Goal: Task Accomplishment & Management: Manage account settings

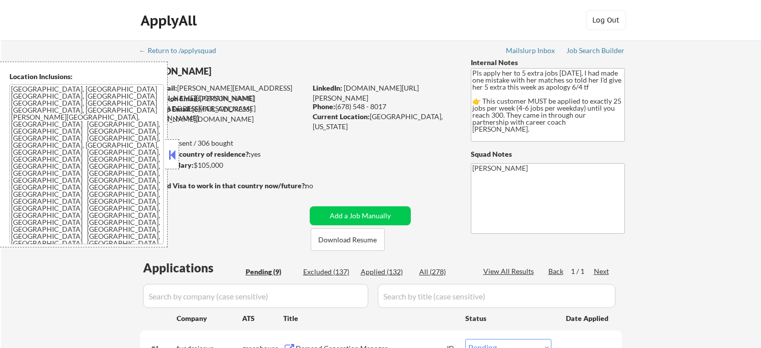
select select ""pending""
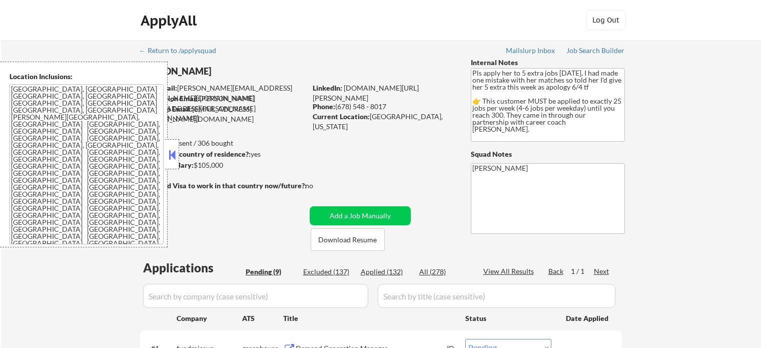
select select ""pending""
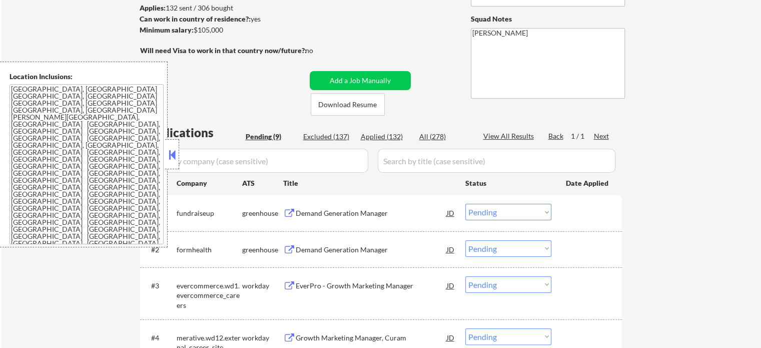
scroll to position [150, 0]
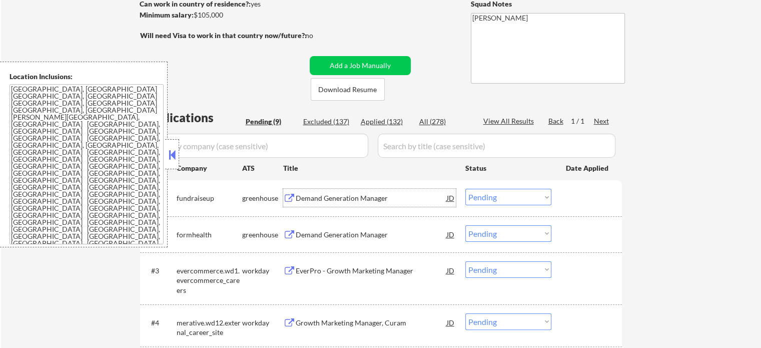
click at [352, 200] on div "Demand Generation Manager" at bounding box center [371, 198] width 151 height 10
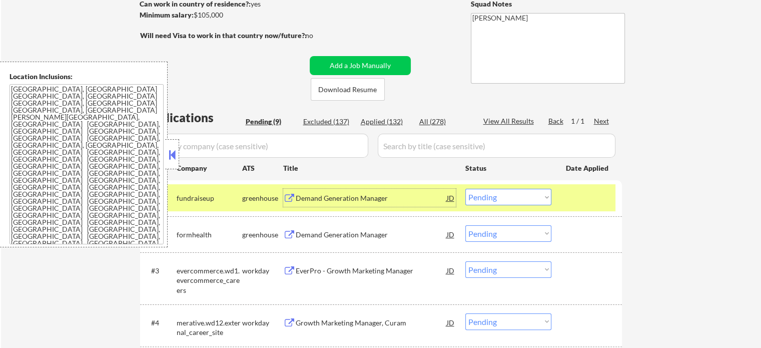
click at [484, 201] on select "Choose an option... Pending Applied Excluded (Questions) Excluded (Expired) Exc…" at bounding box center [508, 197] width 86 height 17
click at [465, 189] on select "Choose an option... Pending Applied Excluded (Questions) Excluded (Expired) Exc…" at bounding box center [508, 197] width 86 height 17
click at [560, 197] on div "#1 fundraiseup greenhouse Demand Generation Manager JD Choose an option... Pend…" at bounding box center [379, 197] width 472 height 27
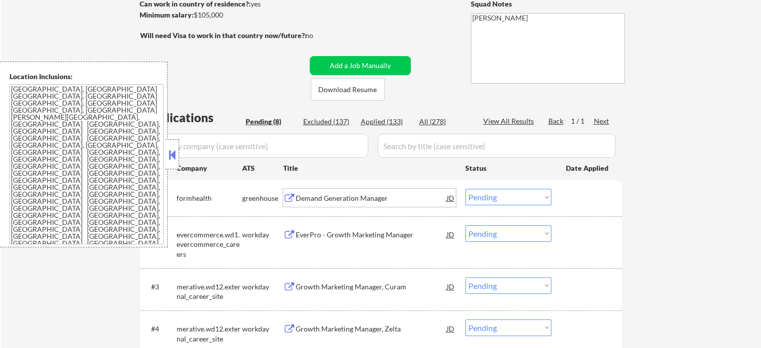
click at [339, 196] on div "Demand Generation Manager" at bounding box center [371, 198] width 151 height 10
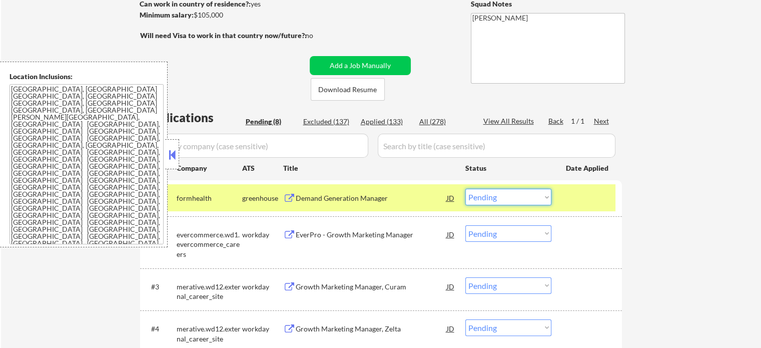
click at [506, 192] on select "Choose an option... Pending Applied Excluded (Questions) Excluded (Expired) Exc…" at bounding box center [508, 197] width 86 height 17
click at [465, 189] on select "Choose an option... Pending Applied Excluded (Questions) Excluded (Expired) Exc…" at bounding box center [508, 197] width 86 height 17
click at [588, 202] on div at bounding box center [588, 198] width 44 height 18
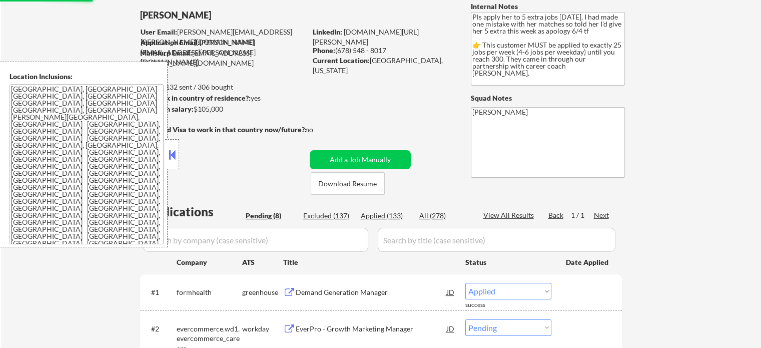
scroll to position [50, 0]
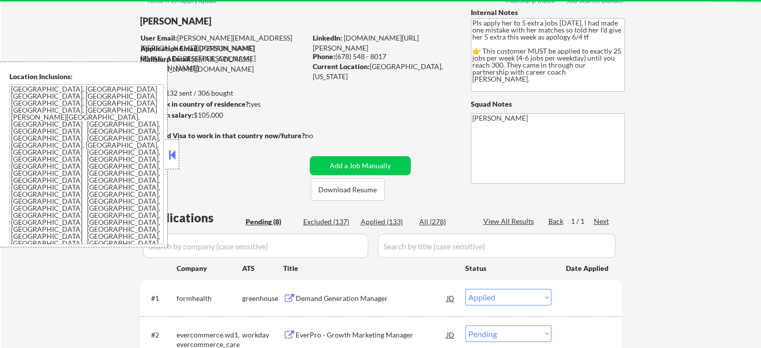
select select ""pending""
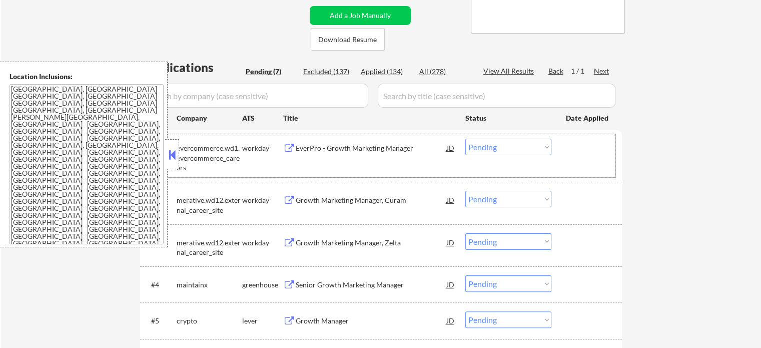
scroll to position [350, 0]
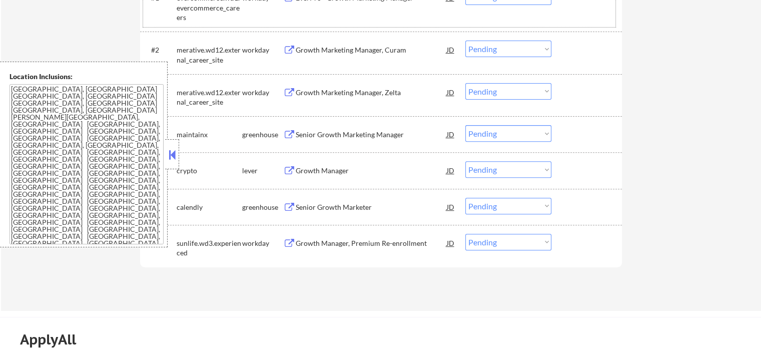
click at [322, 176] on div "Growth Manager" at bounding box center [371, 170] width 151 height 18
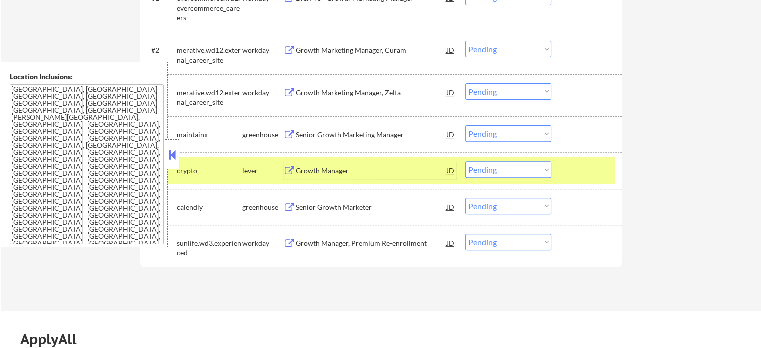
click at [490, 170] on select "Choose an option... Pending Applied Excluded (Questions) Excluded (Expired) Exc…" at bounding box center [508, 169] width 86 height 17
click at [465, 161] on select "Choose an option... Pending Applied Excluded (Questions) Excluded (Expired) Exc…" at bounding box center [508, 169] width 86 height 17
click at [562, 171] on div "#5 crypto lever Growth Manager JD Choose an option... Pending Applied Excluded …" at bounding box center [379, 170] width 472 height 27
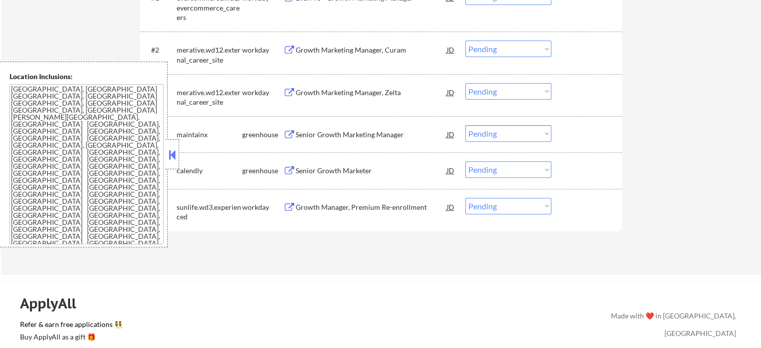
click at [353, 204] on div "Growth Manager, Premium Re-enrollment" at bounding box center [371, 207] width 151 height 10
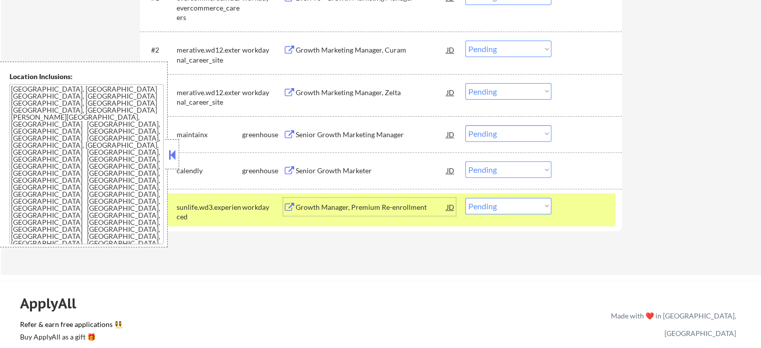
click at [565, 216] on div "#6 sunlife.wd3.experienced workday Growth Manager, Premium Re-enrollment JD Cho…" at bounding box center [379, 209] width 472 height 33
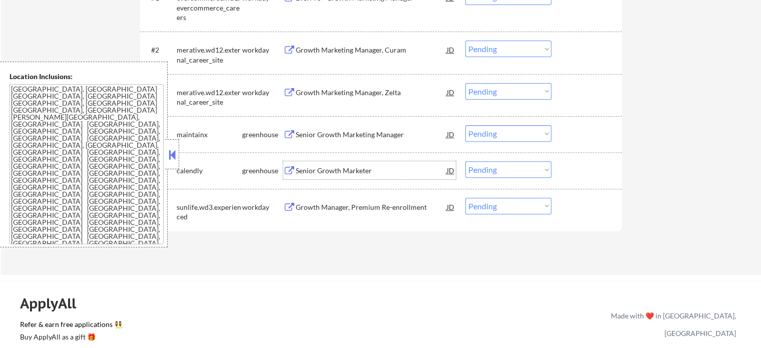
click at [333, 166] on div "Senior Growth Marketer" at bounding box center [371, 171] width 151 height 10
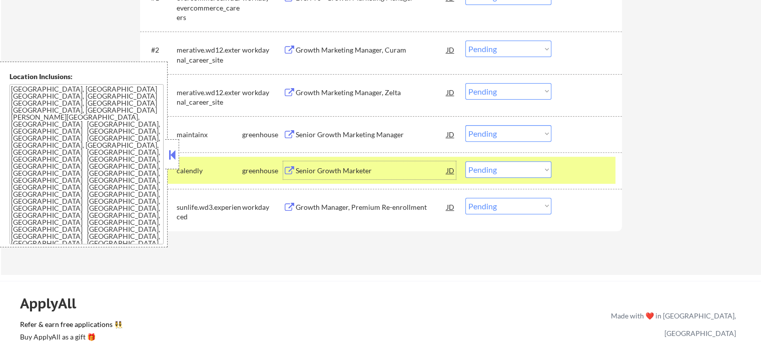
click at [510, 171] on select "Choose an option... Pending Applied Excluded (Questions) Excluded (Expired) Exc…" at bounding box center [508, 169] width 86 height 17
click at [465, 161] on select "Choose an option... Pending Applied Excluded (Questions) Excluded (Expired) Exc…" at bounding box center [508, 169] width 86 height 17
click at [576, 171] on div at bounding box center [588, 170] width 44 height 18
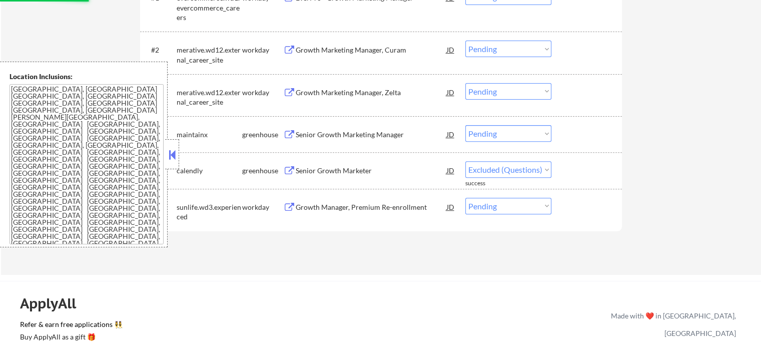
select select ""pending""
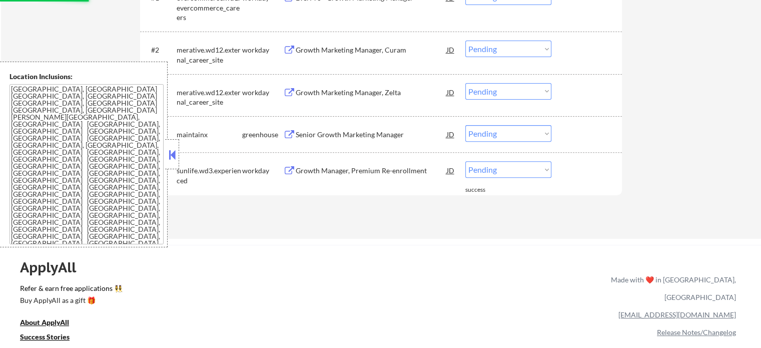
click at [319, 142] on div "Senior Growth Marketing Manager" at bounding box center [371, 134] width 151 height 18
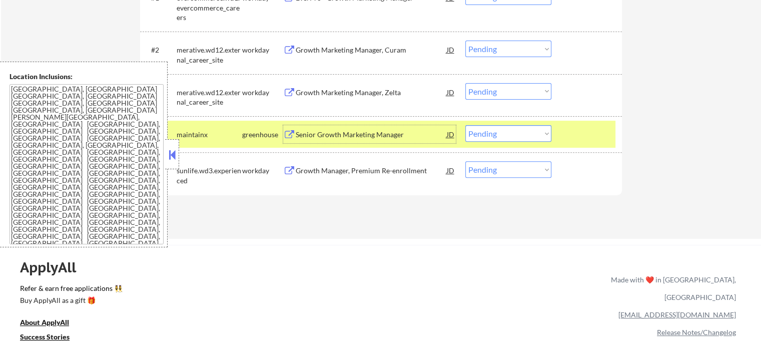
click at [580, 133] on div at bounding box center [588, 134] width 44 height 18
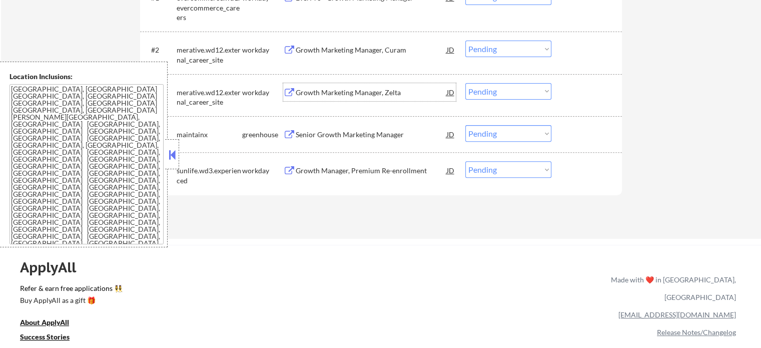
click at [376, 96] on div "Growth Marketing Manager, Zelta" at bounding box center [371, 93] width 151 height 10
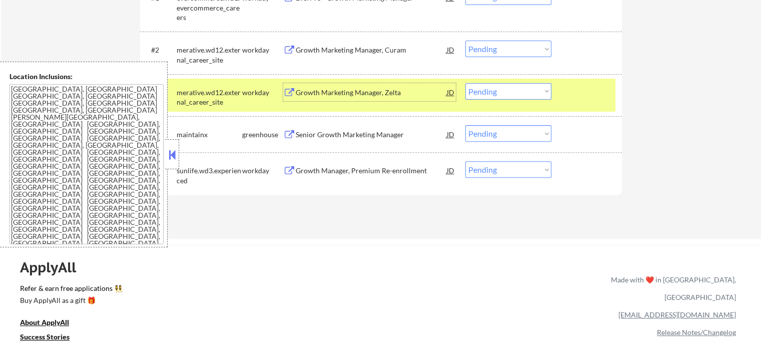
click at [592, 101] on div at bounding box center [588, 92] width 44 height 18
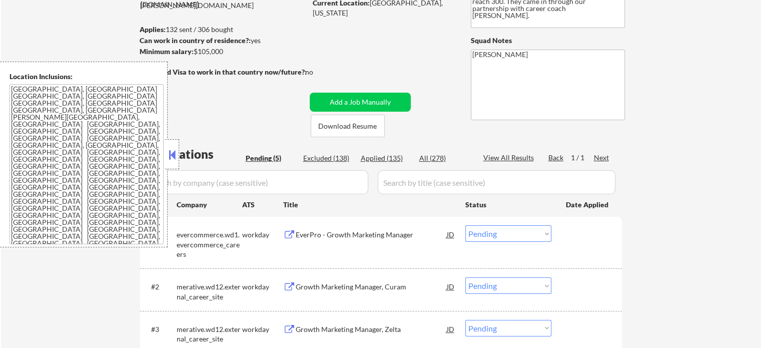
scroll to position [50, 0]
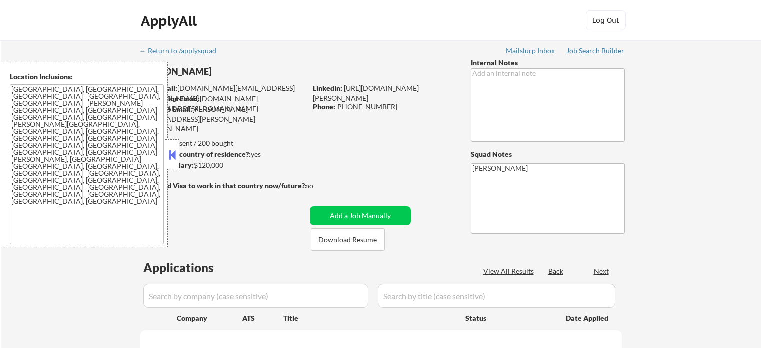
scroll to position [100, 0]
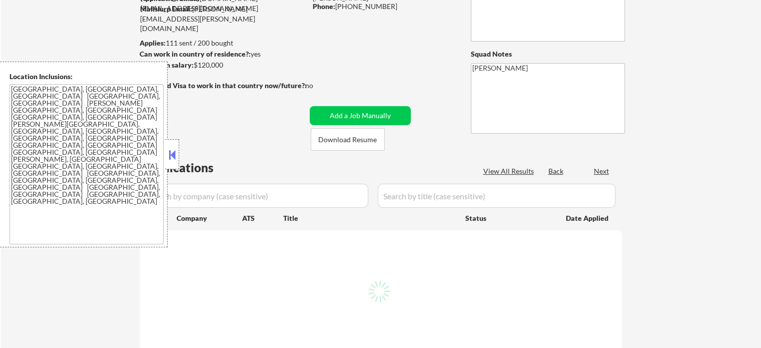
select select ""pending""
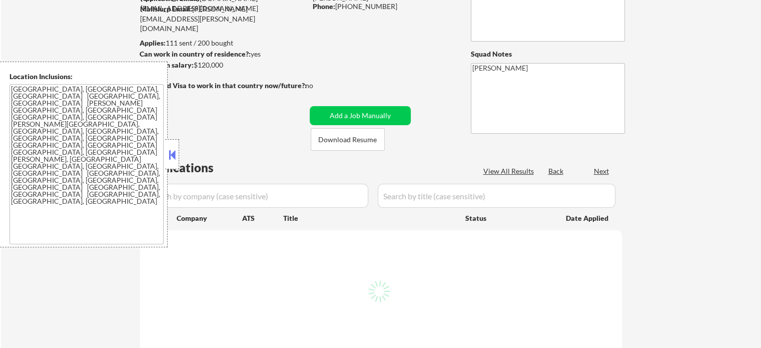
select select ""pending""
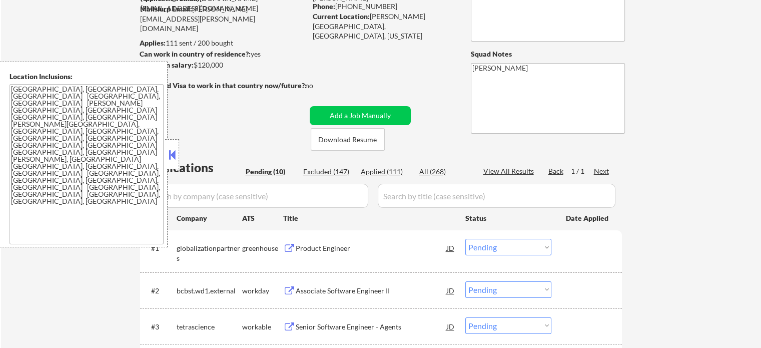
click at [345, 248] on div "Product Engineer" at bounding box center [371, 248] width 151 height 10
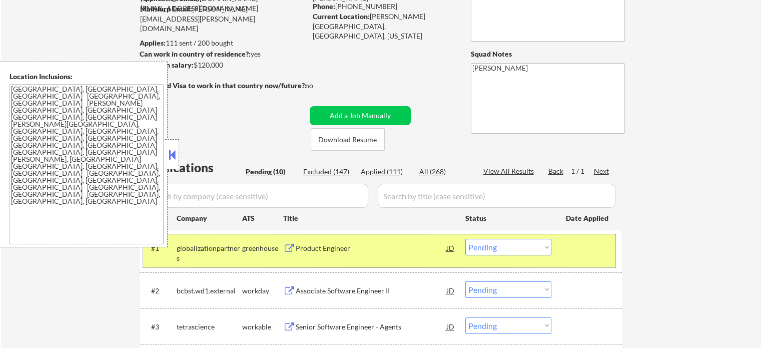
click at [584, 249] on div at bounding box center [588, 248] width 44 height 18
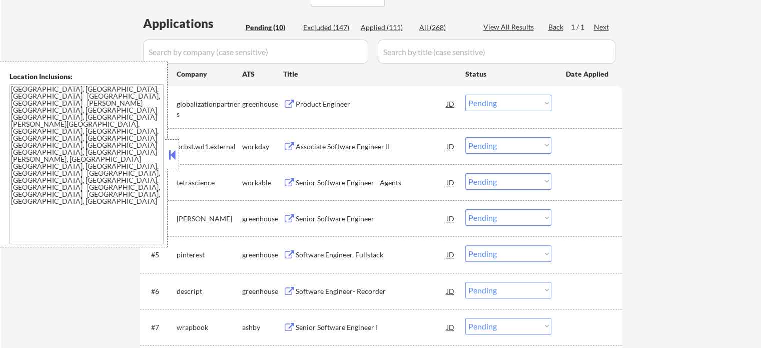
scroll to position [250, 0]
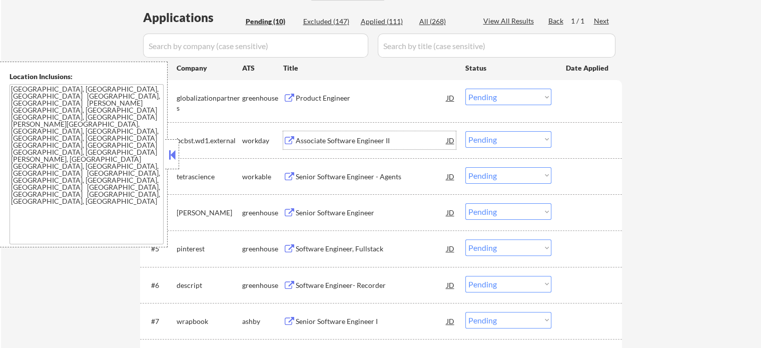
click at [318, 143] on div "Associate Software Engineer II" at bounding box center [371, 141] width 151 height 10
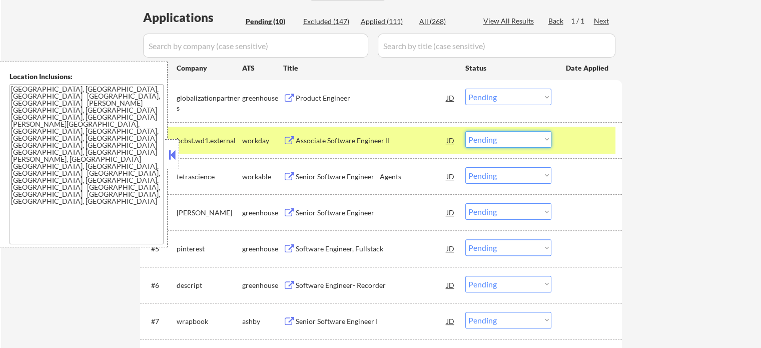
click at [487, 140] on select "Choose an option... Pending Applied Excluded (Questions) Excluded (Expired) Exc…" at bounding box center [508, 139] width 86 height 17
click at [465, 131] on select "Choose an option... Pending Applied Excluded (Questions) Excluded (Expired) Exc…" at bounding box center [508, 139] width 86 height 17
click at [592, 141] on div at bounding box center [588, 140] width 44 height 18
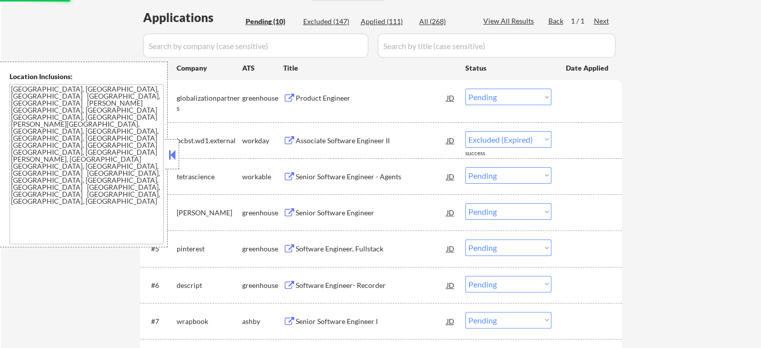
select select ""pending""
click at [302, 142] on div "Senior Software Engineer - Agents" at bounding box center [371, 141] width 151 height 10
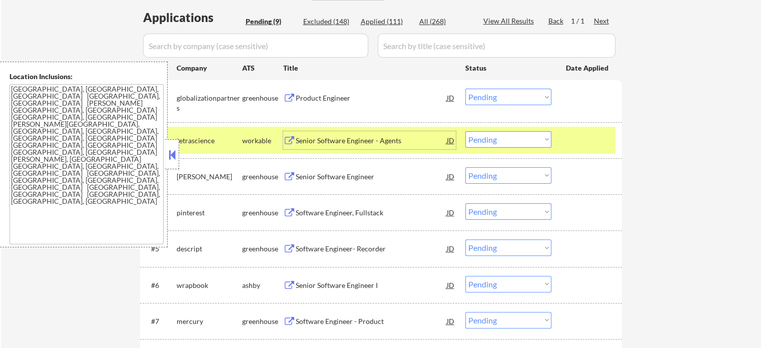
click at [609, 133] on div at bounding box center [588, 140] width 44 height 18
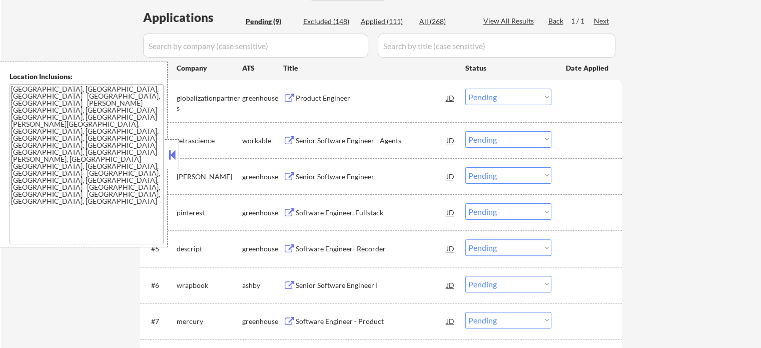
click at [373, 174] on div "Senior Software Engineer" at bounding box center [371, 177] width 151 height 10
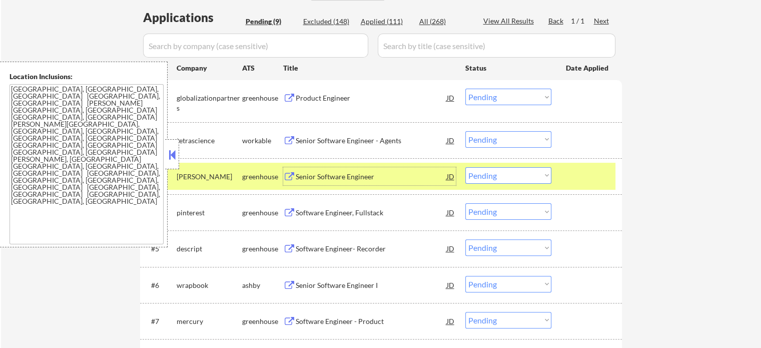
click at [592, 176] on div at bounding box center [588, 176] width 44 height 18
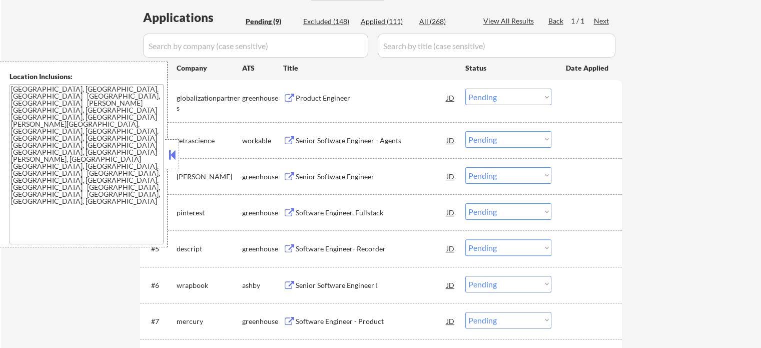
click at [324, 212] on div "Software Engineer, Fullstack" at bounding box center [371, 213] width 151 height 10
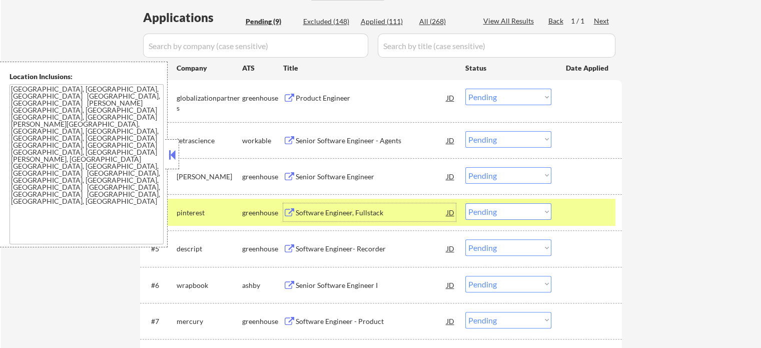
click at [599, 200] on div "#4 pinterest greenhouse Software Engineer, Fullstack JD Choose an option... Pen…" at bounding box center [379, 212] width 472 height 27
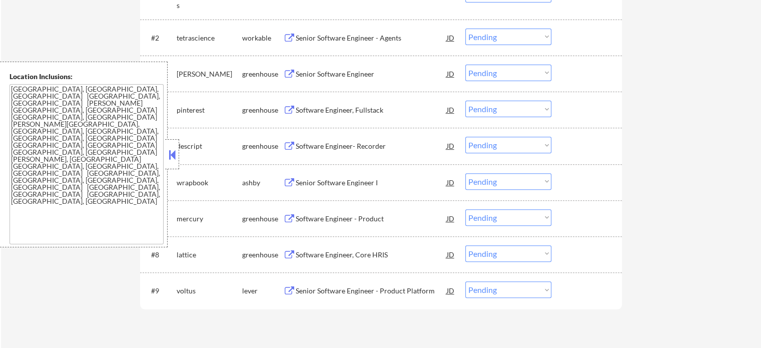
scroll to position [400, 0]
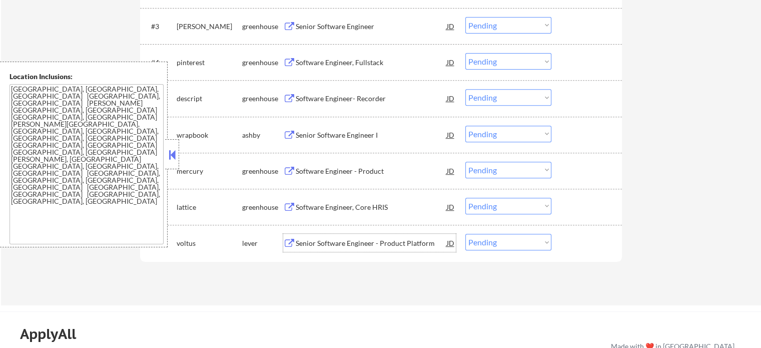
click at [323, 235] on div "Senior Software Engineer - Product Platform" at bounding box center [371, 243] width 151 height 18
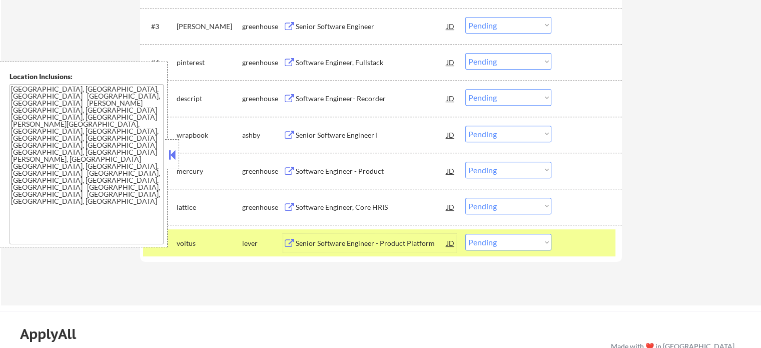
click at [535, 246] on select "Choose an option... Pending Applied Excluded (Questions) Excluded (Expired) Exc…" at bounding box center [508, 242] width 86 height 17
select select ""excluded""
click at [465, 234] on select "Choose an option... Pending Applied Excluded (Questions) Excluded (Expired) Exc…" at bounding box center [508, 242] width 86 height 17
click at [576, 237] on div at bounding box center [588, 243] width 44 height 18
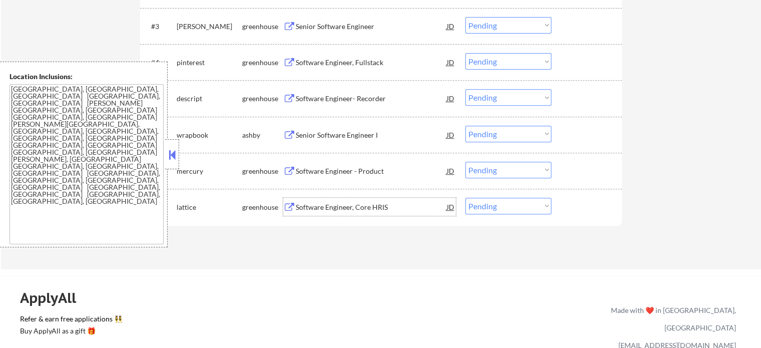
click at [342, 202] on div "Software Engineer, Core HRIS" at bounding box center [371, 207] width 151 height 10
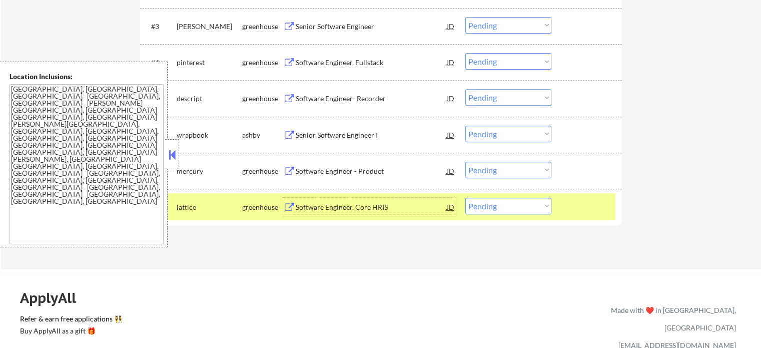
click at [503, 204] on select "Choose an option... Pending Applied Excluded (Questions) Excluded (Expired) Exc…" at bounding box center [508, 206] width 86 height 17
select select ""applied""
click at [465, 198] on select "Choose an option... Pending Applied Excluded (Questions) Excluded (Expired) Exc…" at bounding box center [508, 206] width 86 height 17
click at [580, 214] on div at bounding box center [588, 207] width 44 height 18
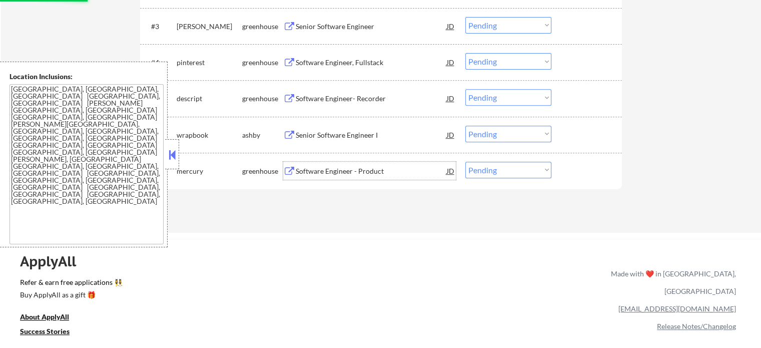
click at [313, 166] on div "Software Engineer - Product" at bounding box center [371, 171] width 151 height 10
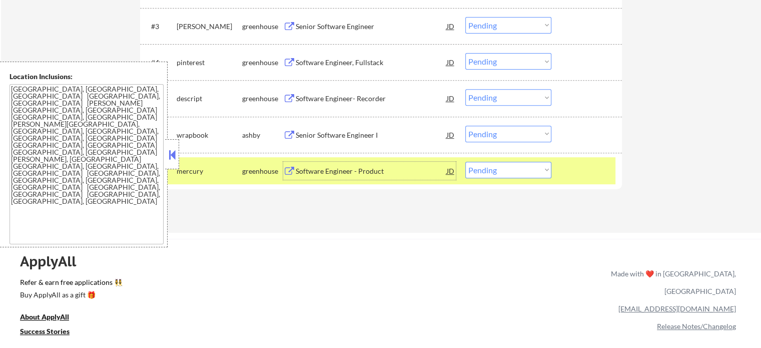
click at [487, 182] on div "#7 mercury greenhouse Software Engineer - Product JD Choose an option... Pendin…" at bounding box center [379, 170] width 472 height 27
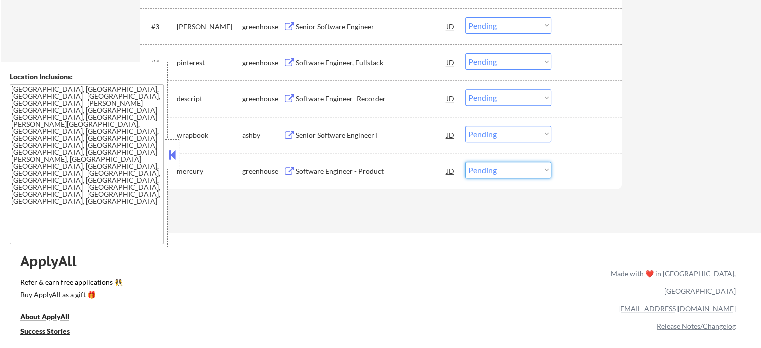
click at [488, 176] on select "Choose an option... Pending Applied Excluded (Questions) Excluded (Expired) Exc…" at bounding box center [508, 170] width 86 height 17
select select ""applied""
click at [465, 162] on select "Choose an option... Pending Applied Excluded (Questions) Excluded (Expired) Exc…" at bounding box center [508, 170] width 86 height 17
click at [597, 174] on div at bounding box center [588, 171] width 44 height 18
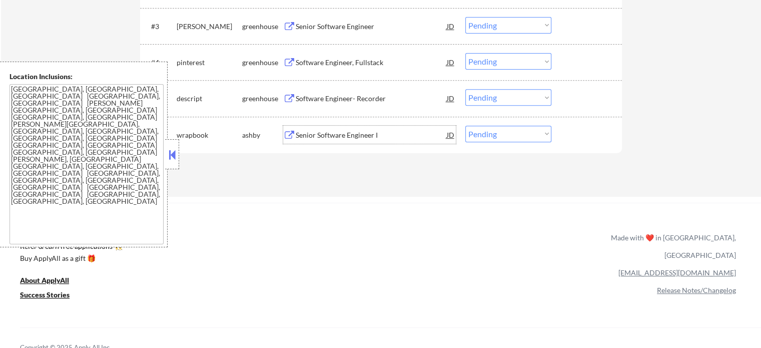
click at [343, 126] on div "Senior Software Engineer I" at bounding box center [371, 135] width 151 height 18
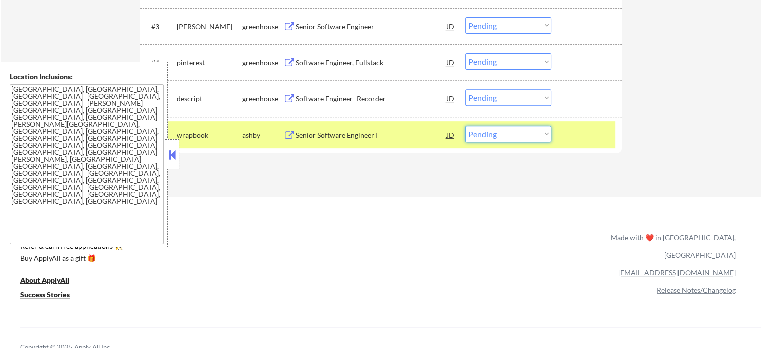
click at [487, 131] on select "Choose an option... Pending Applied Excluded (Questions) Excluded (Expired) Exc…" at bounding box center [508, 134] width 86 height 17
select select ""applied""
click at [465, 126] on select "Choose an option... Pending Applied Excluded (Questions) Excluded (Expired) Exc…" at bounding box center [508, 134] width 86 height 17
click at [566, 137] on div at bounding box center [588, 135] width 44 height 18
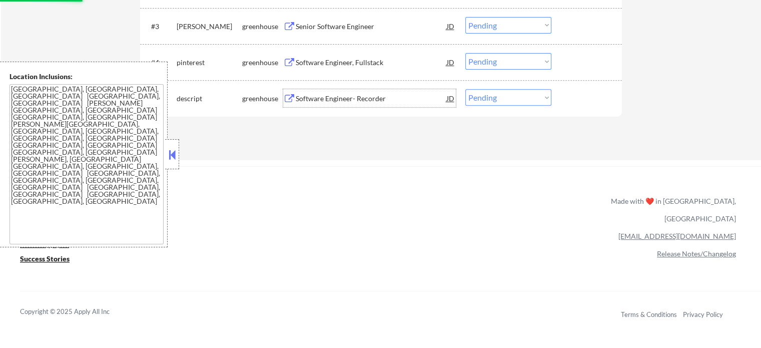
click at [330, 99] on div "Software Engineer- Recorder" at bounding box center [371, 99] width 151 height 10
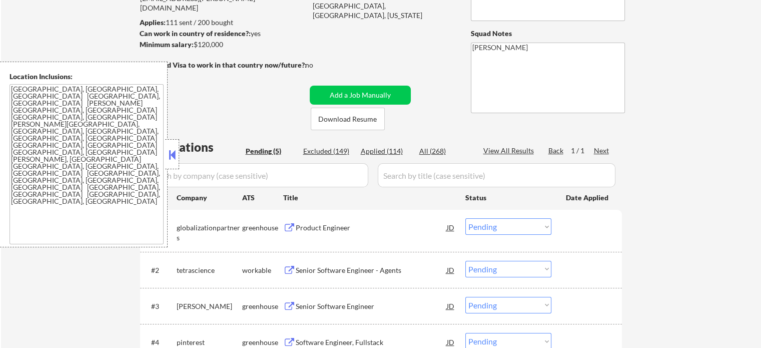
scroll to position [100, 0]
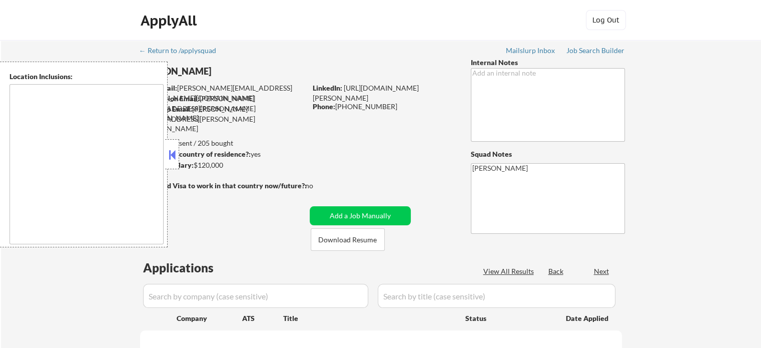
type textarea "[GEOGRAPHIC_DATA], [GEOGRAPHIC_DATA] [GEOGRAPHIC_DATA], [GEOGRAPHIC_DATA] [GEOG…"
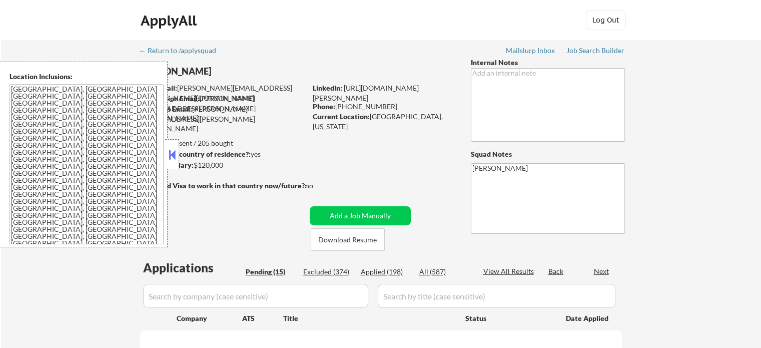
select select ""pending""
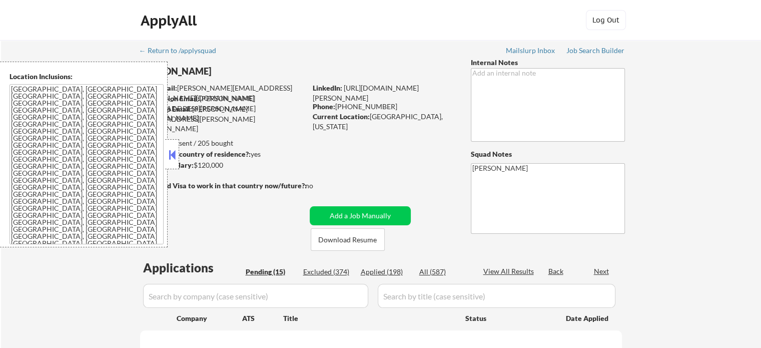
select select ""pending""
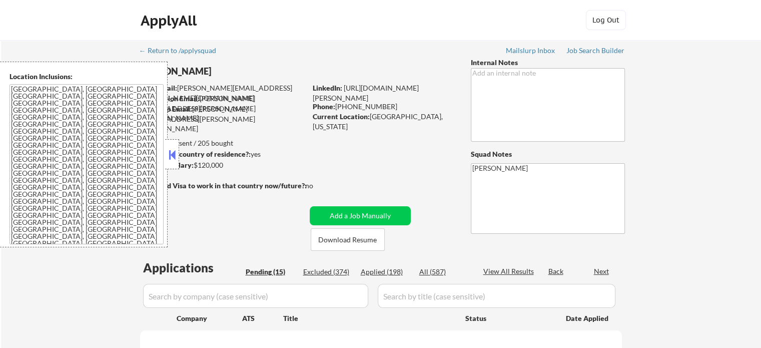
select select ""pending""
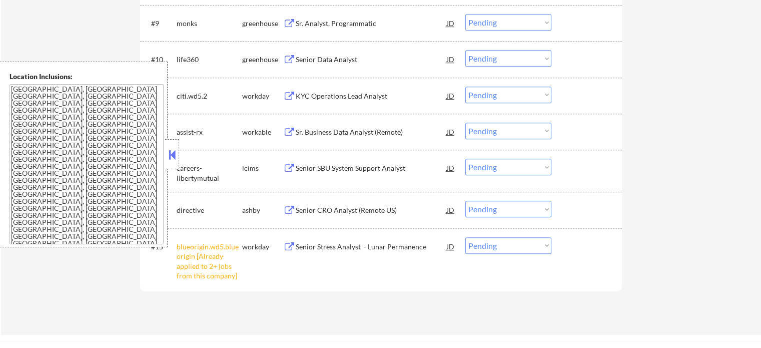
scroll to position [701, 0]
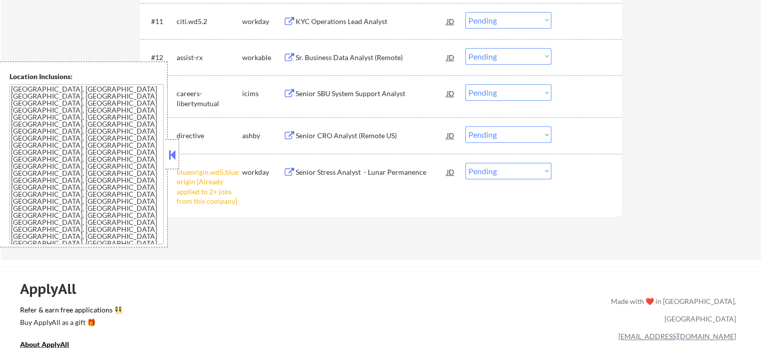
click at [494, 166] on select "Choose an option... Pending Applied Excluded (Questions) Excluded (Expired) Exc…" at bounding box center [508, 171] width 86 height 17
select select ""excluded__other_""
click at [465, 163] on select "Choose an option... Pending Applied Excluded (Questions) Excluded (Expired) Exc…" at bounding box center [508, 171] width 86 height 17
click at [577, 194] on div "#15 blueorigin.wd5.blueorigin [Already applied to 2+ jobs from this company] wo…" at bounding box center [379, 184] width 472 height 53
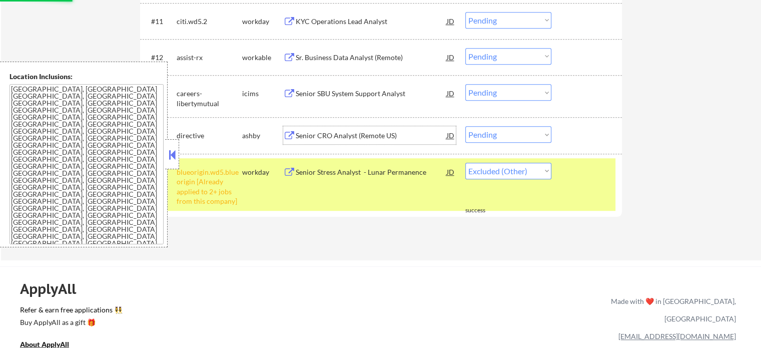
click at [348, 138] on div "Senior CRO Analyst (Remote US)" at bounding box center [371, 136] width 151 height 10
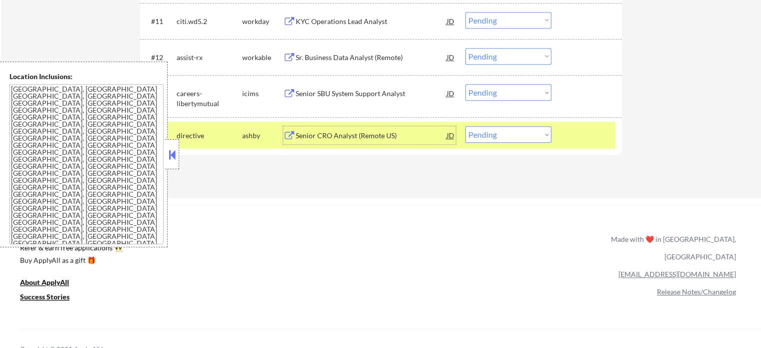
click at [513, 138] on select "Choose an option... Pending Applied Excluded (Questions) Excluded (Expired) Exc…" at bounding box center [508, 134] width 86 height 17
select select ""excluded__bad_match_""
click at [465, 126] on select "Choose an option... Pending Applied Excluded (Questions) Excluded (Expired) Exc…" at bounding box center [508, 134] width 86 height 17
click at [578, 136] on div at bounding box center [588, 135] width 44 height 18
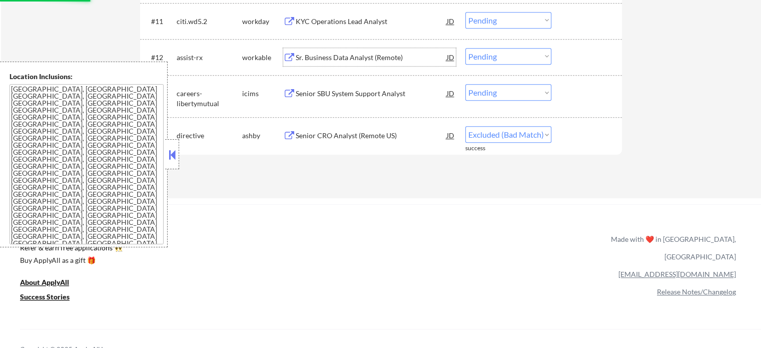
click at [348, 60] on div "Sr. Business Data Analyst (Remote)" at bounding box center [371, 58] width 151 height 10
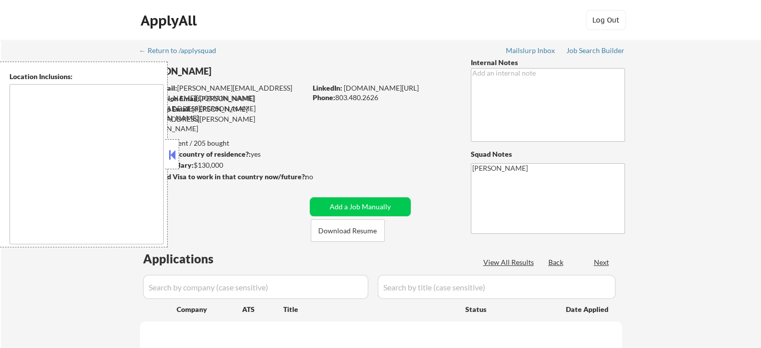
type textarea "[GEOGRAPHIC_DATA], [GEOGRAPHIC_DATA] [GEOGRAPHIC_DATA], [GEOGRAPHIC_DATA] [GEOG…"
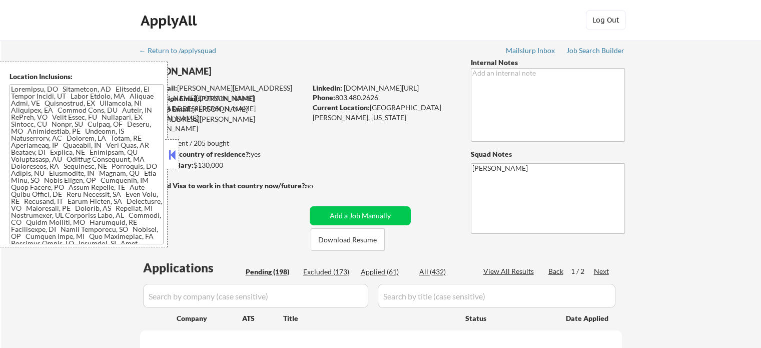
select select ""pending""
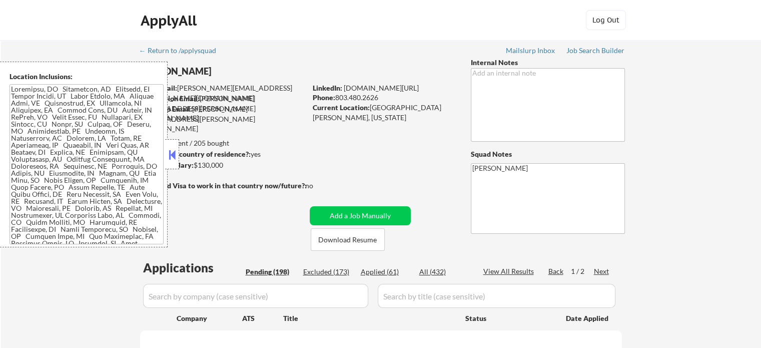
select select ""pending""
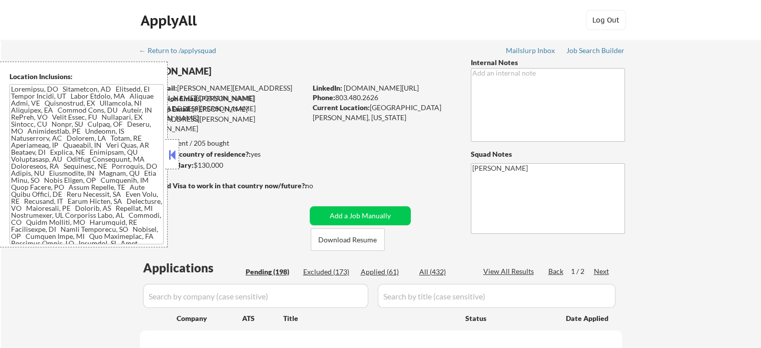
select select ""pending""
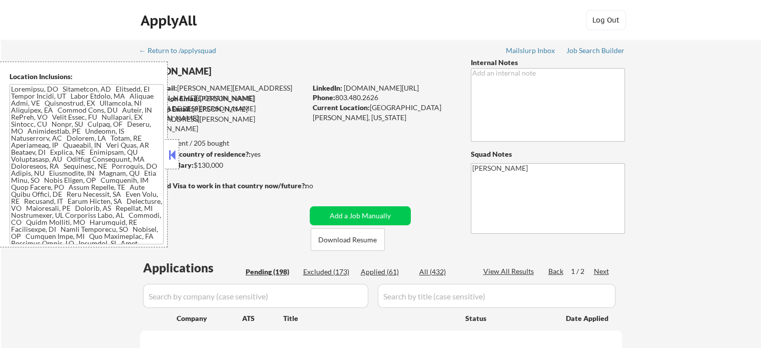
select select ""pending""
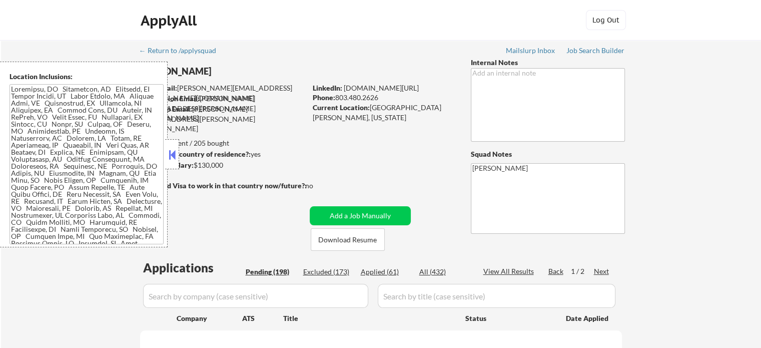
select select ""pending""
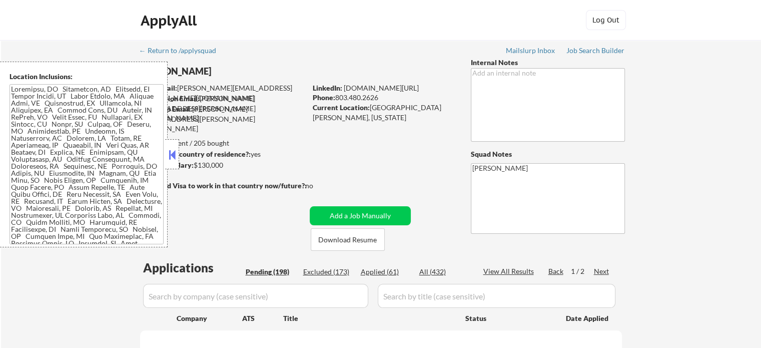
select select ""pending""
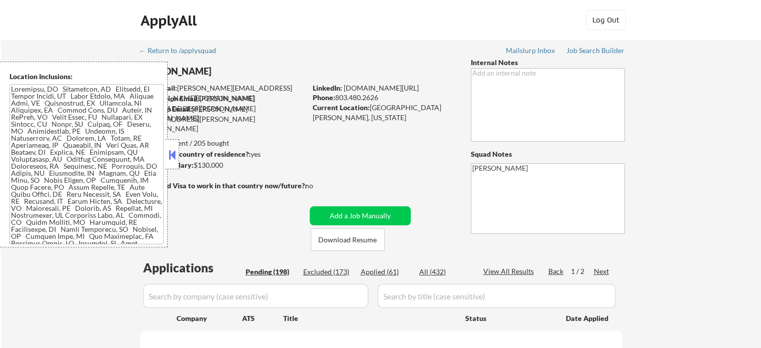
select select ""pending""
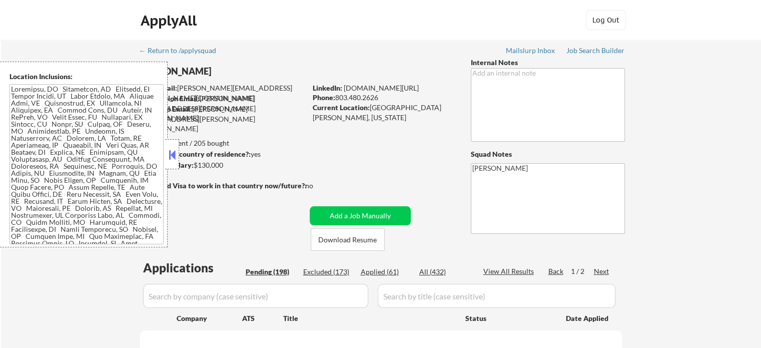
select select ""pending""
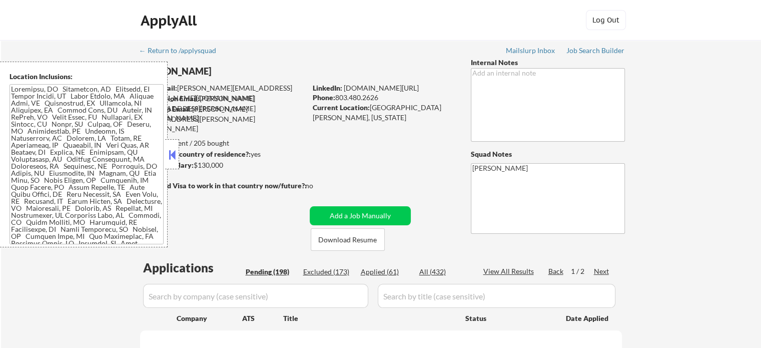
select select ""pending""
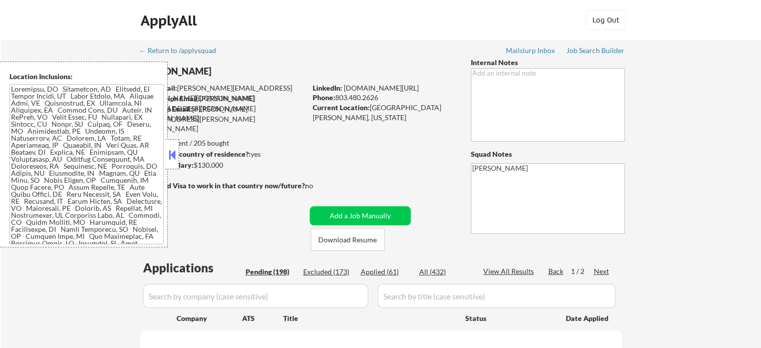
select select ""pending""
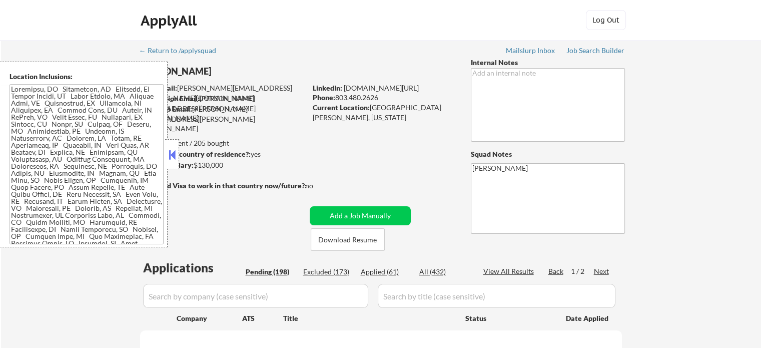
select select ""pending""
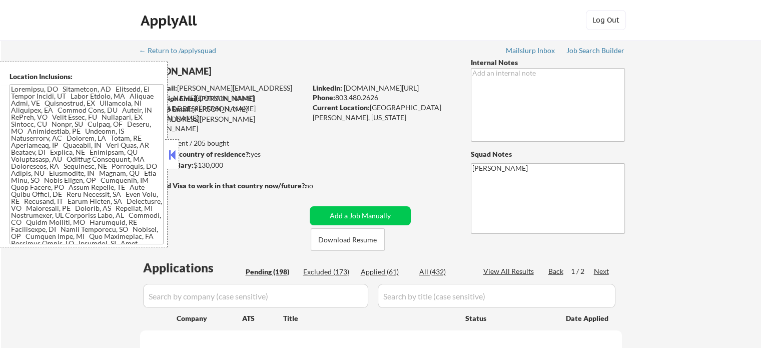
select select ""pending""
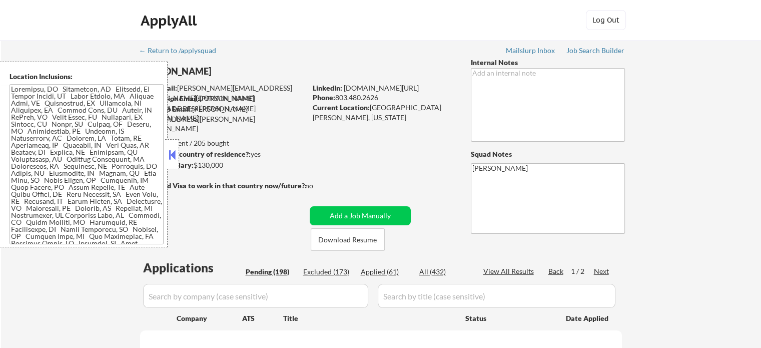
select select ""pending""
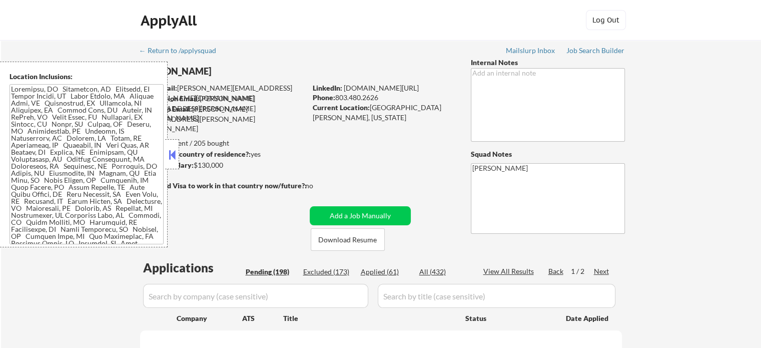
select select ""pending""
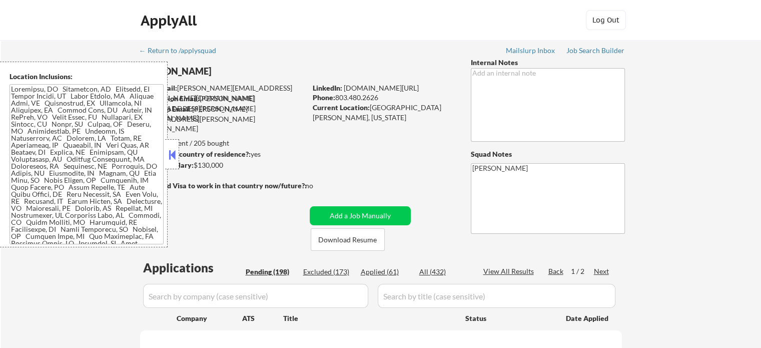
select select ""pending""
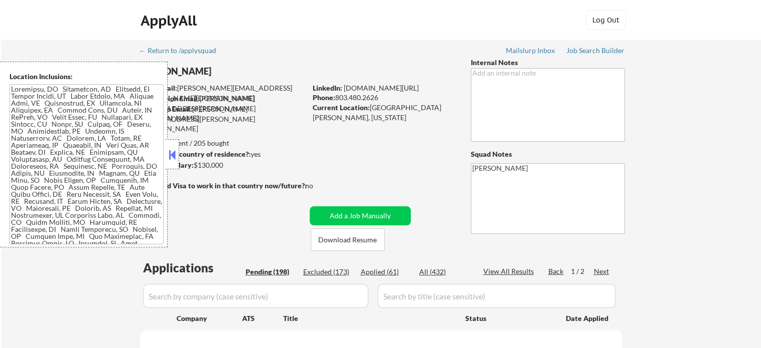
select select ""pending""
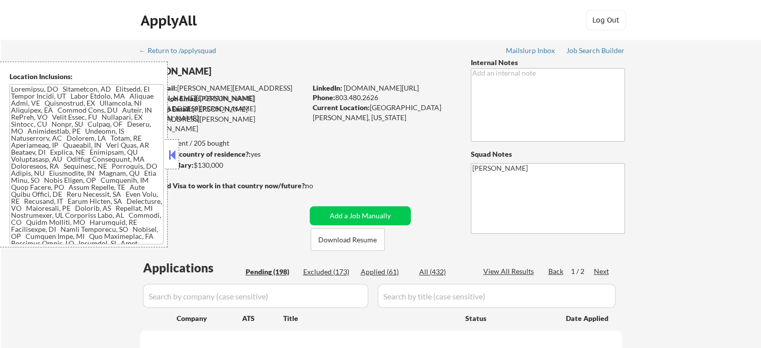
select select ""pending""
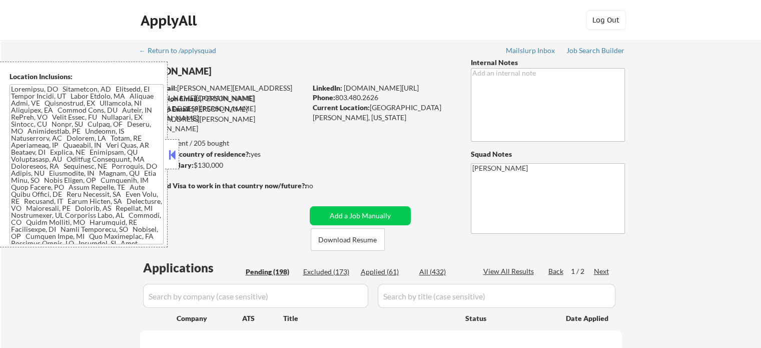
select select ""pending""
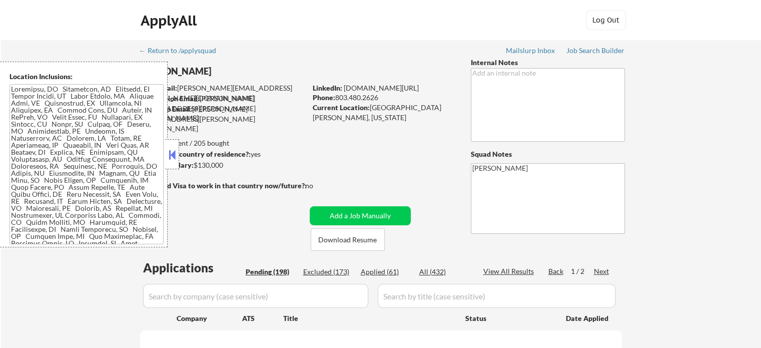
select select ""pending""
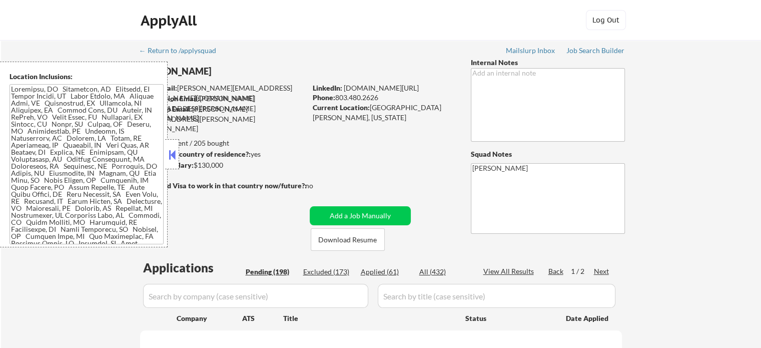
select select ""pending""
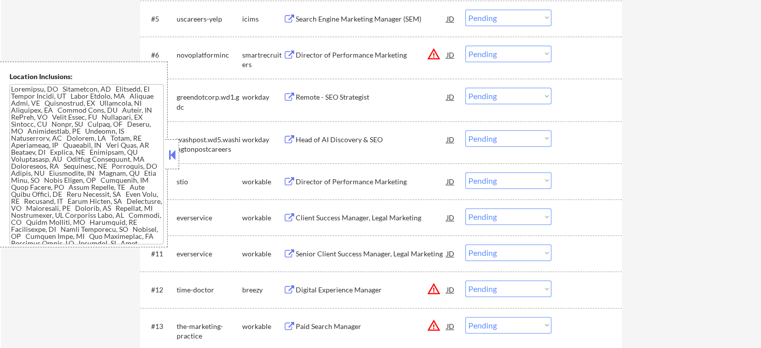
scroll to position [450, 0]
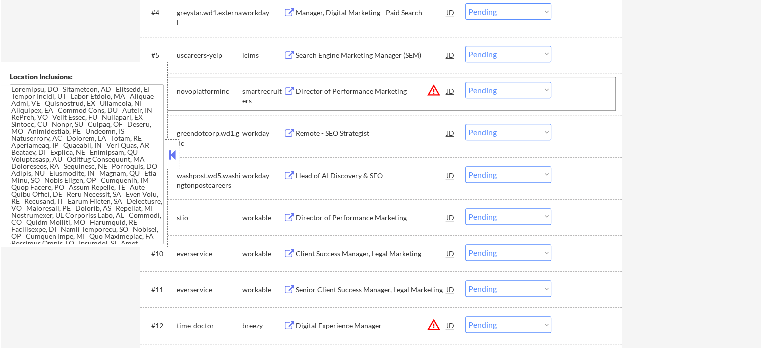
click at [356, 103] on div "#6 novoplatforminc smartrecruiters Director of Performance Marketing JD warning…" at bounding box center [379, 93] width 472 height 33
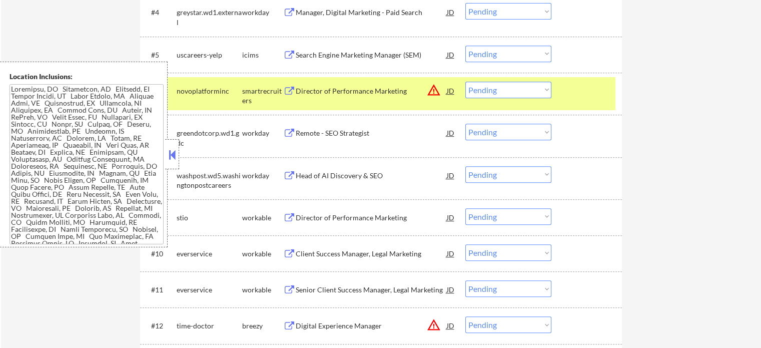
click at [353, 99] on div "Director of Performance Marketing" at bounding box center [371, 91] width 151 height 18
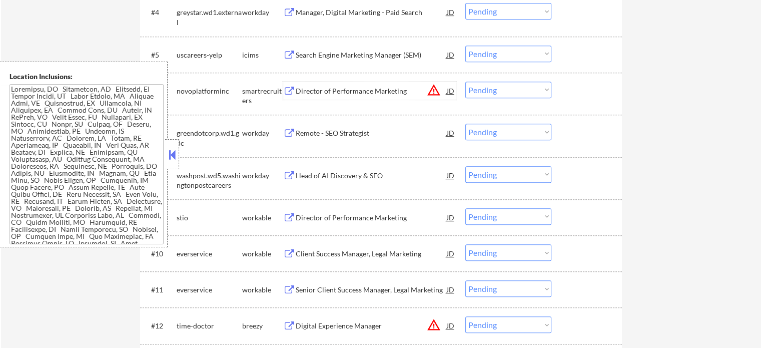
click at [336, 172] on div "Head of AI Discovery & SEO" at bounding box center [371, 176] width 151 height 10
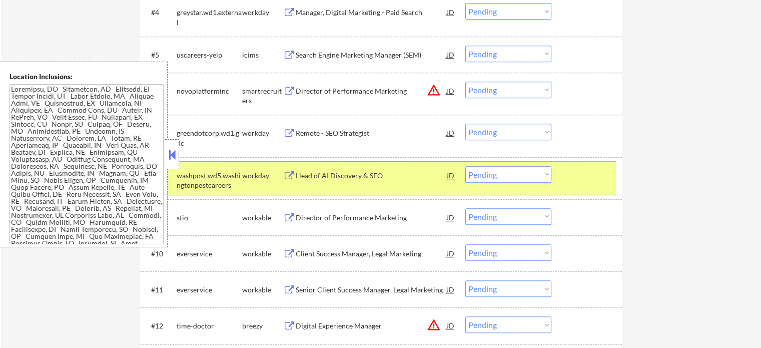
click at [572, 172] on div at bounding box center [588, 175] width 44 height 18
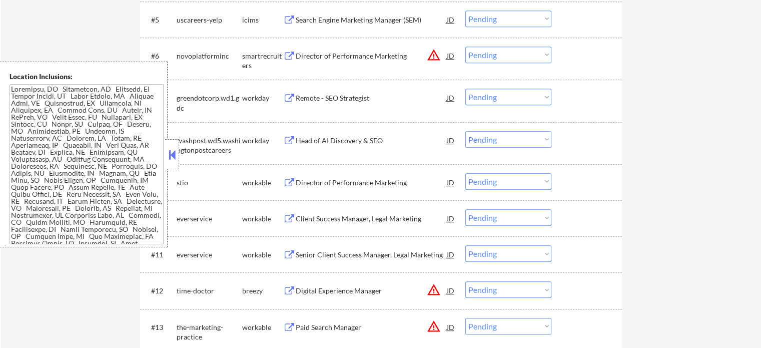
scroll to position [600, 0]
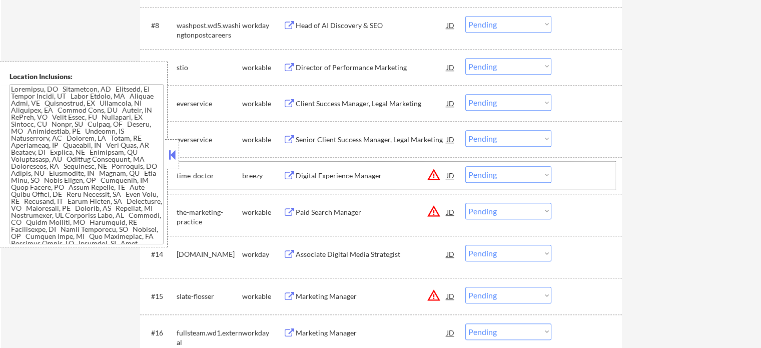
click at [378, 184] on div "#12 time-doctor breezy Digital Experience Manager JD warning_amber Choose an op…" at bounding box center [379, 175] width 472 height 27
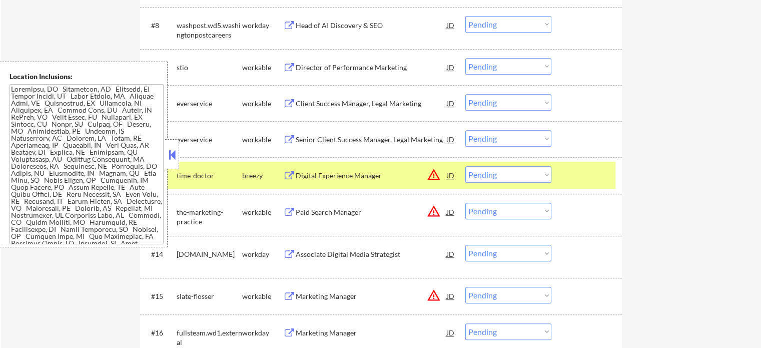
click at [372, 175] on div "Digital Experience Manager" at bounding box center [371, 176] width 151 height 10
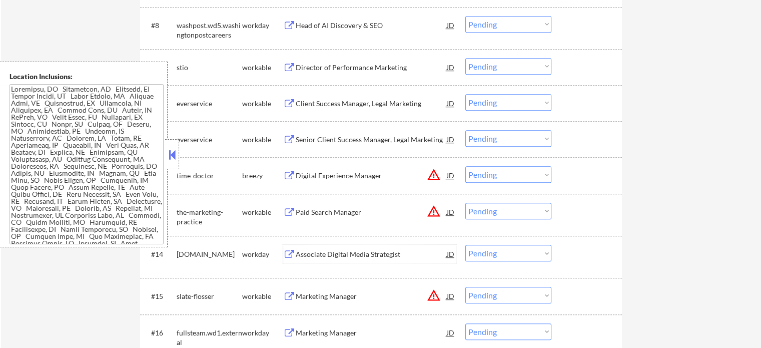
click at [360, 256] on div "Associate Digital Media Strategist" at bounding box center [371, 254] width 151 height 10
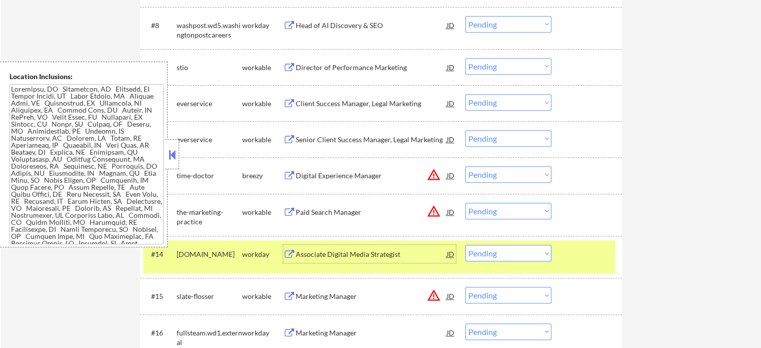
click at [572, 272] on div "#14 mjhlifesciences.wd1.careers workday Associate Digital Media Strategist JD C…" at bounding box center [379, 256] width 472 height 33
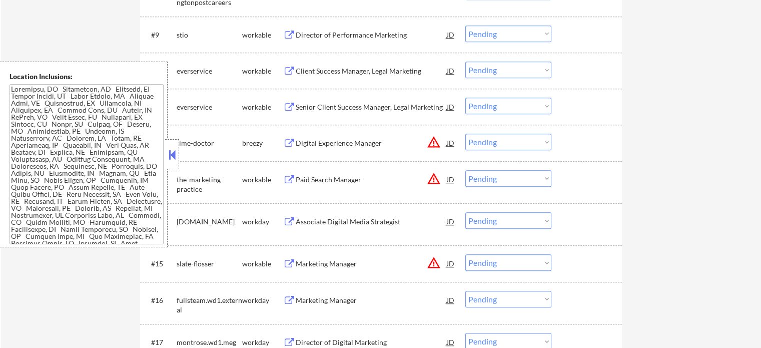
scroll to position [651, 0]
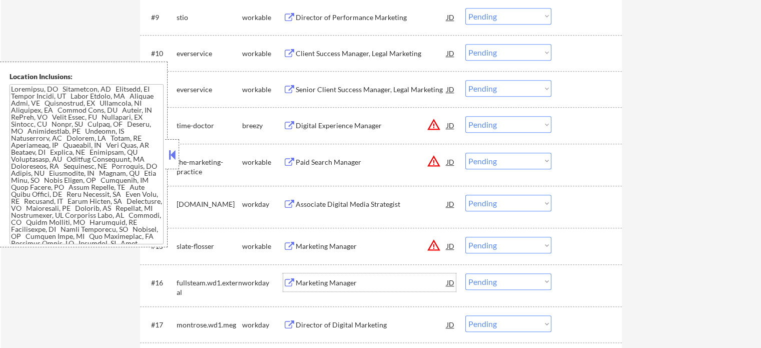
click at [346, 284] on div "Marketing Manager" at bounding box center [371, 283] width 151 height 10
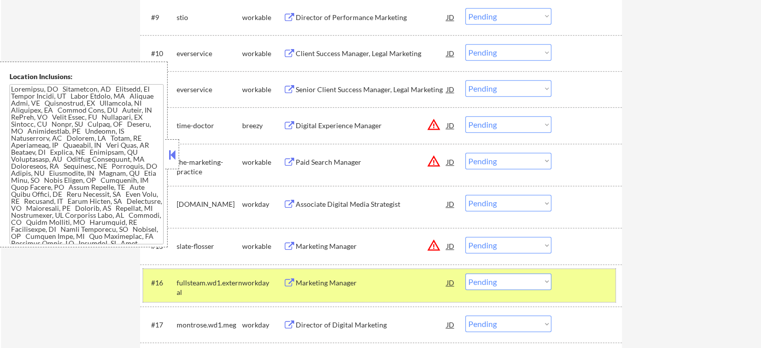
click at [607, 290] on div at bounding box center [588, 282] width 44 height 18
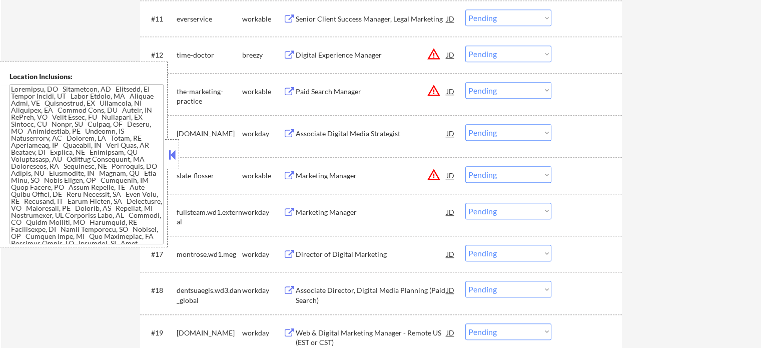
scroll to position [851, 0]
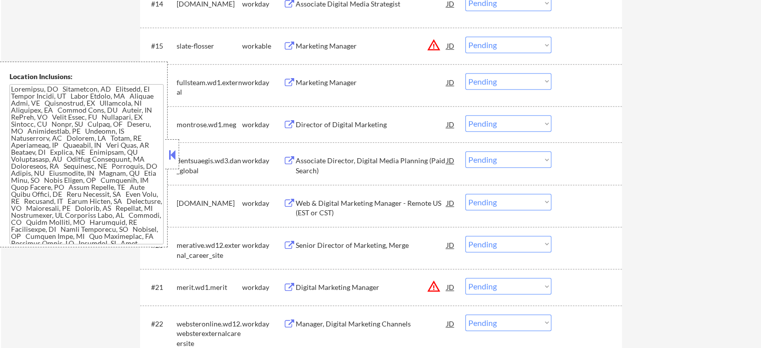
click at [381, 242] on div "Senior Director of Marketing, Merge" at bounding box center [371, 245] width 151 height 10
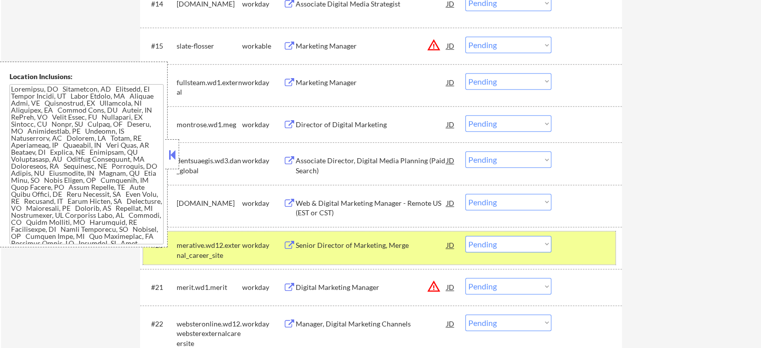
click at [607, 247] on div at bounding box center [588, 245] width 44 height 18
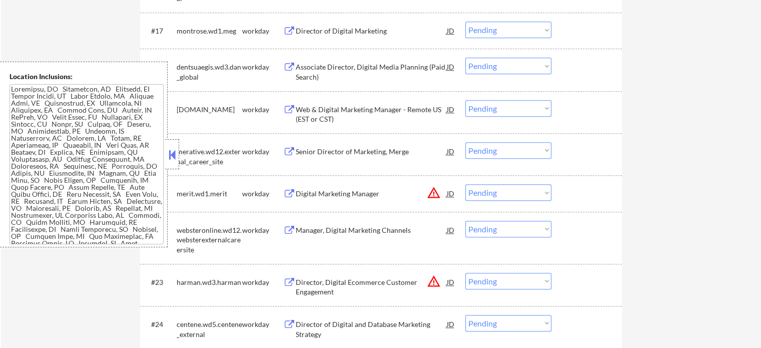
scroll to position [951, 0]
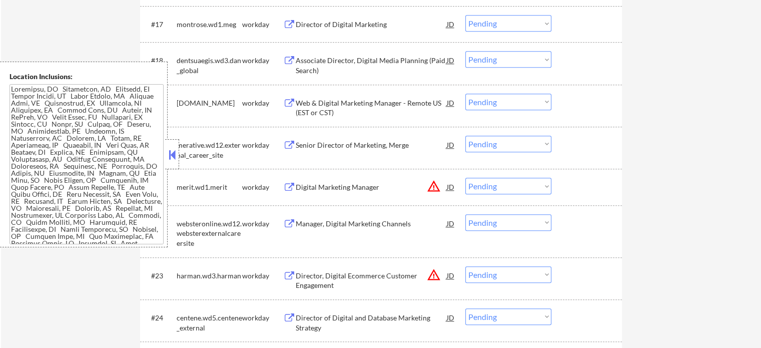
click at [390, 279] on div "Director, Digital Ecommerce Customer Engagement" at bounding box center [371, 281] width 151 height 20
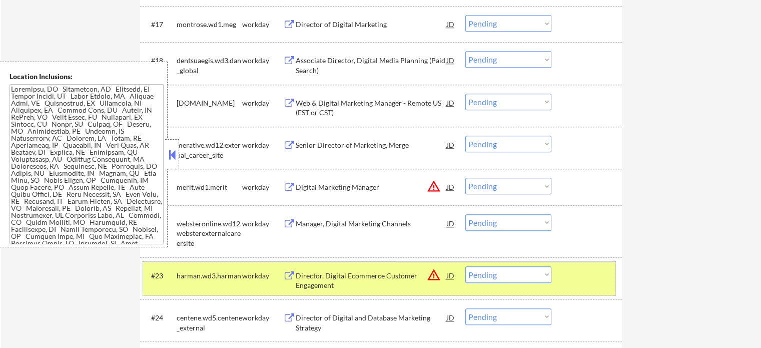
click at [561, 267] on div "#23 harman.wd3.harman workday Director, Digital Ecommerce Customer Engagement J…" at bounding box center [379, 278] width 472 height 33
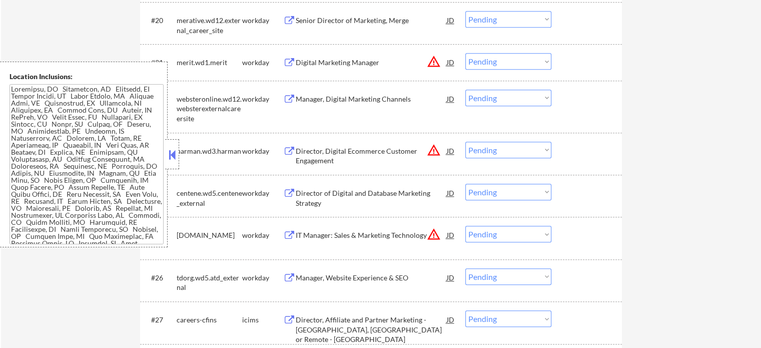
scroll to position [1151, 0]
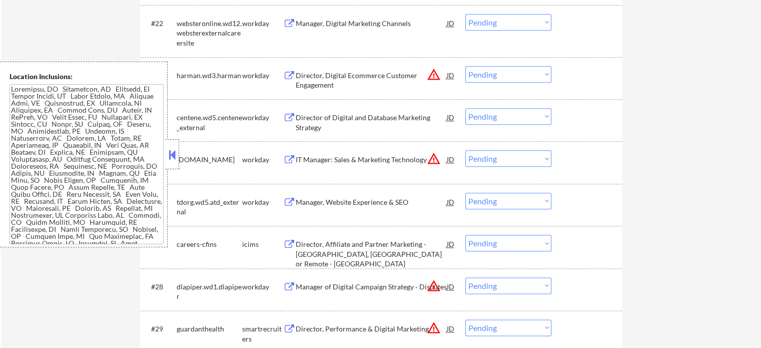
click at [426, 252] on div "Director, Affiliate and Partner Marketing - Glastonbury, CT or Remote - East Co…" at bounding box center [371, 254] width 151 height 30
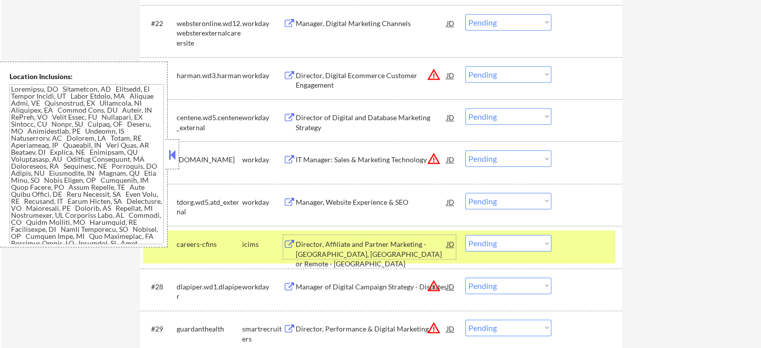
click at [559, 234] on div "#27 careers-cfins icims Director, Affiliate and Partner Marketing - Glastonbury…" at bounding box center [379, 246] width 472 height 33
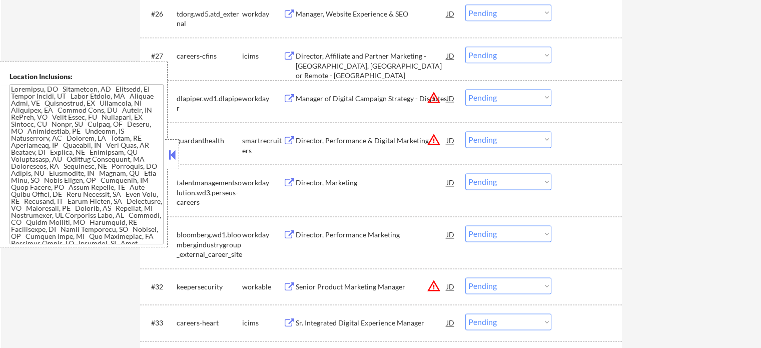
scroll to position [1401, 0]
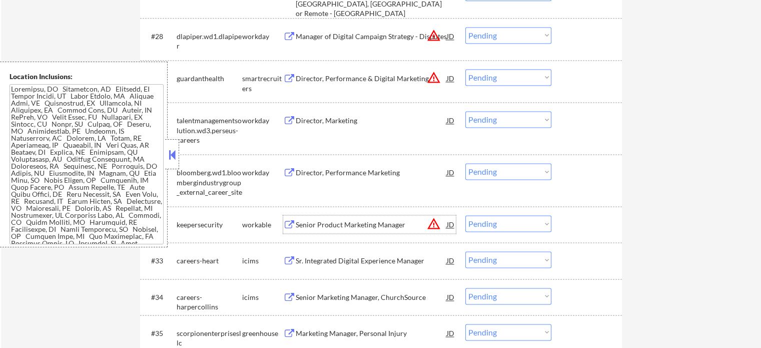
click at [388, 222] on div "Senior Product Marketing Manager" at bounding box center [371, 225] width 151 height 10
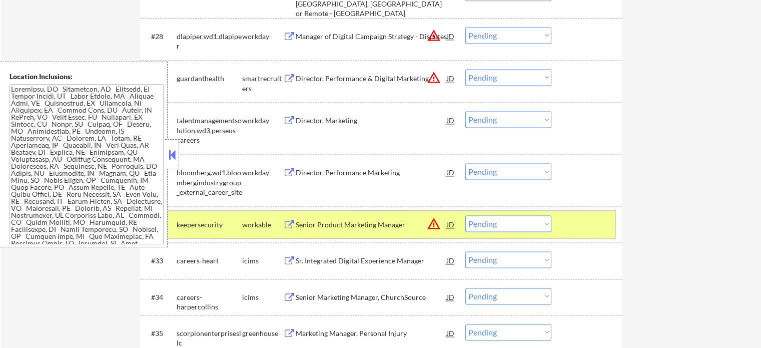
click at [576, 224] on div at bounding box center [588, 224] width 44 height 18
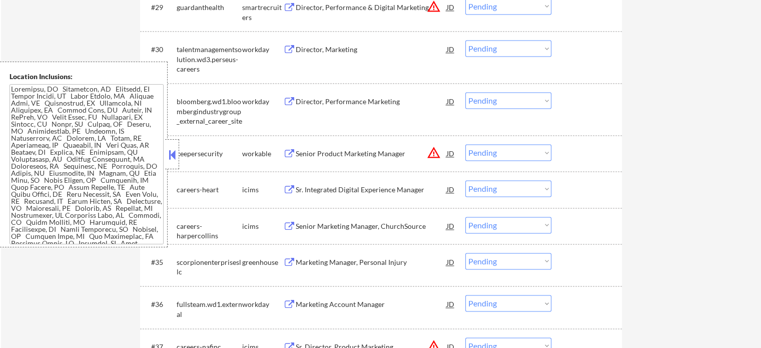
scroll to position [1601, 0]
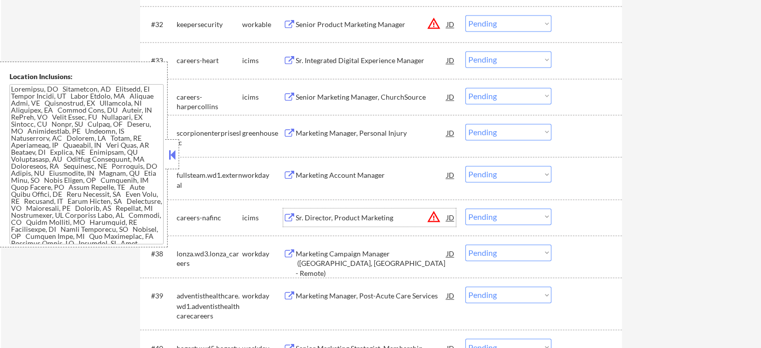
click at [377, 215] on div "Sr. Director, Product Marketing" at bounding box center [371, 218] width 151 height 10
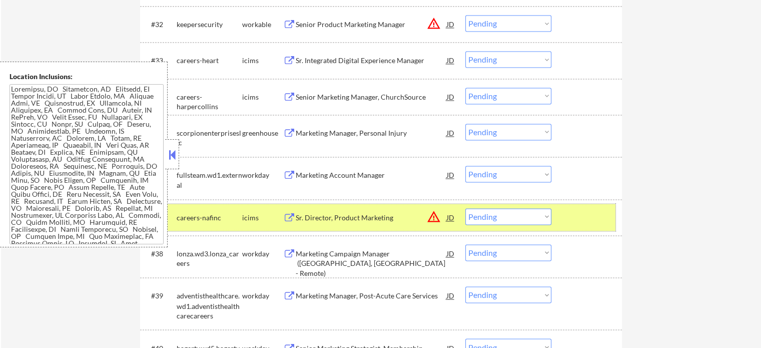
click at [598, 220] on div at bounding box center [588, 217] width 44 height 18
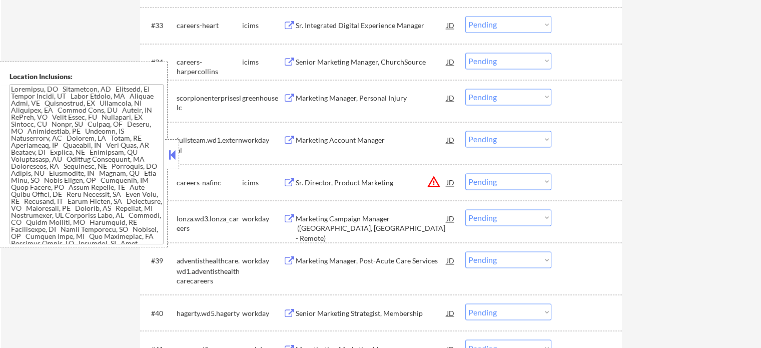
scroll to position [1751, 0]
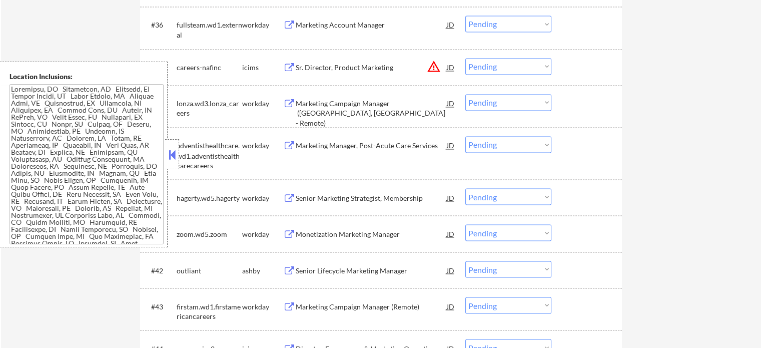
click at [391, 269] on div "Senior Lifecycle Marketing Manager" at bounding box center [371, 270] width 151 height 10
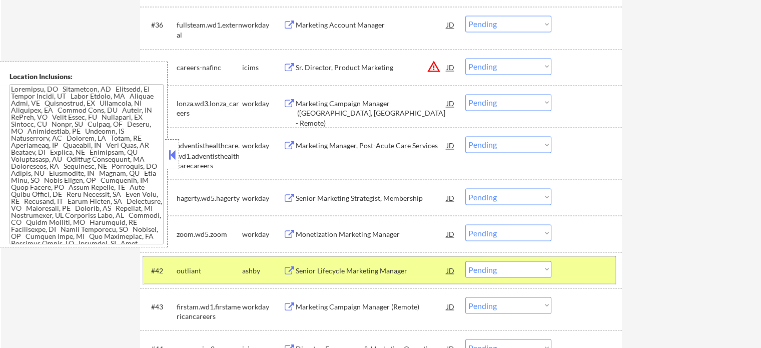
click at [605, 262] on div at bounding box center [588, 270] width 44 height 18
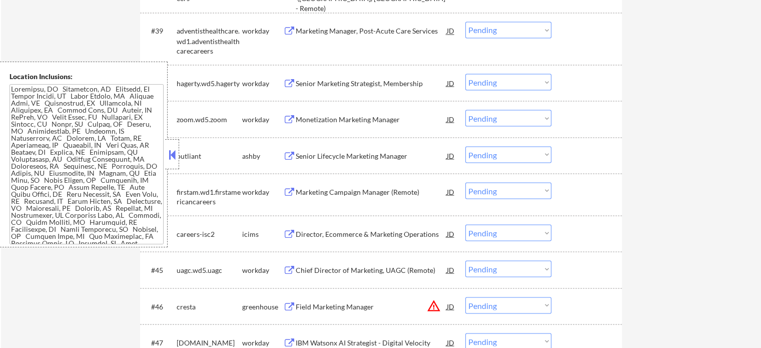
scroll to position [1902, 0]
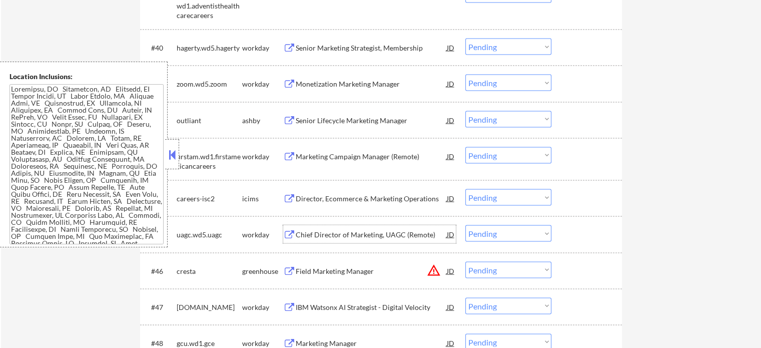
click at [395, 234] on div "Chief Director of Marketing, UAGC (Remote)" at bounding box center [371, 234] width 151 height 10
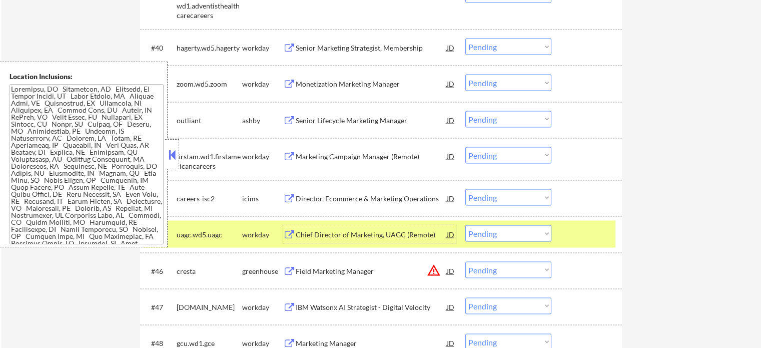
click at [571, 230] on div at bounding box center [588, 234] width 44 height 18
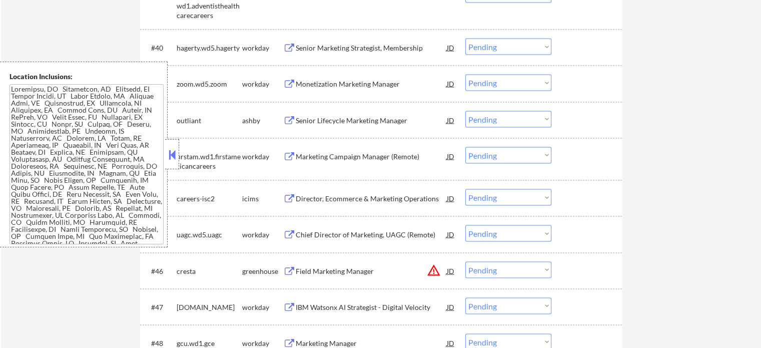
scroll to position [2002, 0]
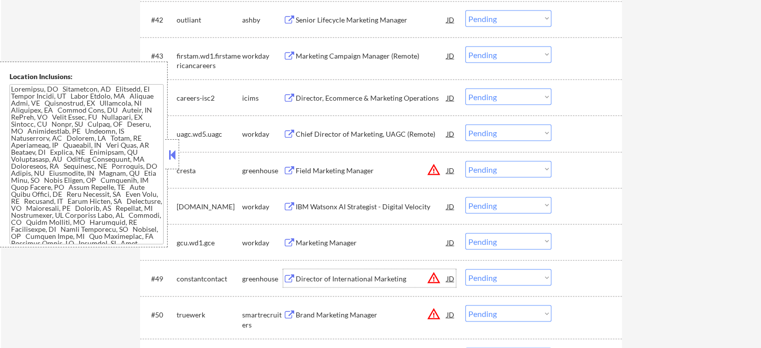
click at [354, 284] on div "Director of International Marketing" at bounding box center [371, 278] width 151 height 18
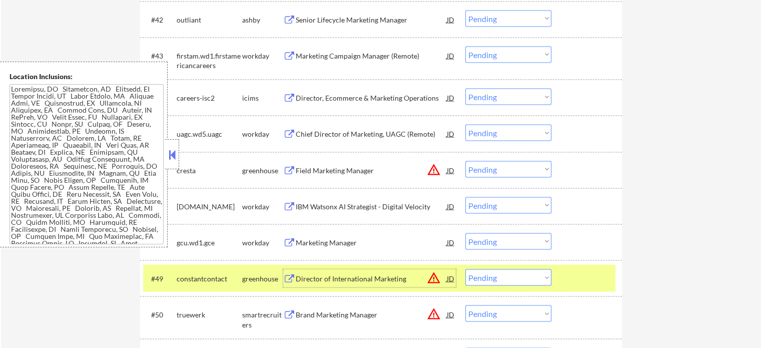
click at [617, 278] on div "#49 constantcontact greenhouse Director of International Marketing JD warning_a…" at bounding box center [381, 278] width 482 height 36
click at [575, 275] on div at bounding box center [588, 278] width 44 height 18
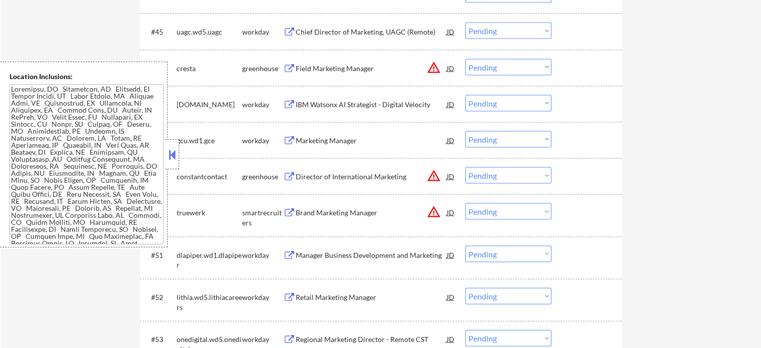
scroll to position [2152, 0]
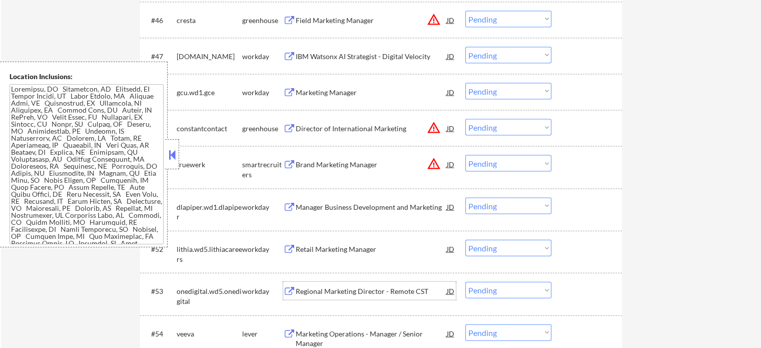
click at [327, 294] on div "Regional Marketing Director - Remote CST" at bounding box center [371, 291] width 151 height 10
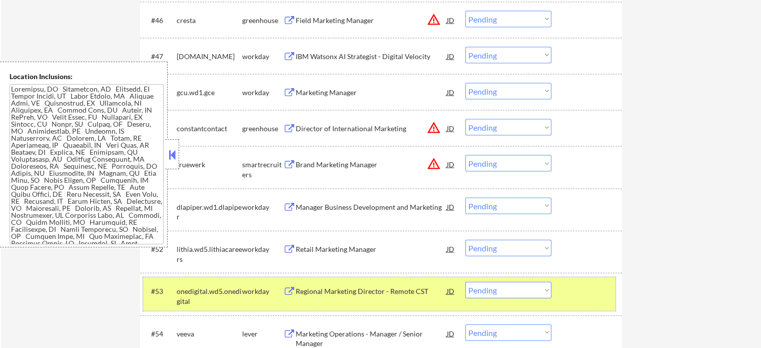
click at [578, 295] on div at bounding box center [588, 291] width 44 height 18
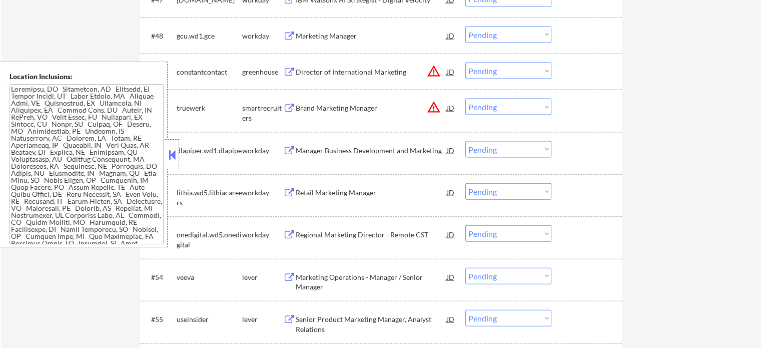
scroll to position [2252, 0]
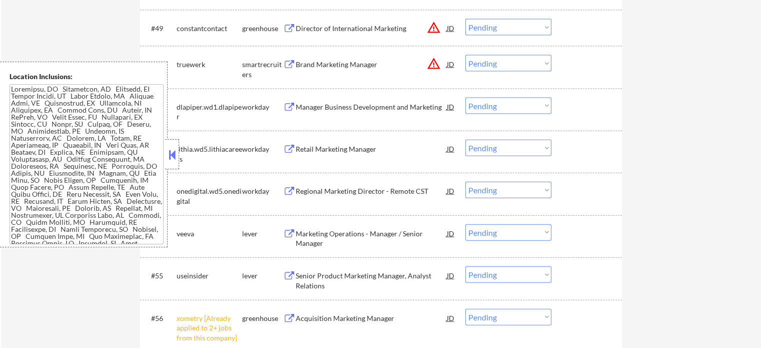
click at [395, 272] on div "Senior Product Marketing Manager, Analyst Relations" at bounding box center [371, 281] width 151 height 20
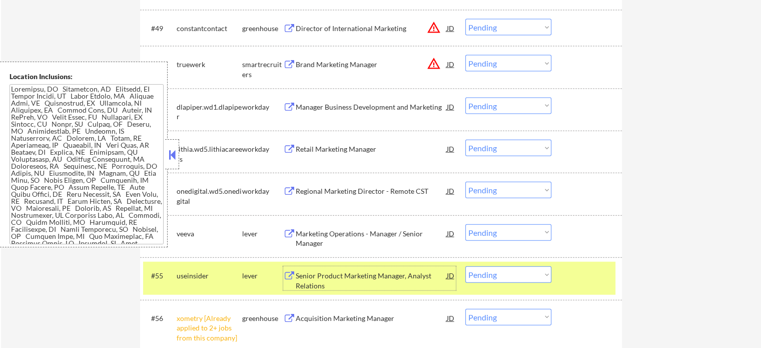
click at [585, 278] on div at bounding box center [588, 275] width 44 height 18
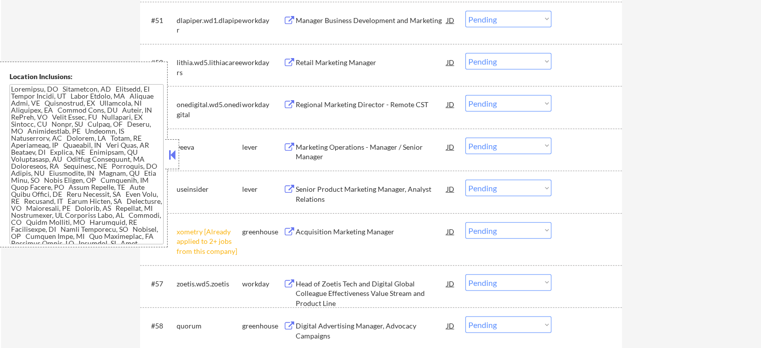
scroll to position [2402, 0]
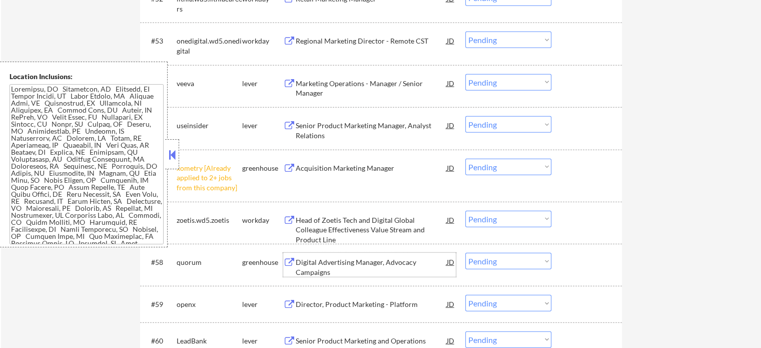
click at [375, 269] on div "Digital Advertising Manager, Advocacy Campaigns" at bounding box center [371, 267] width 151 height 20
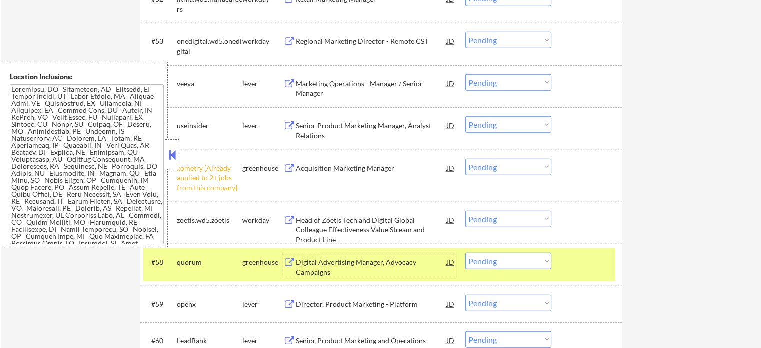
click at [591, 279] on div "#58 quorum greenhouse Digital Advertising Manager, Advocacy Campaigns JD Choose…" at bounding box center [379, 264] width 472 height 33
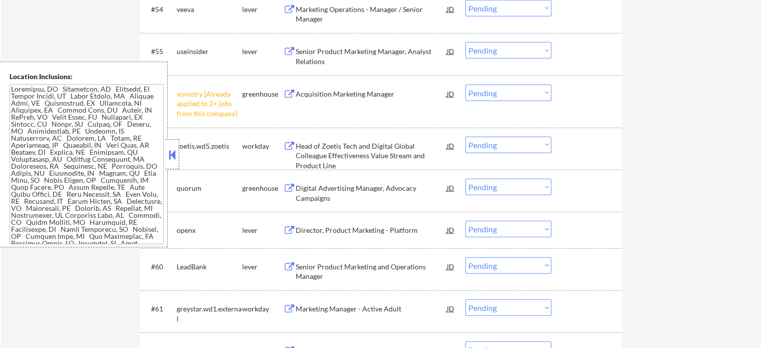
scroll to position [2552, 0]
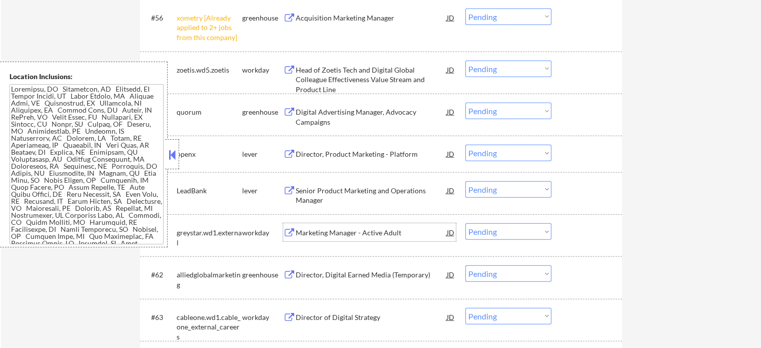
click at [387, 232] on div "Marketing Manager - Active Adult" at bounding box center [371, 233] width 151 height 10
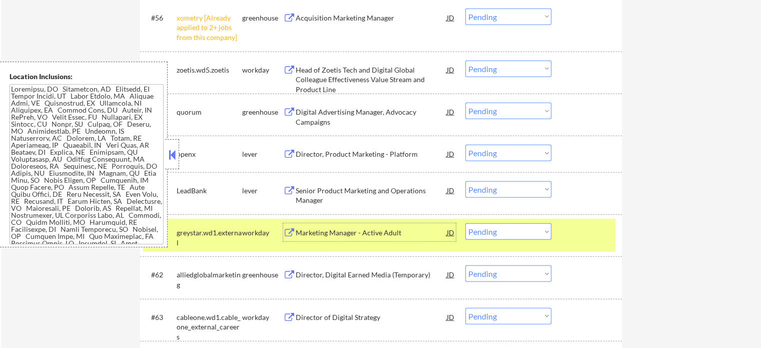
click at [599, 238] on div at bounding box center [588, 232] width 44 height 18
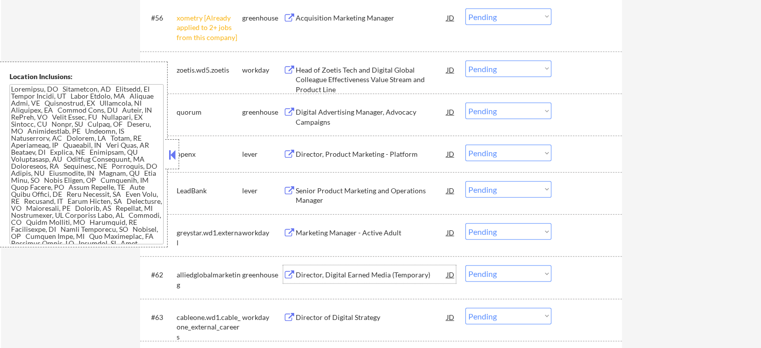
click at [424, 278] on div "Director, Digital Earned Media (Temporary)" at bounding box center [371, 275] width 151 height 10
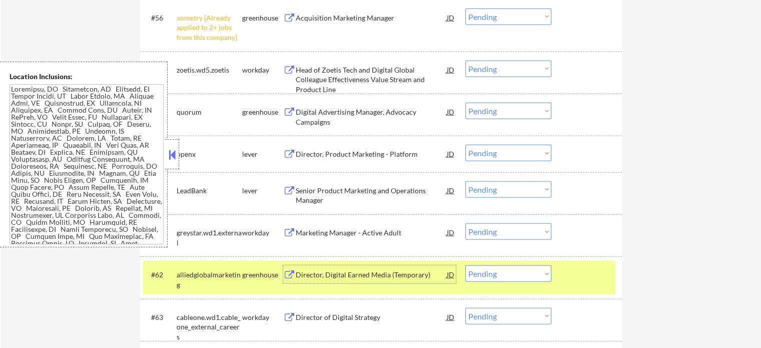
click at [586, 277] on div at bounding box center [588, 274] width 44 height 18
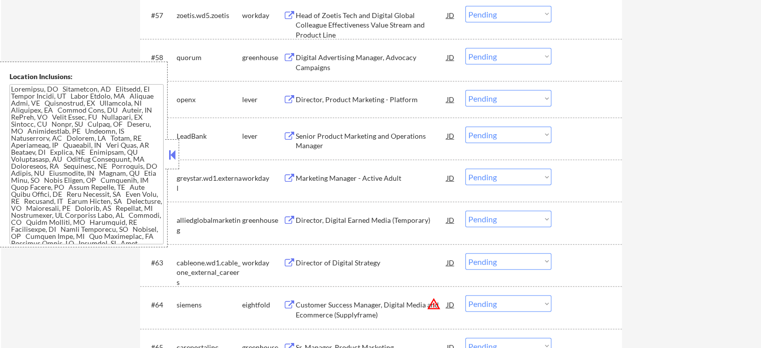
scroll to position [2652, 0]
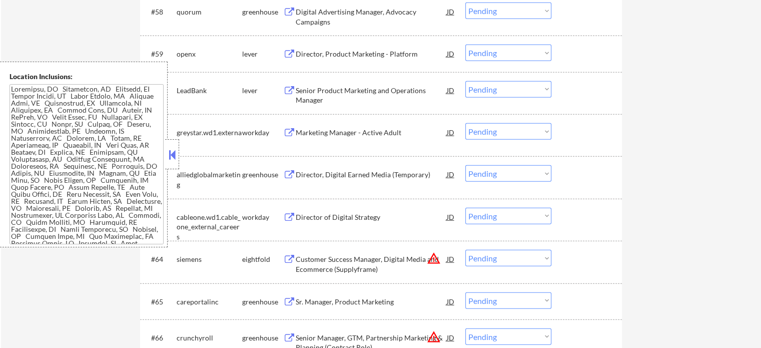
click at [428, 264] on button "warning_amber" at bounding box center [434, 258] width 14 height 14
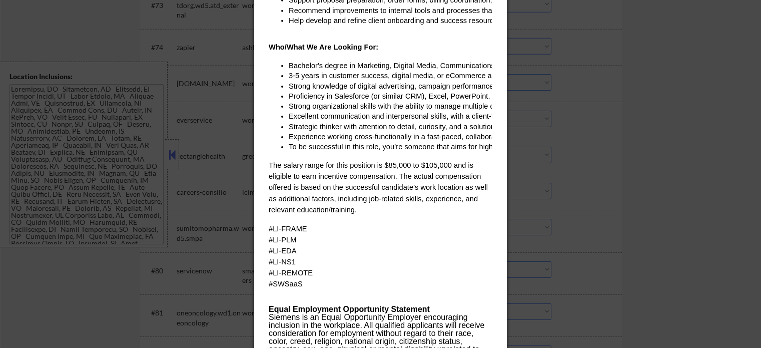
scroll to position [3203, 0]
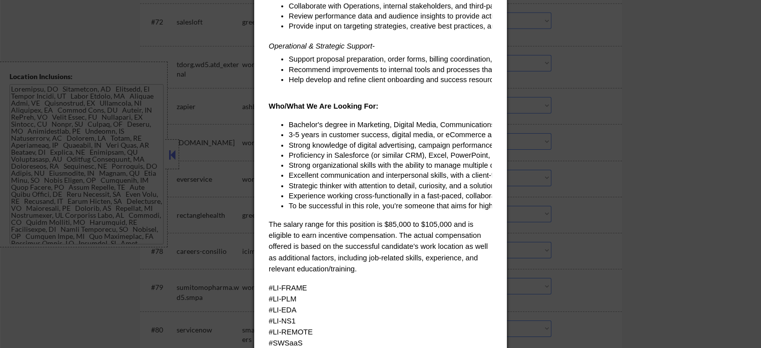
click at [602, 92] on div at bounding box center [380, 174] width 761 height 348
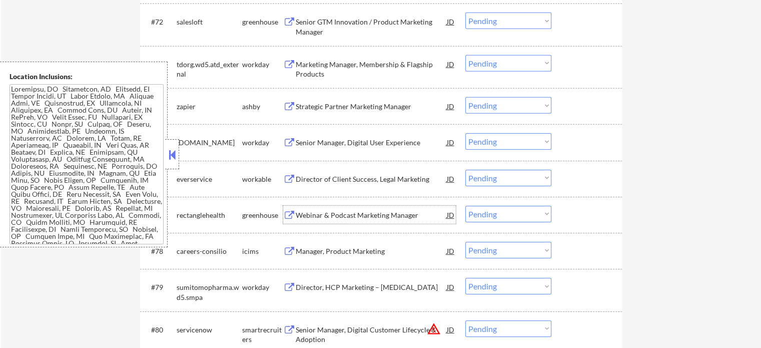
click at [339, 213] on div "Webinar & Podcast Marketing Manager" at bounding box center [371, 215] width 151 height 10
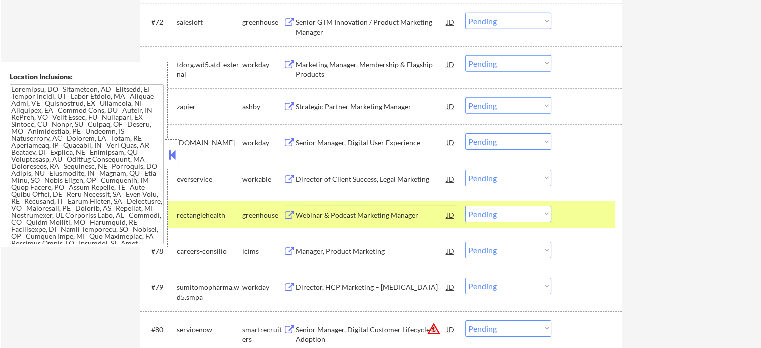
click at [582, 221] on div at bounding box center [588, 215] width 44 height 18
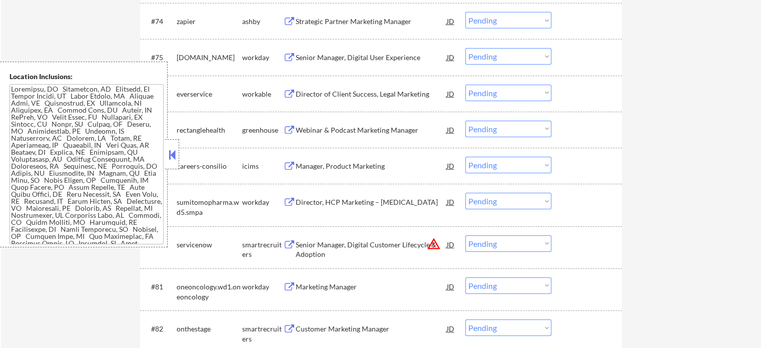
scroll to position [3353, 0]
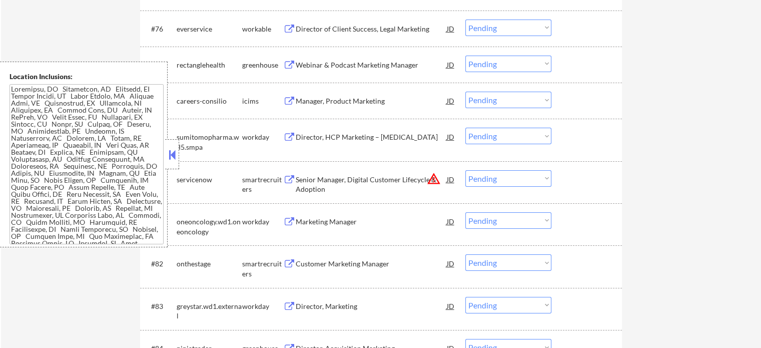
click at [322, 273] on div "#82 onthestage smartrecruiters Customer Marketing Manager JD Choose an option..…" at bounding box center [379, 266] width 472 height 33
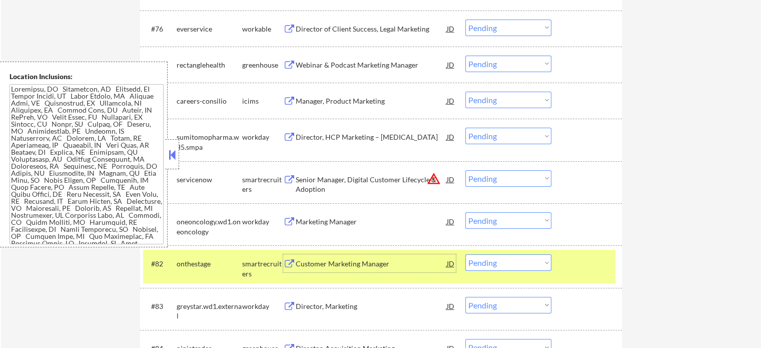
click at [357, 261] on div "Customer Marketing Manager" at bounding box center [371, 264] width 151 height 10
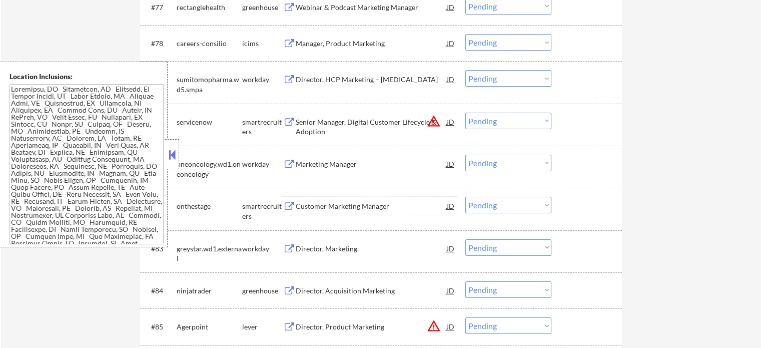
scroll to position [3453, 0]
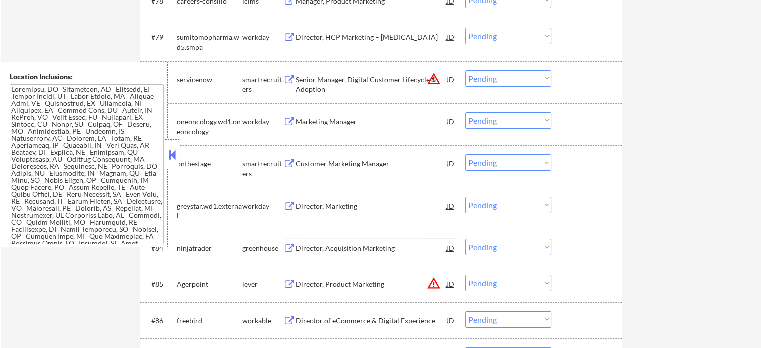
click at [372, 256] on div "Director, Acquisition Marketing" at bounding box center [371, 248] width 151 height 18
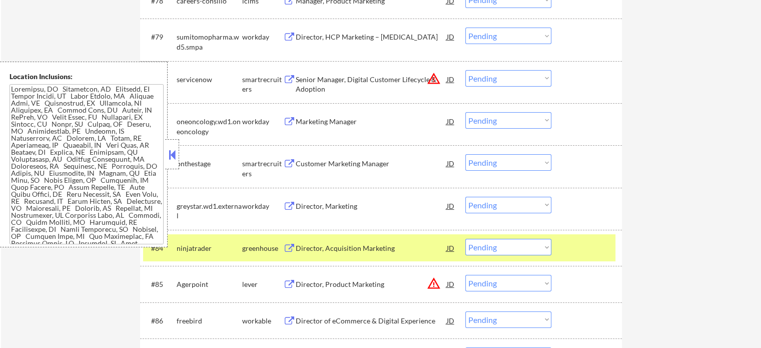
click at [571, 262] on div "#84 ninjatrader greenhouse Director, Acquisition Marketing JD Choose an option.…" at bounding box center [381, 248] width 482 height 36
click at [577, 250] on div at bounding box center [588, 248] width 44 height 18
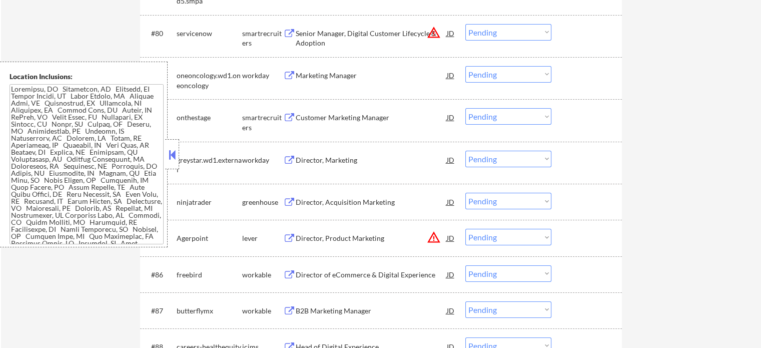
scroll to position [3553, 0]
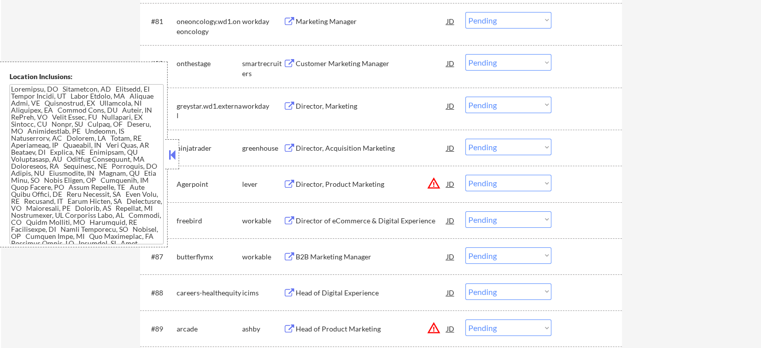
click at [354, 258] on div "B2B Marketing Manager" at bounding box center [371, 257] width 151 height 10
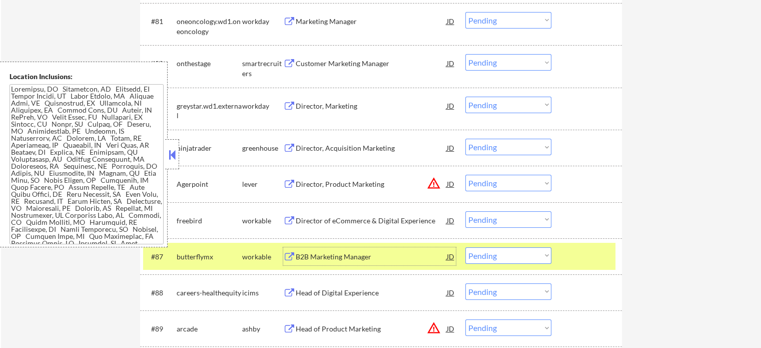
click at [556, 254] on div "#87 butterflymx workable B2B Marketing Manager JD Choose an option... Pending A…" at bounding box center [379, 256] width 472 height 27
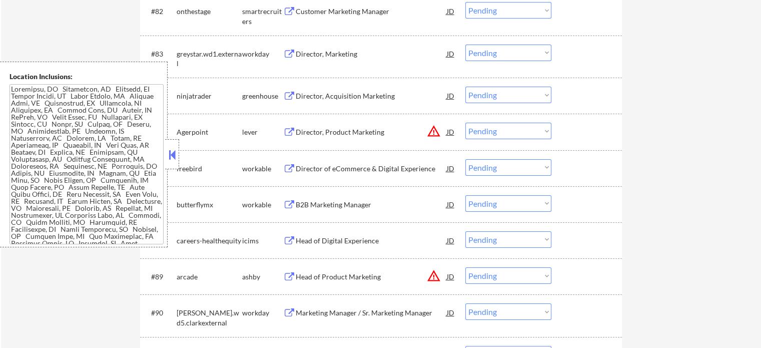
scroll to position [3653, 0]
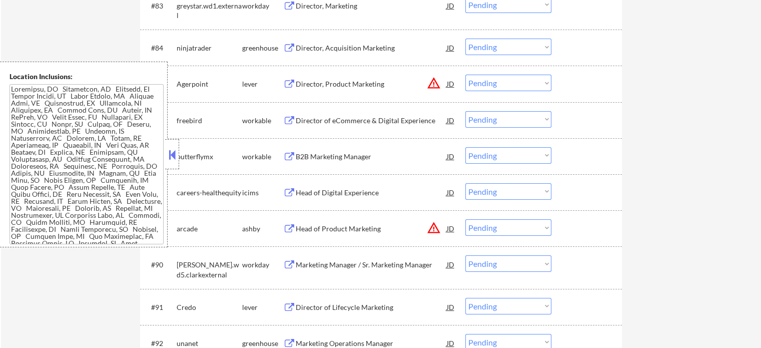
click at [350, 236] on div "Head of Product Marketing" at bounding box center [371, 228] width 151 height 18
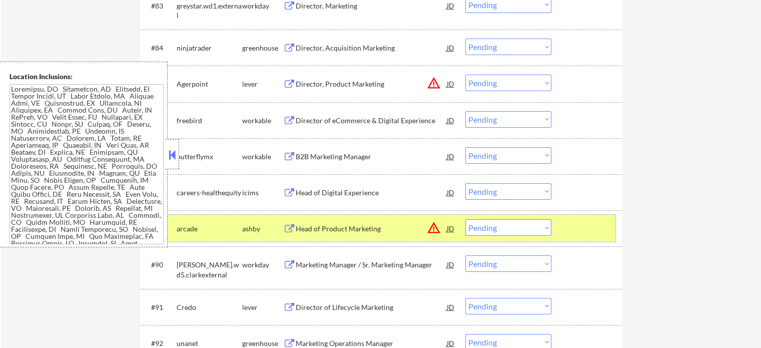
click at [561, 217] on div "#89 arcade ashby Head of Product Marketing JD warning_amber Choose an option...…" at bounding box center [379, 228] width 472 height 27
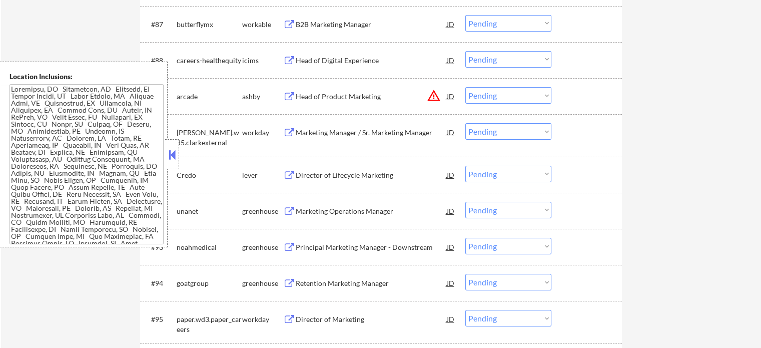
scroll to position [3853, 0]
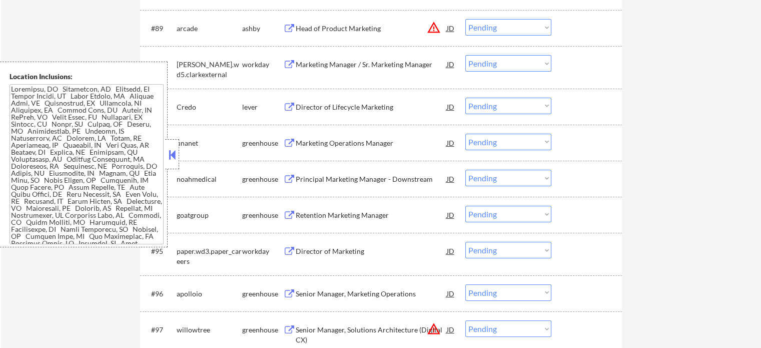
click at [384, 217] on div "Retention Marketing Manager" at bounding box center [371, 215] width 151 height 10
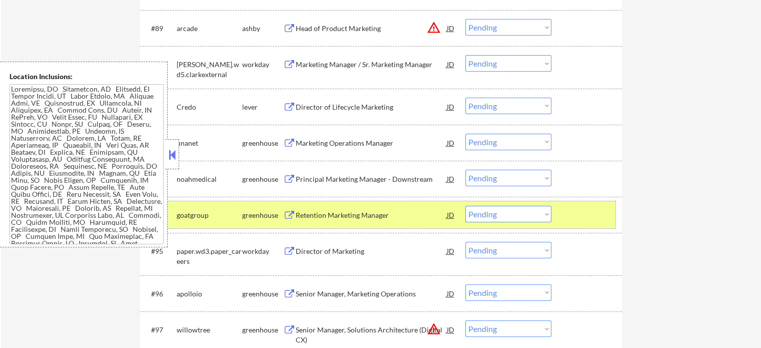
click at [553, 222] on div "#94 goatgroup greenhouse Retention Marketing Manager JD Choose an option... Pen…" at bounding box center [379, 214] width 472 height 27
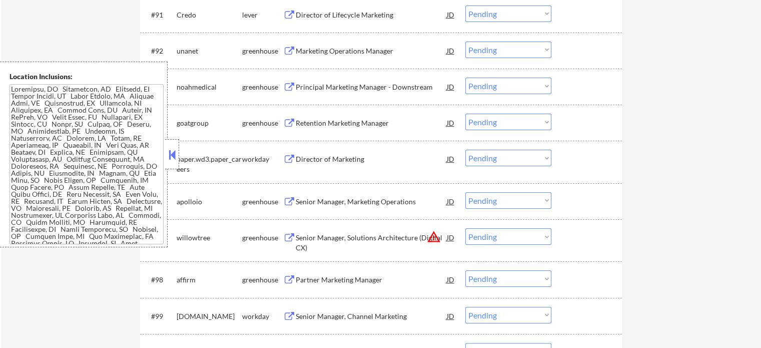
scroll to position [4003, 0]
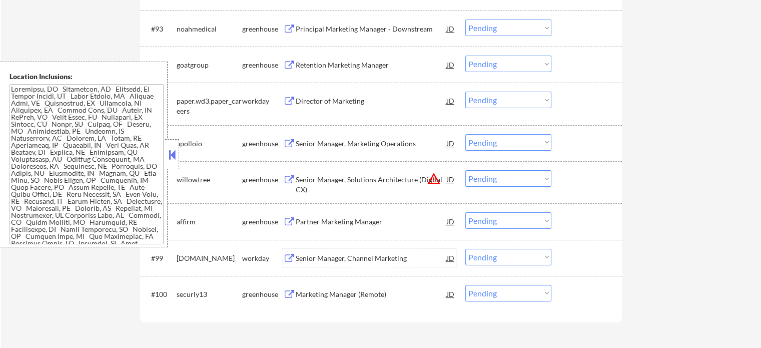
click at [364, 250] on div "Senior Manager, Channel Marketing" at bounding box center [371, 258] width 151 height 18
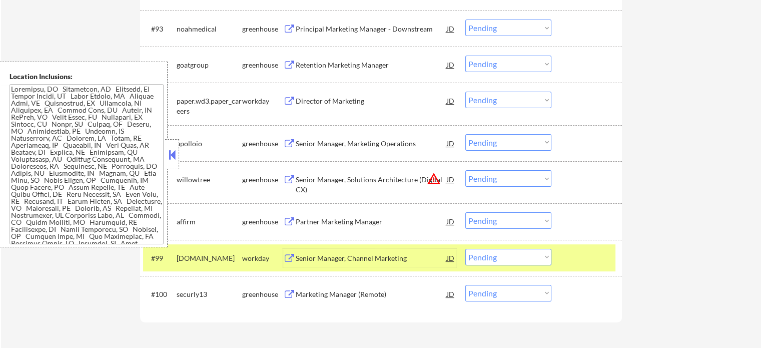
click at [588, 257] on div at bounding box center [588, 258] width 44 height 18
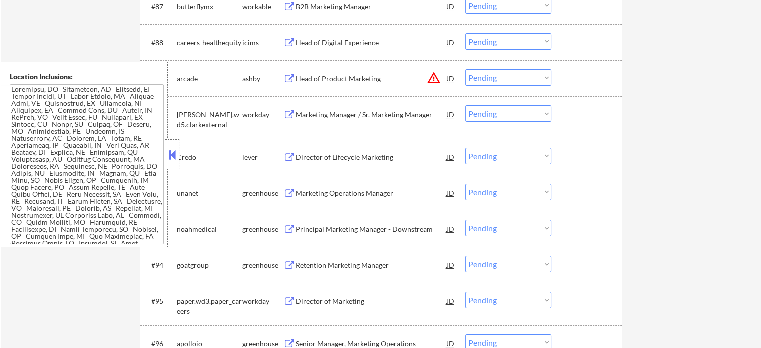
scroll to position [3503, 0]
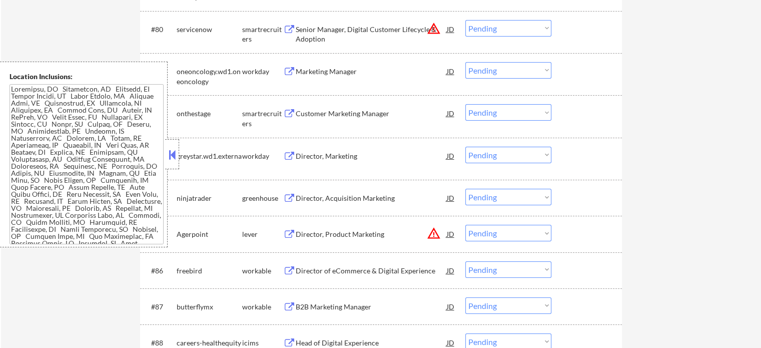
click at [329, 130] on div "#82 onthestage smartrecruiters Customer Marketing Manager JD Choose an option..…" at bounding box center [379, 116] width 472 height 33
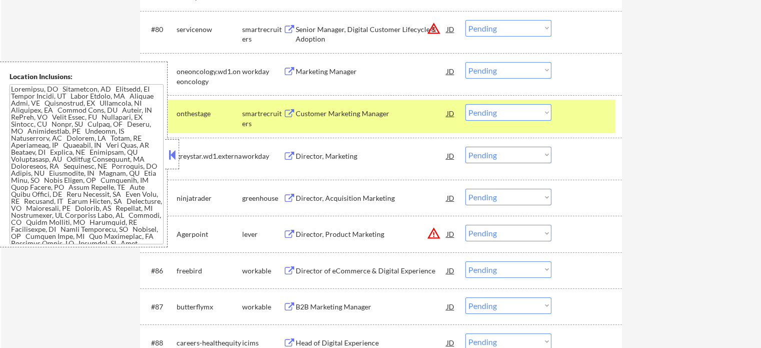
click at [564, 114] on div "#82 onthestage smartrecruiters Customer Marketing Manager JD Choose an option..…" at bounding box center [379, 116] width 472 height 33
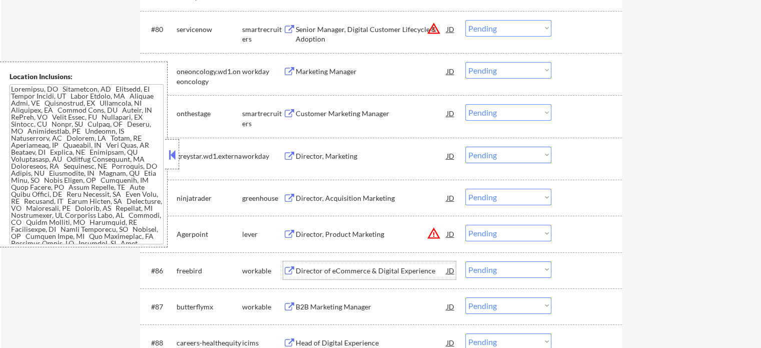
click at [360, 271] on div "Director of eCommerce & Digital Experience" at bounding box center [371, 271] width 151 height 10
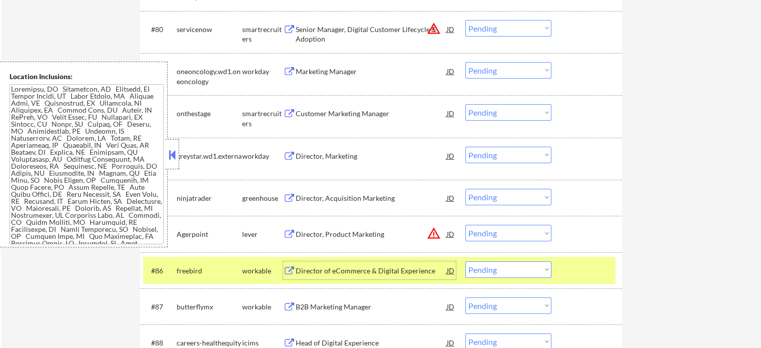
click at [566, 276] on div at bounding box center [588, 270] width 44 height 18
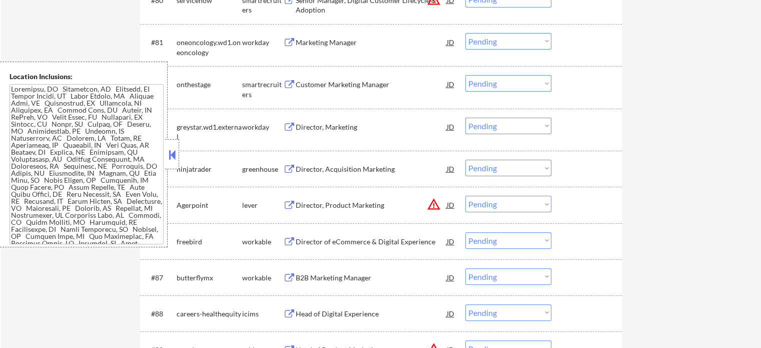
scroll to position [3553, 0]
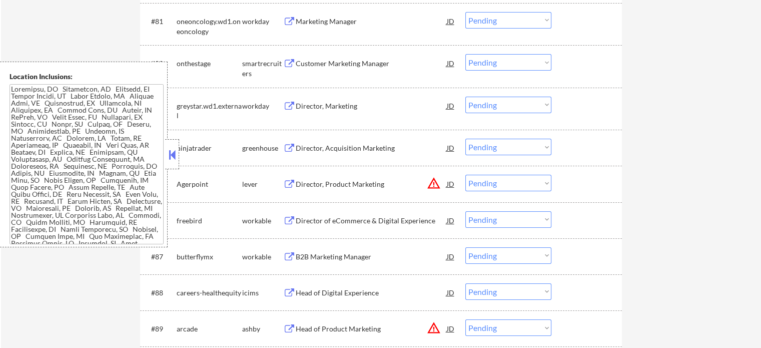
click at [340, 299] on div "Head of Digital Experience" at bounding box center [371, 292] width 151 height 18
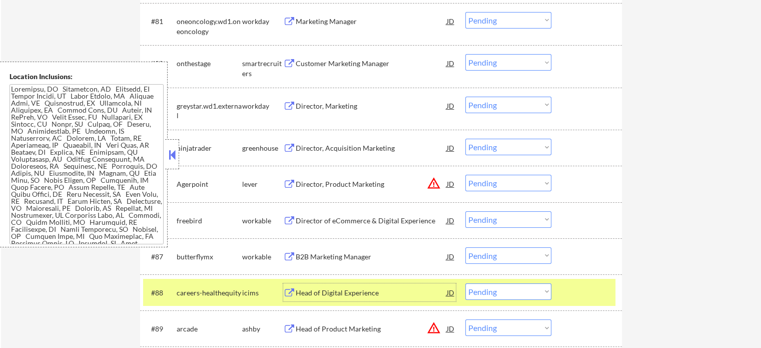
click at [596, 293] on div at bounding box center [588, 292] width 44 height 18
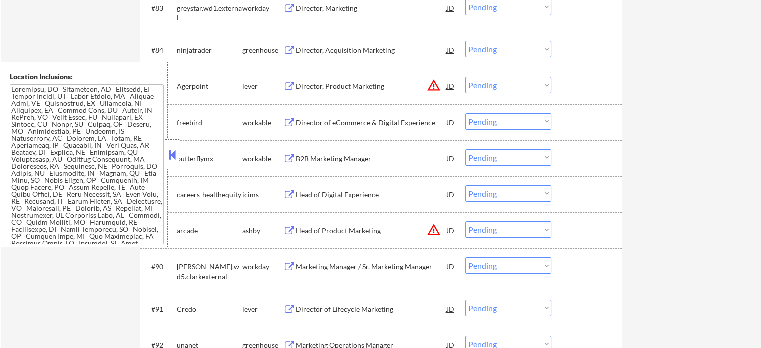
scroll to position [3653, 0]
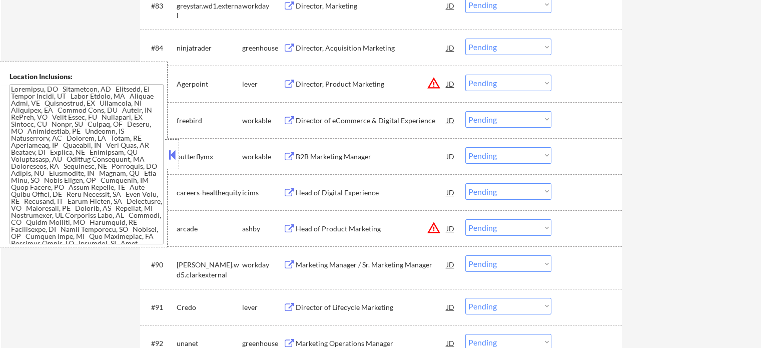
click at [381, 271] on div "Marketing Manager / Sr. Marketing Manager" at bounding box center [371, 264] width 151 height 18
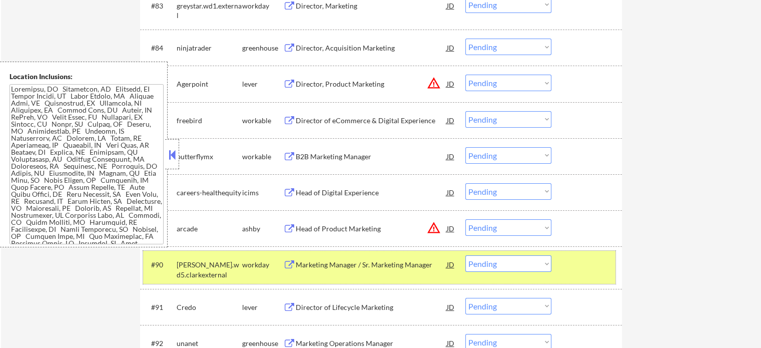
click at [602, 258] on div at bounding box center [588, 264] width 44 height 18
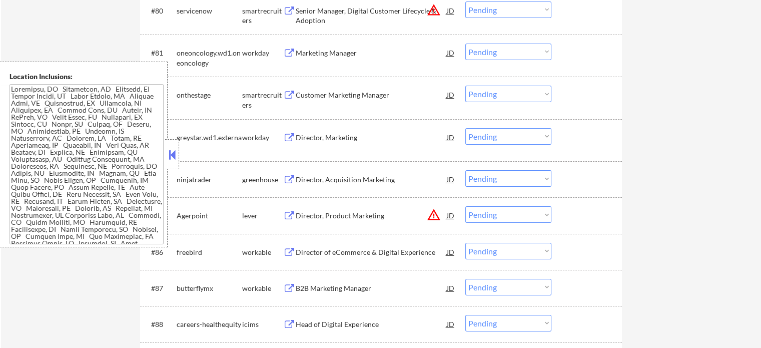
scroll to position [3403, 0]
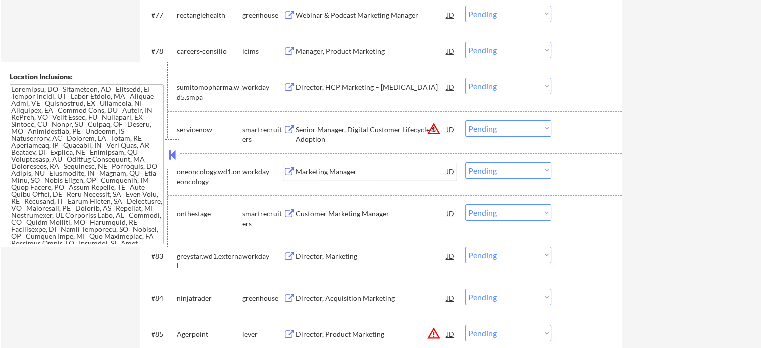
click at [314, 179] on div "Marketing Manager" at bounding box center [371, 171] width 151 height 18
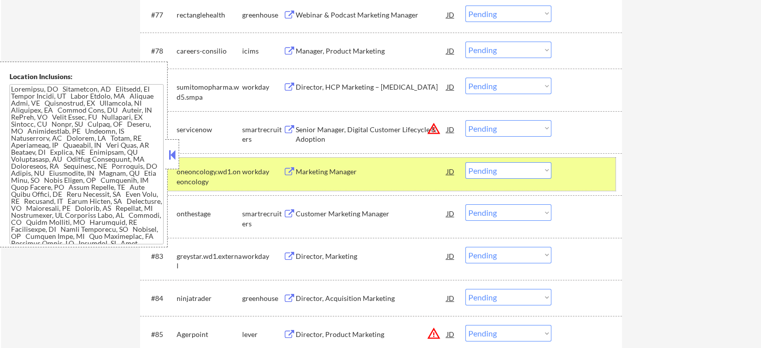
click at [558, 172] on div "#81 oneoncology.wd1.oneoncology workday Marketing Manager JD Choose an option..…" at bounding box center [379, 174] width 472 height 33
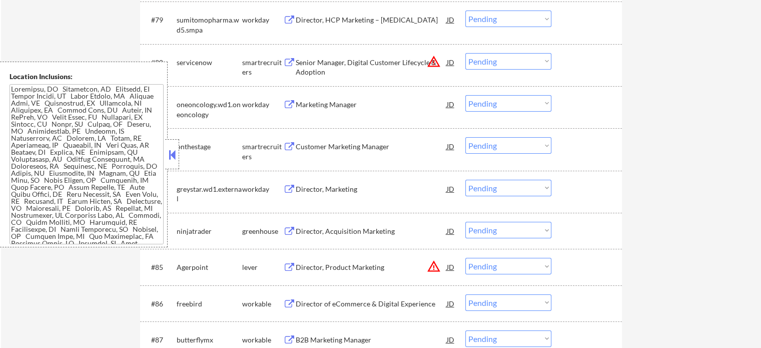
scroll to position [3553, 0]
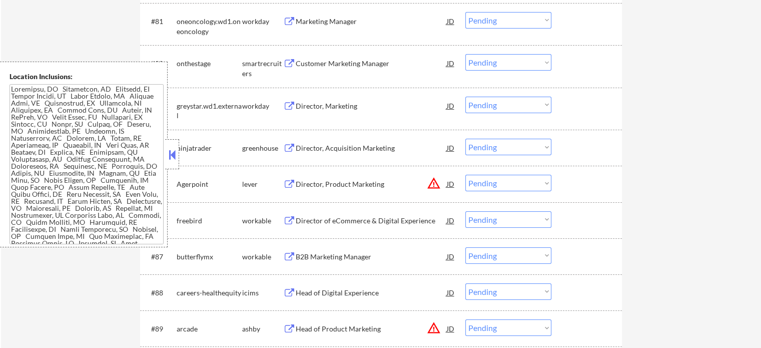
click at [364, 256] on div "B2B Marketing Manager" at bounding box center [371, 257] width 151 height 10
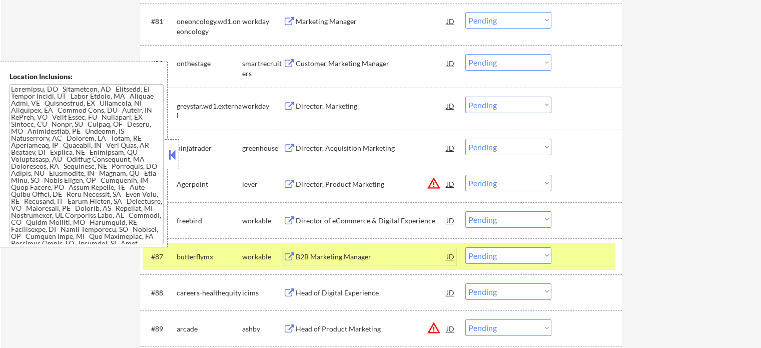
click at [590, 256] on div at bounding box center [588, 256] width 44 height 18
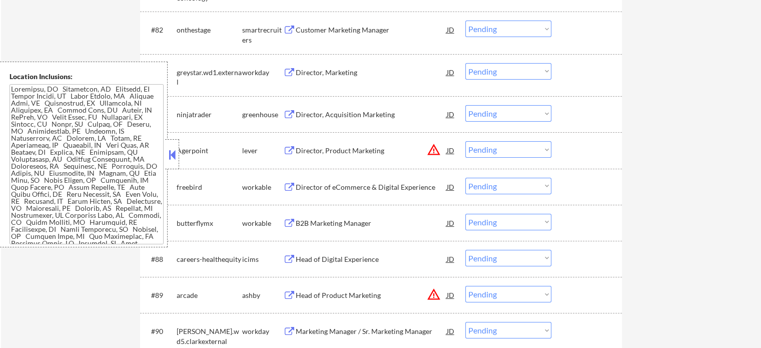
scroll to position [3653, 0]
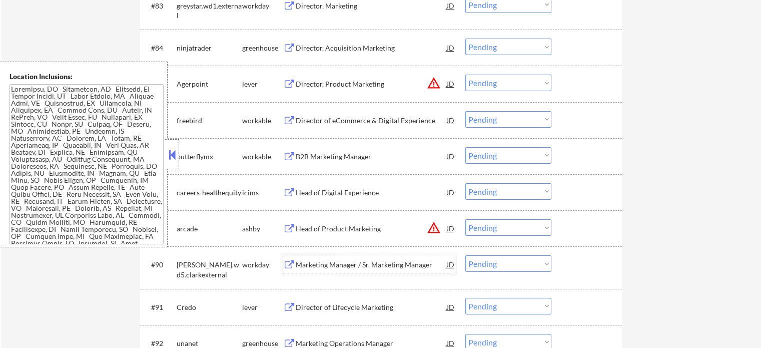
click at [394, 270] on div "Marketing Manager / Sr. Marketing Manager" at bounding box center [371, 264] width 151 height 18
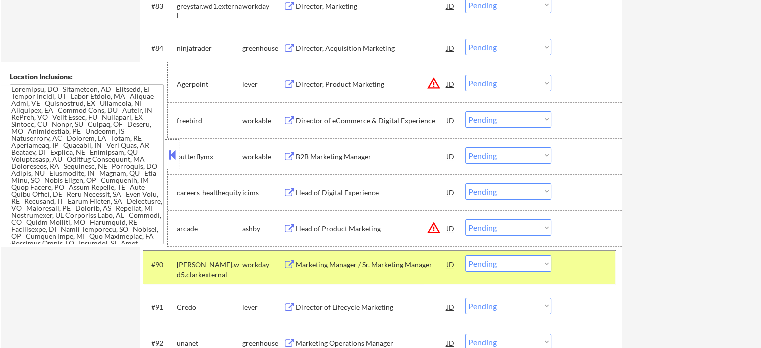
click at [554, 258] on div "#90 clark.wd5.clarkexternal workday Marketing Manager / Sr. Marketing Manager J…" at bounding box center [379, 267] width 472 height 33
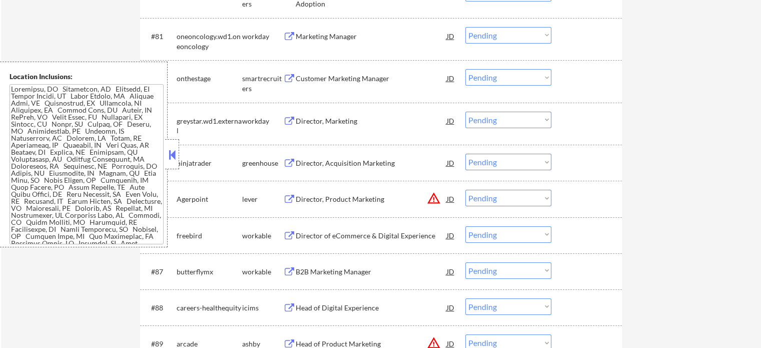
scroll to position [3503, 0]
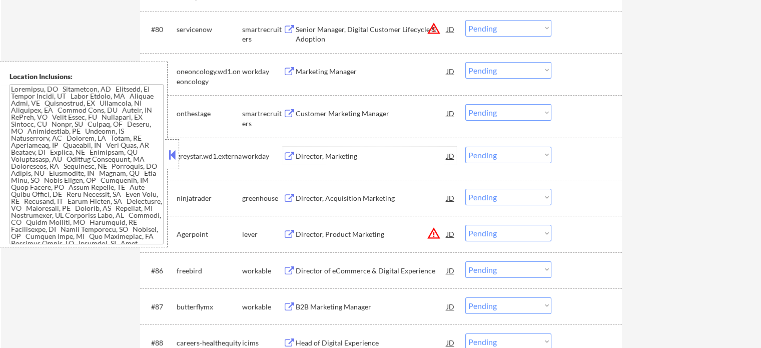
click at [348, 151] on div "Director, Marketing" at bounding box center [371, 156] width 151 height 18
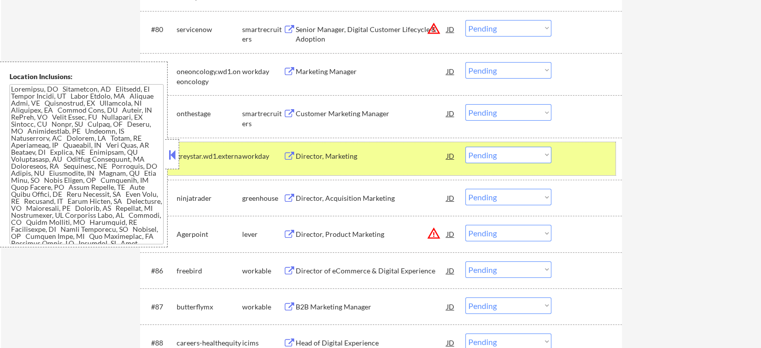
click at [561, 157] on div "#83 greystar.wd1.external workday Director, Marketing JD Choose an option... Pe…" at bounding box center [379, 158] width 472 height 33
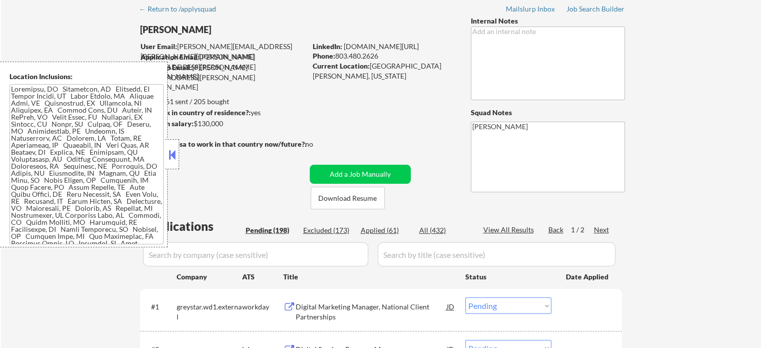
scroll to position [56, 0]
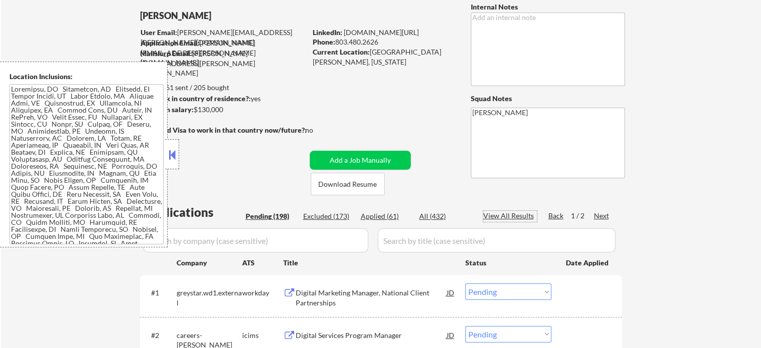
click at [513, 212] on div "View All Results" at bounding box center [510, 216] width 54 height 10
select select ""pending""
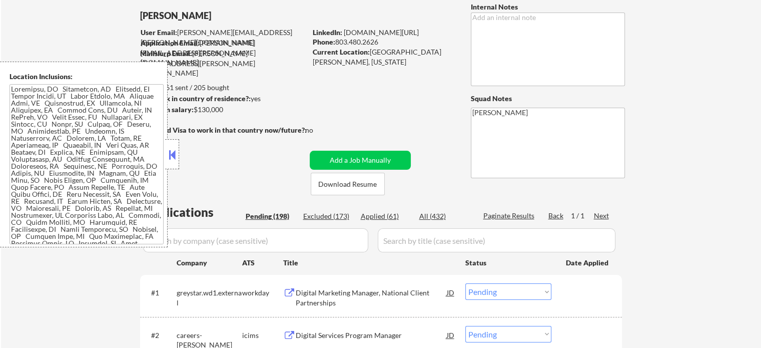
select select ""pending""
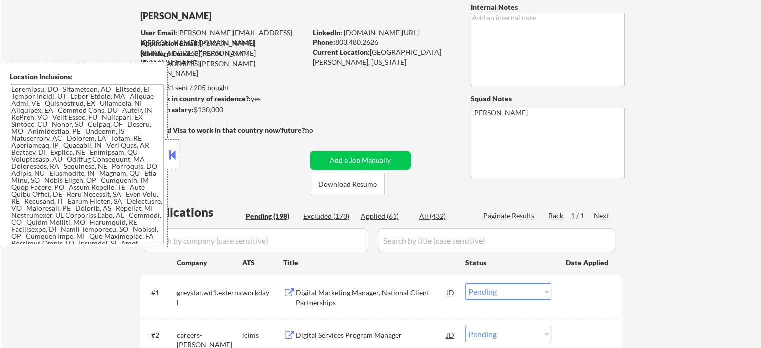
select select ""pending""
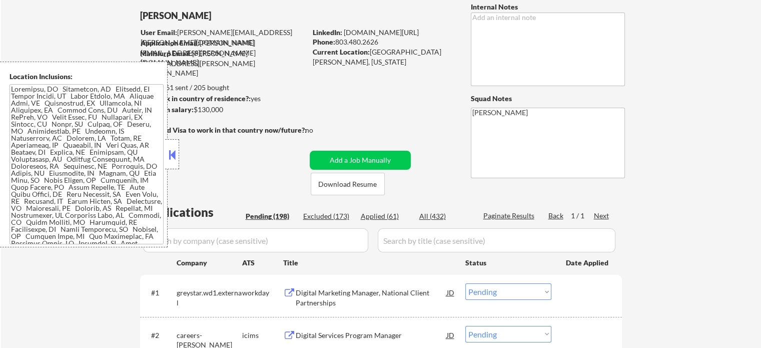
select select ""pending""
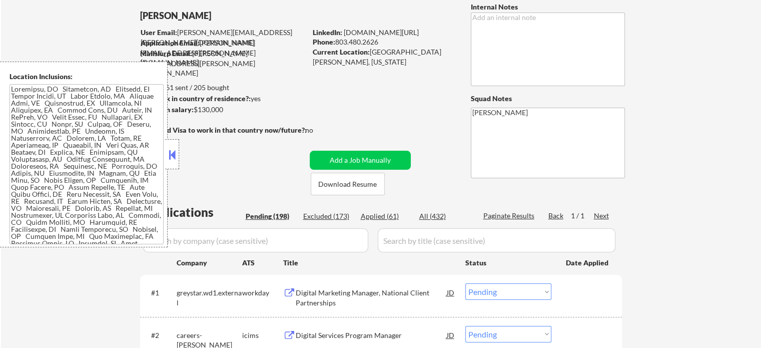
select select ""pending""
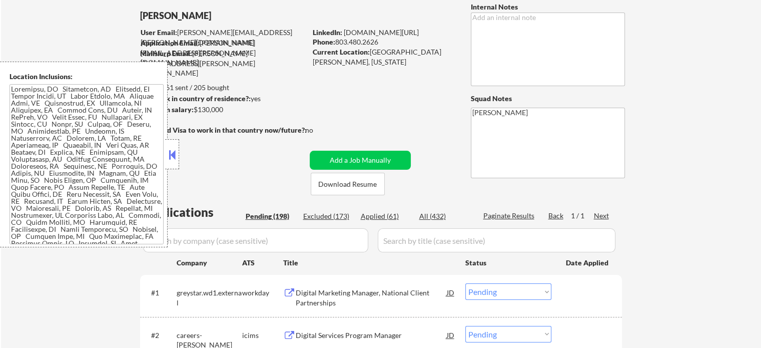
select select ""pending""
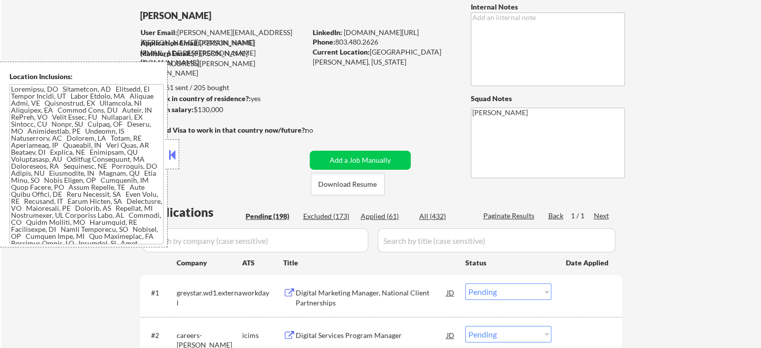
select select ""pending""
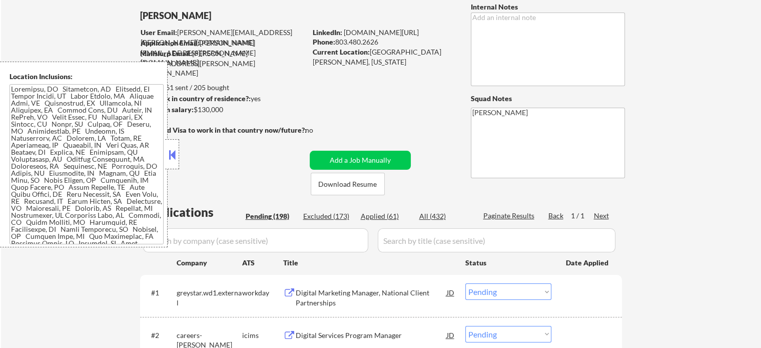
select select ""pending""
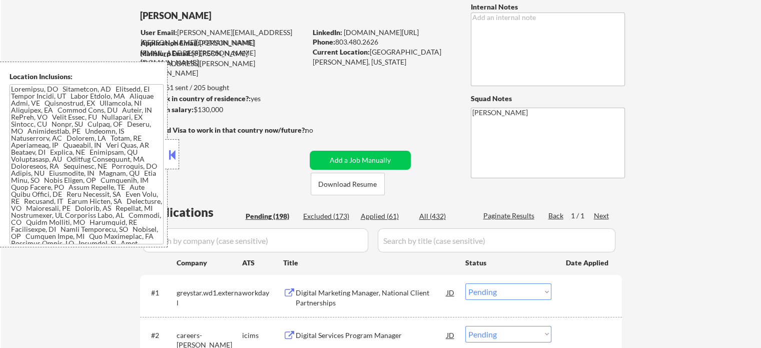
select select ""pending""
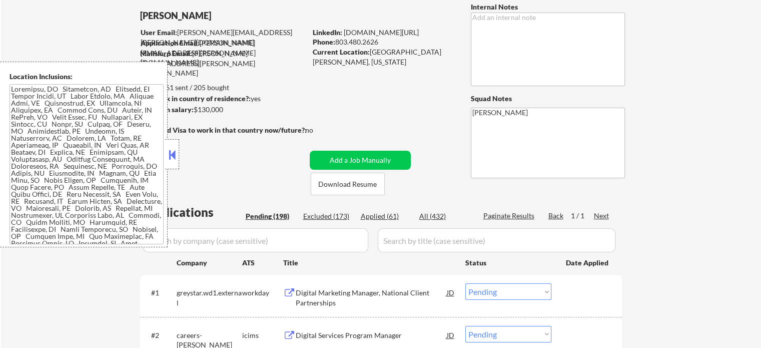
select select ""pending""
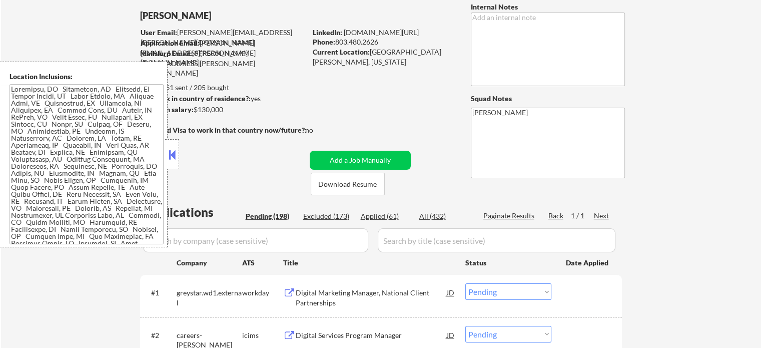
select select ""pending""
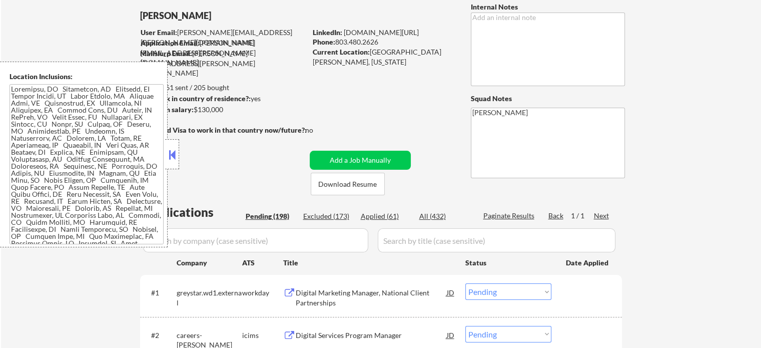
select select ""pending""
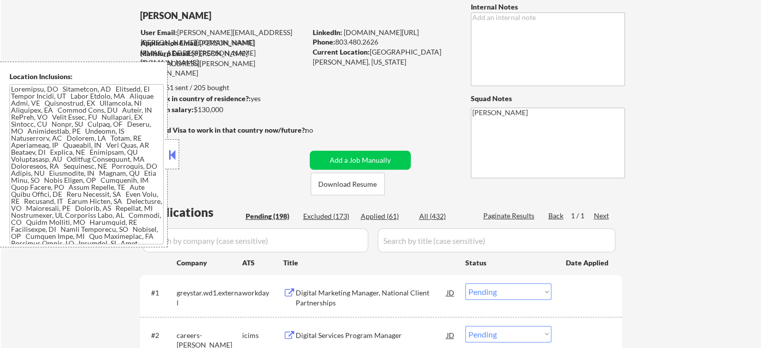
select select ""pending""
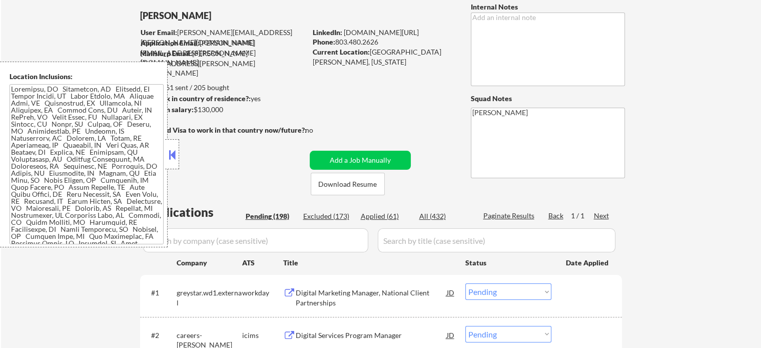
select select ""pending""
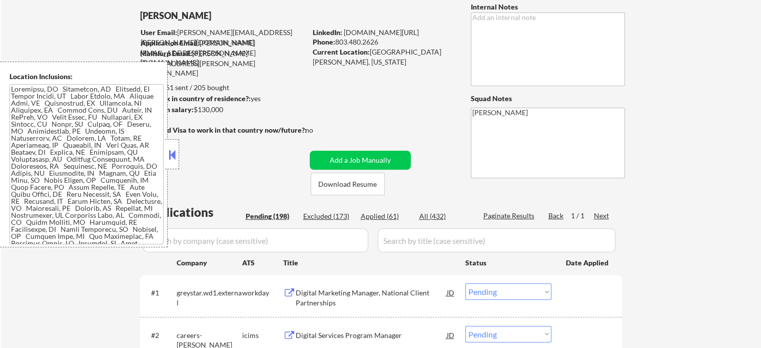
select select ""pending""
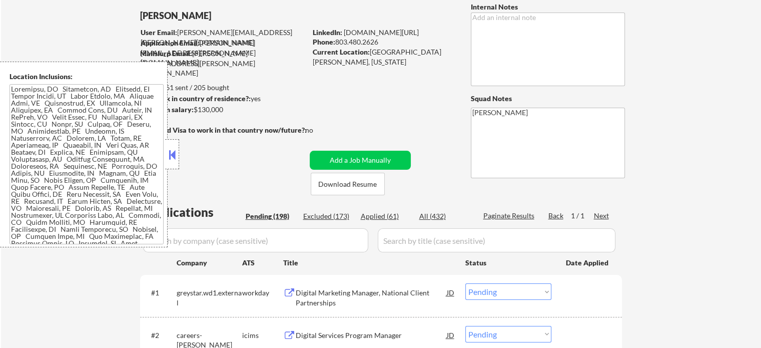
select select ""pending""
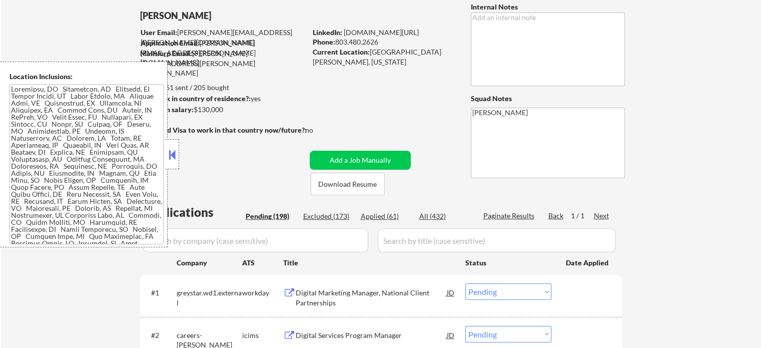
select select ""pending""
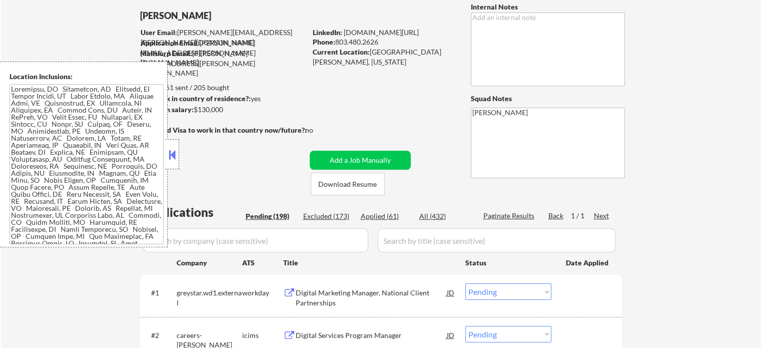
select select ""pending""
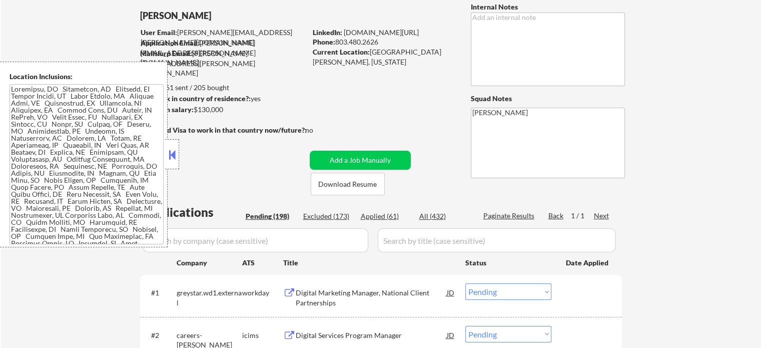
select select ""pending""
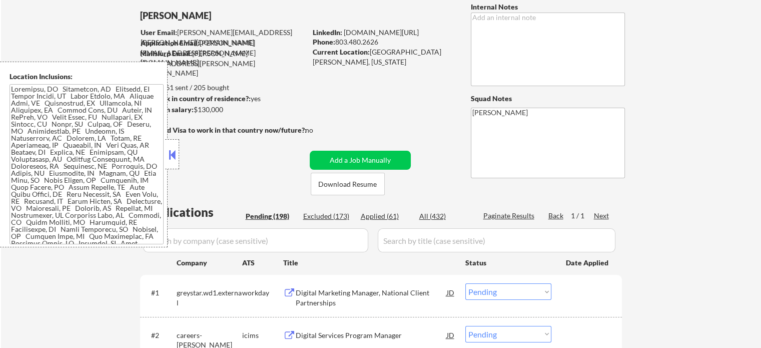
select select ""pending""
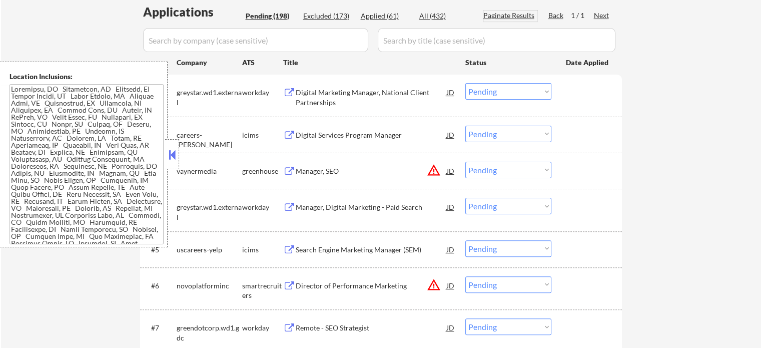
scroll to position [306, 0]
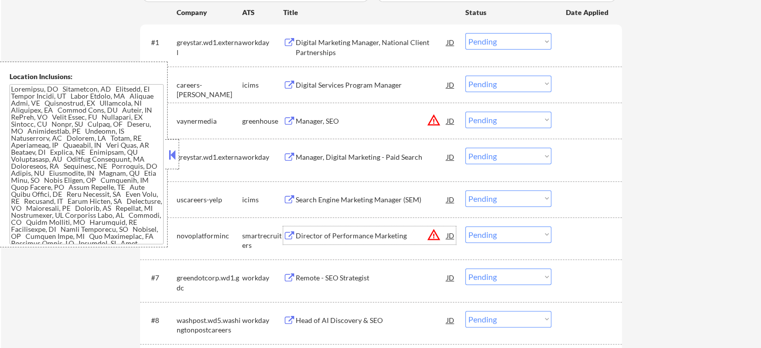
click at [357, 233] on div "Director of Performance Marketing" at bounding box center [371, 236] width 151 height 10
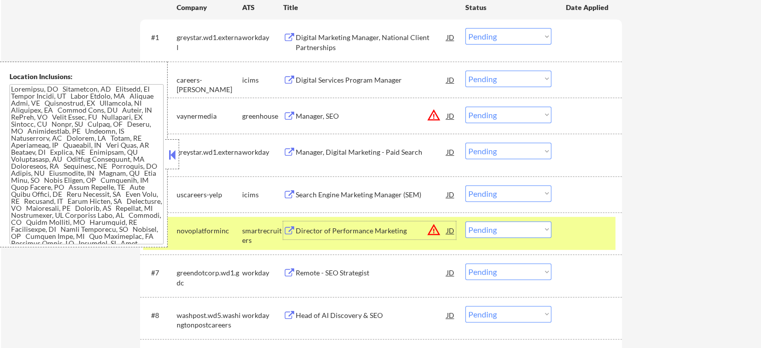
scroll to position [400, 0]
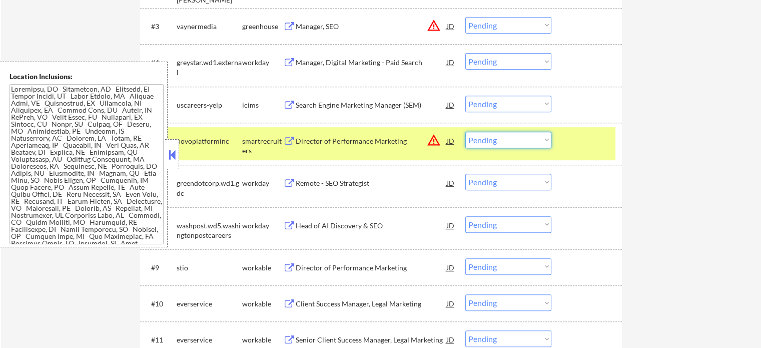
click at [492, 141] on select "Choose an option... Pending Applied Excluded (Questions) Excluded (Expired) Exc…" at bounding box center [508, 140] width 86 height 17
click at [465, 132] on select "Choose an option... Pending Applied Excluded (Questions) Excluded (Expired) Exc…" at bounding box center [508, 140] width 86 height 17
click at [570, 149] on div at bounding box center [588, 141] width 44 height 18
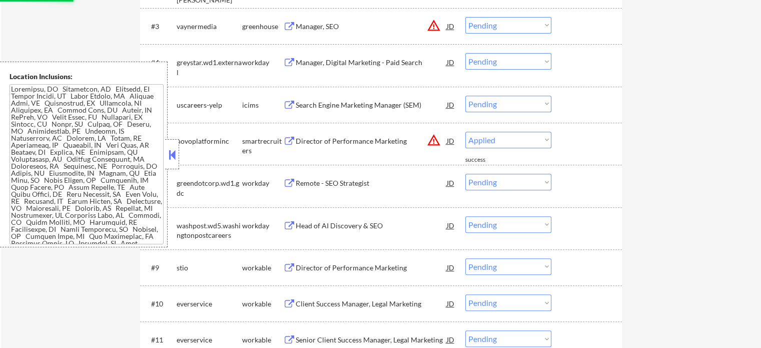
select select ""pending""
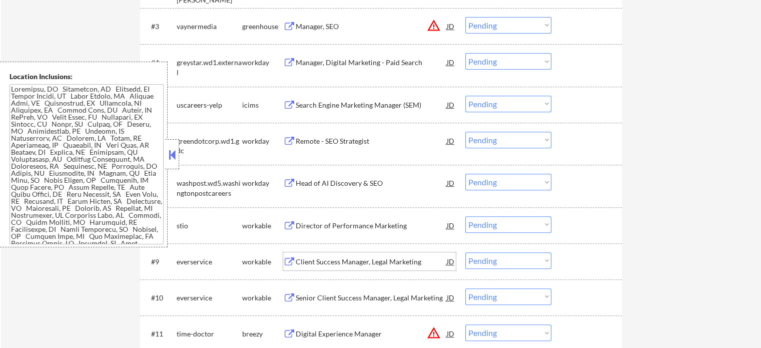
click at [354, 263] on div "Client Success Manager, Legal Marketing" at bounding box center [371, 262] width 151 height 10
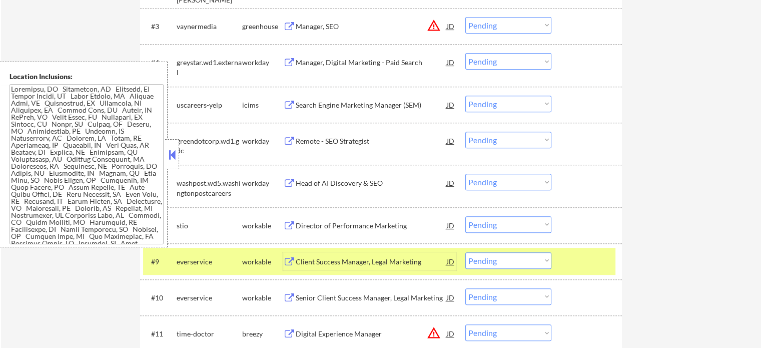
click at [510, 262] on select "Choose an option... Pending Applied Excluded (Questions) Excluded (Expired) Exc…" at bounding box center [508, 260] width 86 height 17
click at [465, 252] on select "Choose an option... Pending Applied Excluded (Questions) Excluded (Expired) Exc…" at bounding box center [508, 260] width 86 height 17
click at [571, 262] on div at bounding box center [588, 261] width 44 height 18
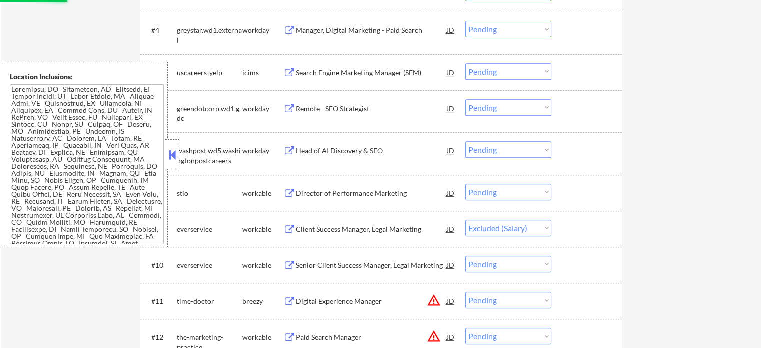
scroll to position [450, 0]
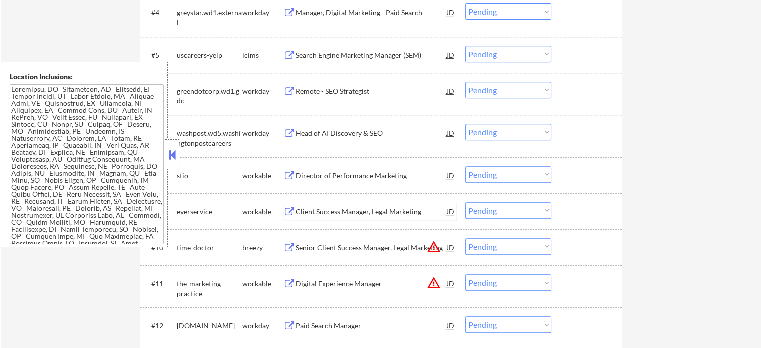
click at [326, 210] on div "Client Success Manager, Legal Marketing" at bounding box center [371, 212] width 151 height 10
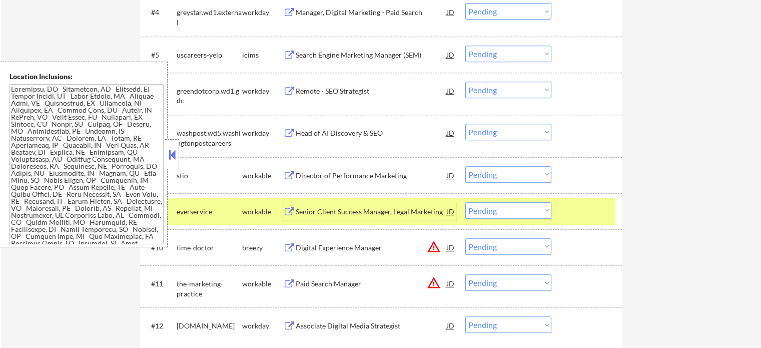
click at [602, 211] on div at bounding box center [588, 211] width 44 height 18
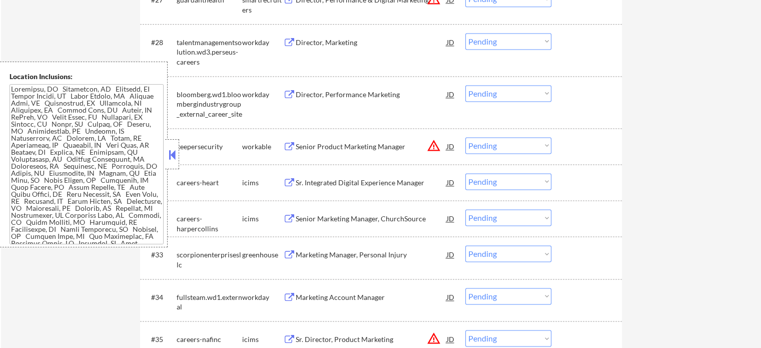
scroll to position [1601, 0]
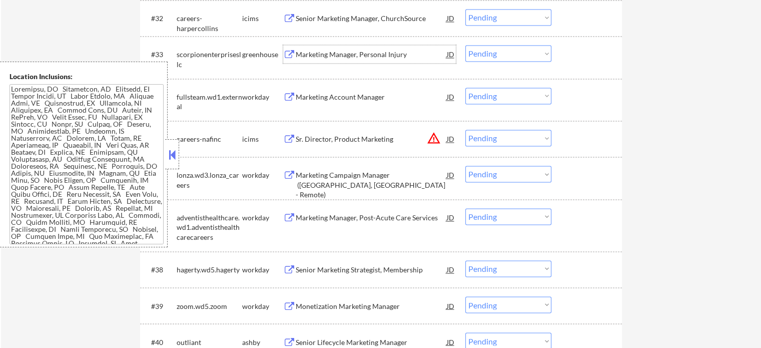
click at [330, 53] on div "Marketing Manager, Personal Injury" at bounding box center [371, 55] width 151 height 10
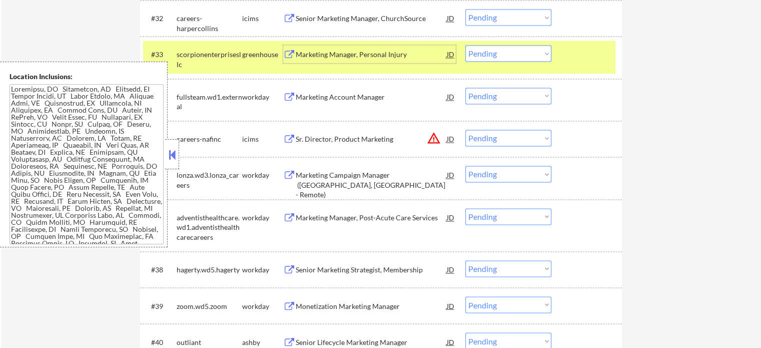
click at [521, 53] on select "Choose an option... Pending Applied Excluded (Questions) Excluded (Expired) Exc…" at bounding box center [508, 53] width 86 height 17
click at [465, 45] on select "Choose an option... Pending Applied Excluded (Questions) Excluded (Expired) Exc…" at bounding box center [508, 53] width 86 height 17
click at [590, 60] on div at bounding box center [588, 54] width 44 height 18
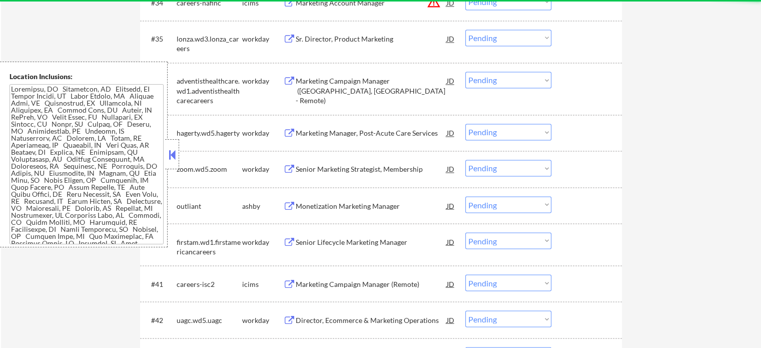
scroll to position [1701, 0]
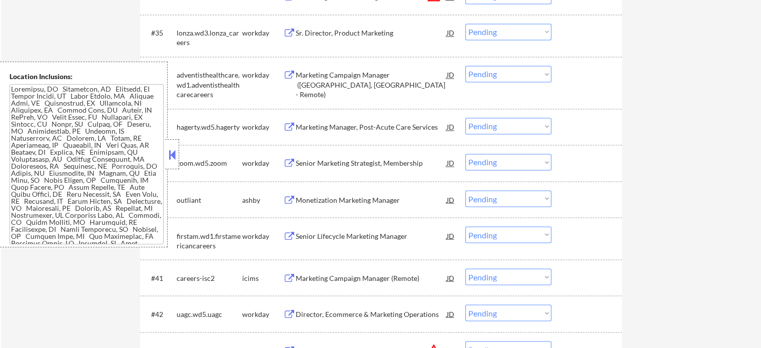
click at [334, 202] on div "Monetization Marketing Manager" at bounding box center [371, 200] width 151 height 10
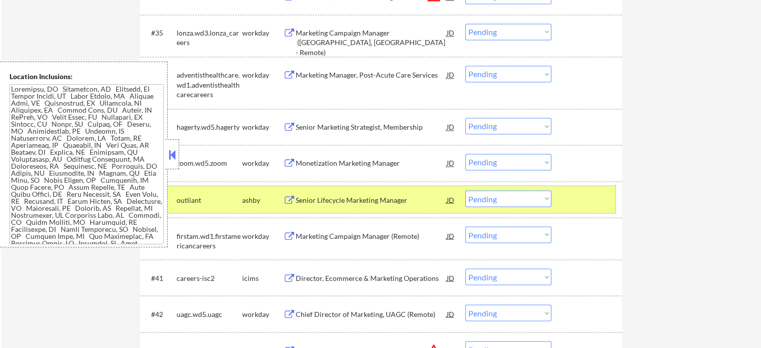
click at [567, 203] on div at bounding box center [588, 199] width 44 height 18
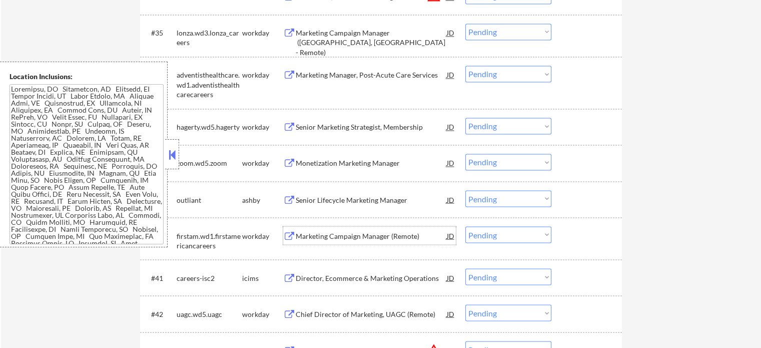
click at [355, 239] on div "Marketing Campaign Manager (Remote)" at bounding box center [371, 236] width 151 height 10
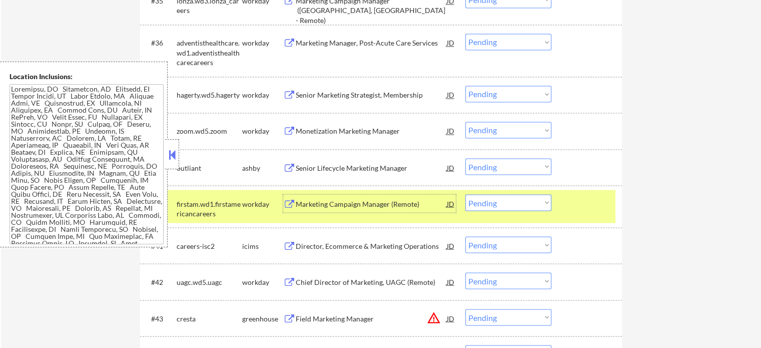
scroll to position [1751, 0]
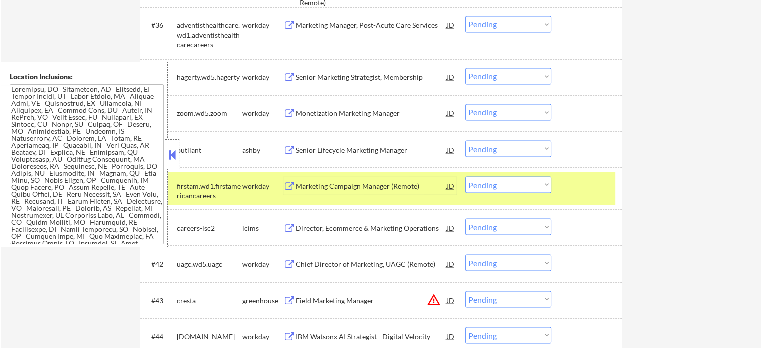
click at [574, 186] on div at bounding box center [588, 185] width 44 height 18
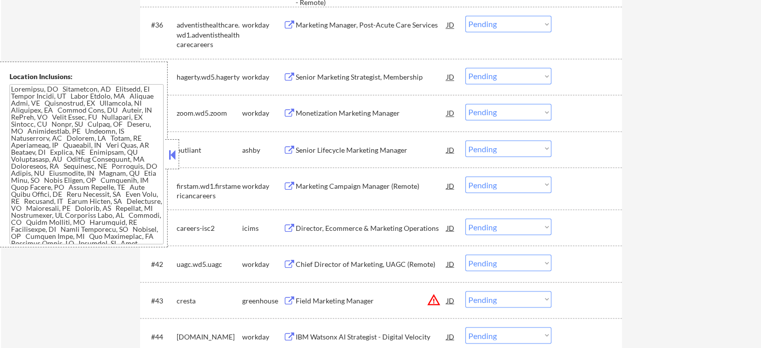
click at [336, 306] on div "Field Marketing Manager" at bounding box center [371, 300] width 151 height 18
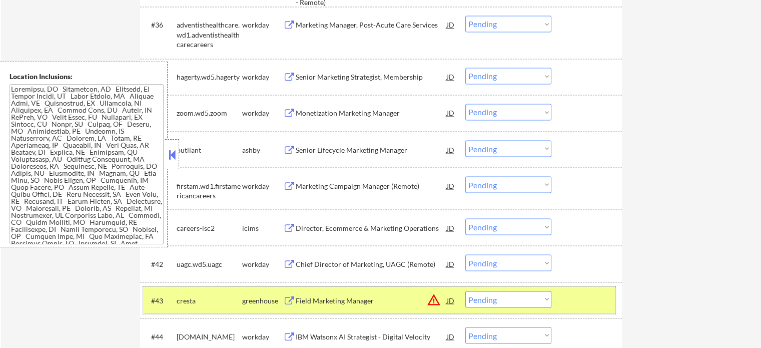
click at [575, 301] on div at bounding box center [588, 300] width 44 height 18
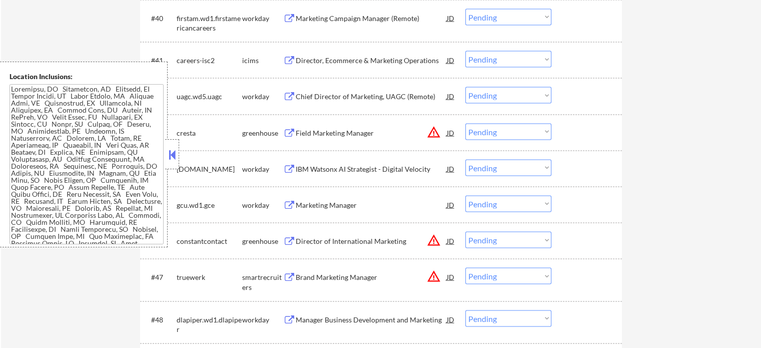
scroll to position [2002, 0]
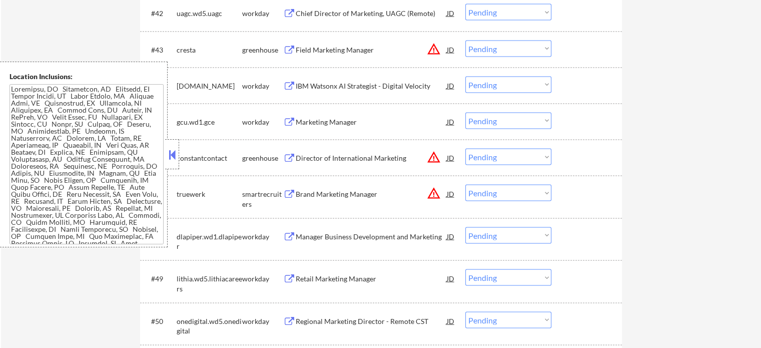
click at [306, 195] on div "Brand Marketing Manager" at bounding box center [371, 194] width 151 height 10
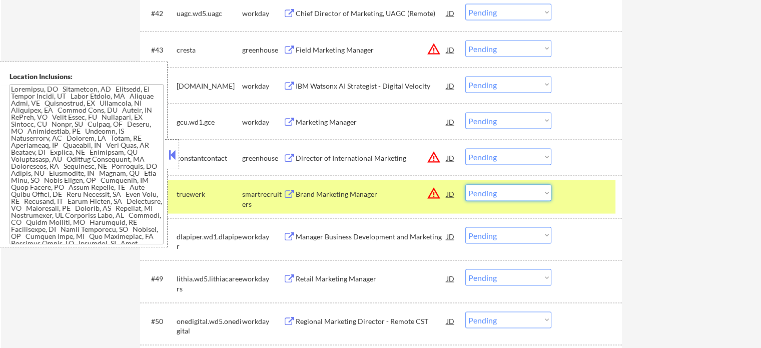
click at [501, 195] on select "Choose an option... Pending Applied Excluded (Questions) Excluded (Expired) Exc…" at bounding box center [508, 193] width 86 height 17
click at [465, 185] on select "Choose an option... Pending Applied Excluded (Questions) Excluded (Expired) Exc…" at bounding box center [508, 193] width 86 height 17
click at [598, 198] on div at bounding box center [588, 194] width 44 height 18
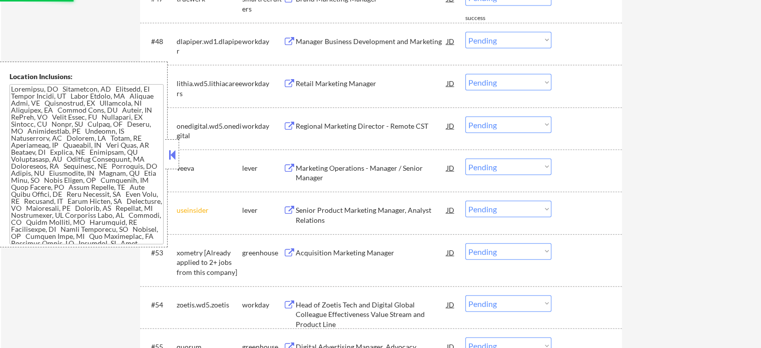
scroll to position [2202, 0]
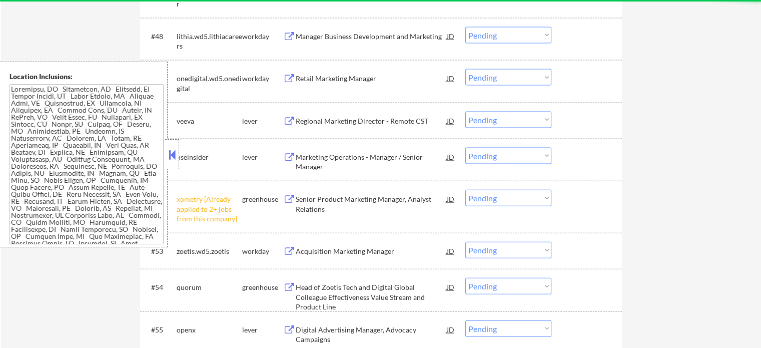
click at [326, 127] on div "Regional Marketing Director - Remote CST" at bounding box center [371, 121] width 151 height 18
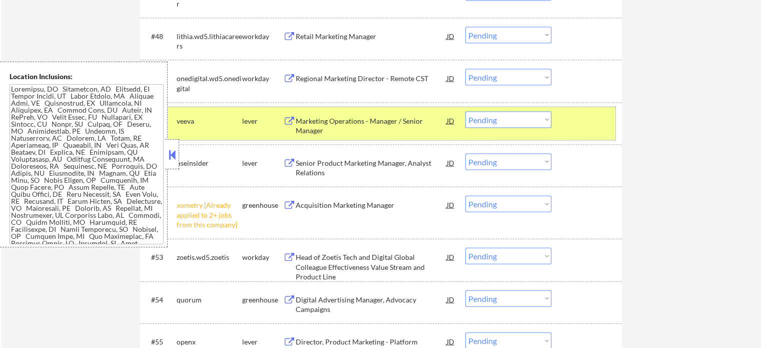
click at [588, 126] on div at bounding box center [588, 121] width 44 height 18
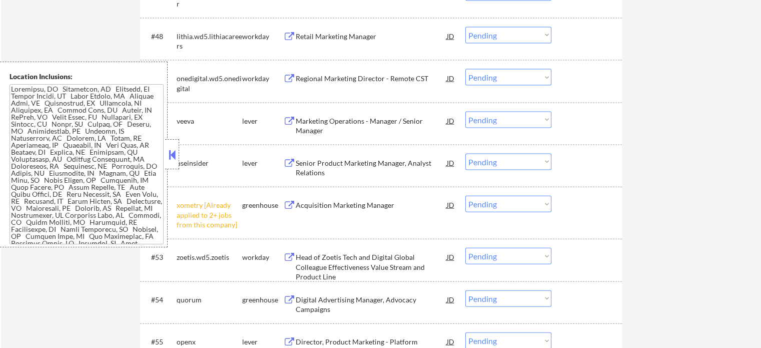
click at [529, 202] on select "Choose an option... Pending Applied Excluded (Questions) Excluded (Expired) Exc…" at bounding box center [508, 204] width 86 height 17
click at [465, 196] on select "Choose an option... Pending Applied Excluded (Questions) Excluded (Expired) Exc…" at bounding box center [508, 204] width 86 height 17
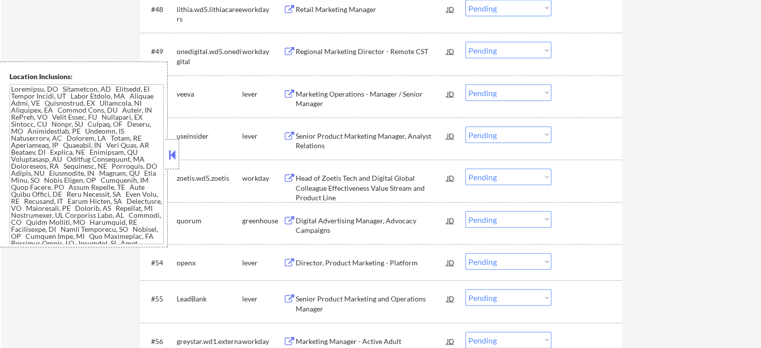
scroll to position [2252, 0]
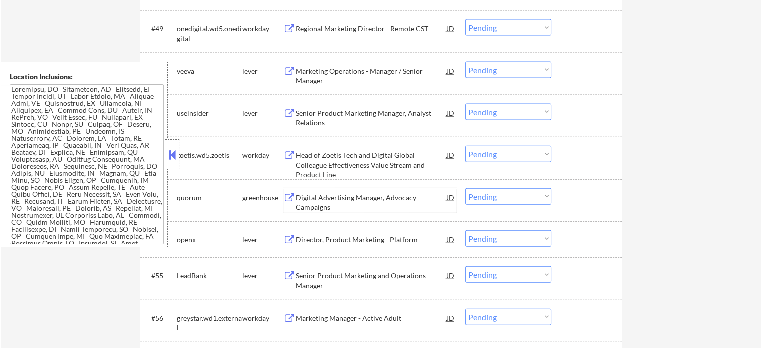
click at [348, 207] on div "Digital Advertising Manager, Advocacy Campaigns" at bounding box center [371, 203] width 151 height 20
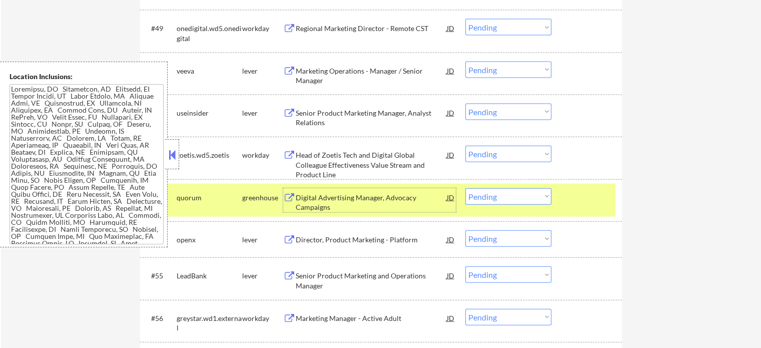
click at [586, 191] on div at bounding box center [588, 197] width 44 height 18
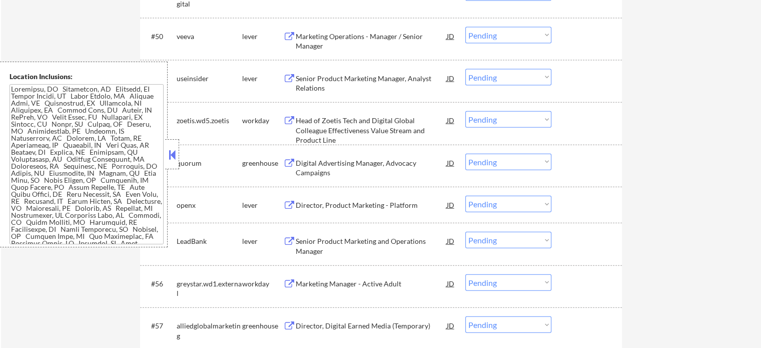
scroll to position [2302, 0]
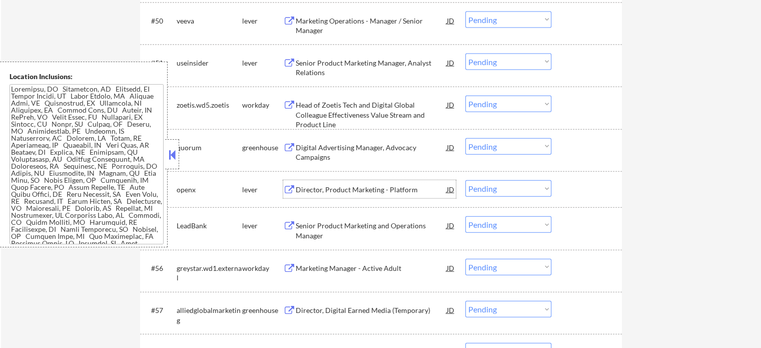
click at [319, 190] on div "Director, Product Marketing - Platform" at bounding box center [371, 190] width 151 height 10
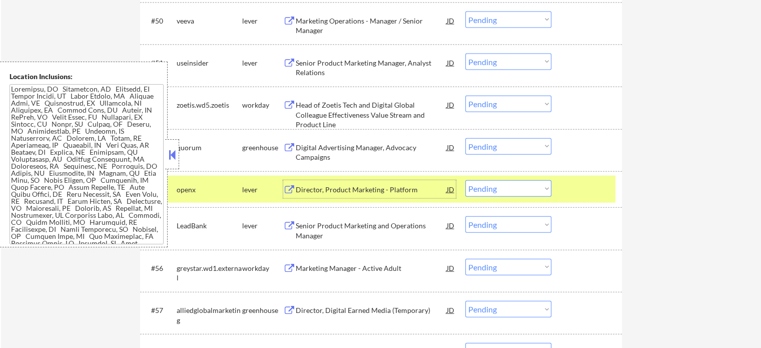
click at [517, 188] on select "Choose an option... Pending Applied Excluded (Questions) Excluded (Expired) Exc…" at bounding box center [508, 188] width 86 height 17
click at [465, 180] on select "Choose an option... Pending Applied Excluded (Questions) Excluded (Expired) Exc…" at bounding box center [508, 188] width 86 height 17
click at [580, 197] on div at bounding box center [588, 189] width 44 height 18
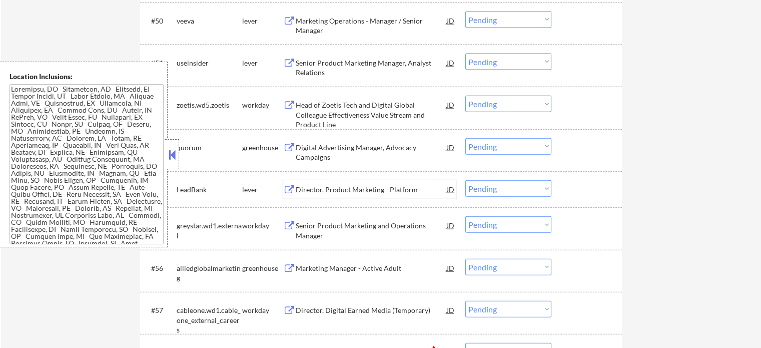
click at [370, 187] on div "Director, Product Marketing - Platform" at bounding box center [371, 190] width 151 height 10
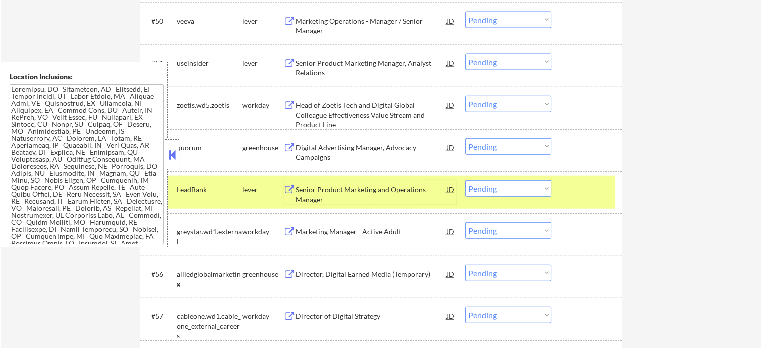
scroll to position [2502, 0]
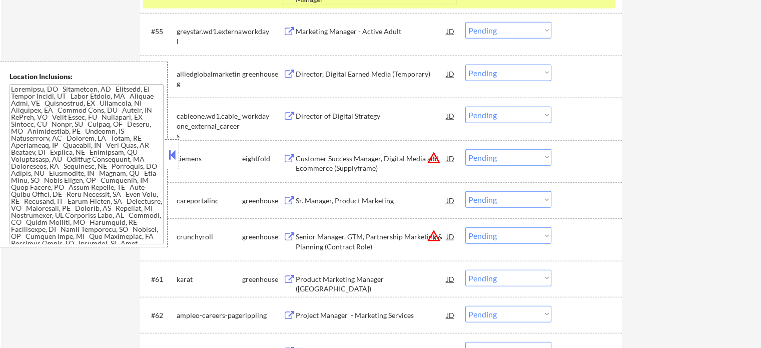
click at [324, 234] on div "Senior Manager, GTM, Partnership Marketing & Planning (Contract Role)" at bounding box center [371, 242] width 151 height 20
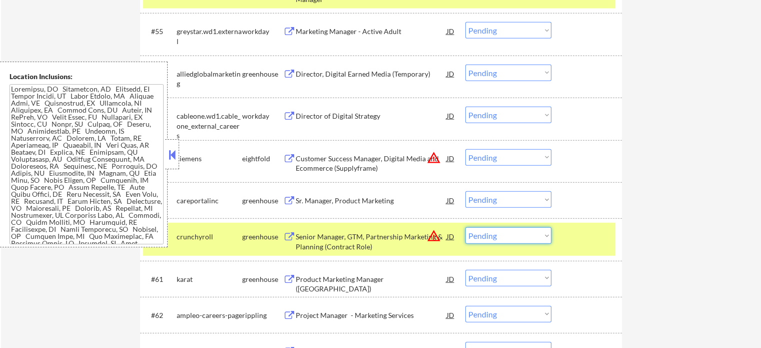
click at [499, 236] on select "Choose an option... Pending Applied Excluded (Questions) Excluded (Expired) Exc…" at bounding box center [508, 235] width 86 height 17
click at [465, 227] on select "Choose an option... Pending Applied Excluded (Questions) Excluded (Expired) Exc…" at bounding box center [508, 235] width 86 height 17
click at [577, 240] on div at bounding box center [588, 236] width 44 height 18
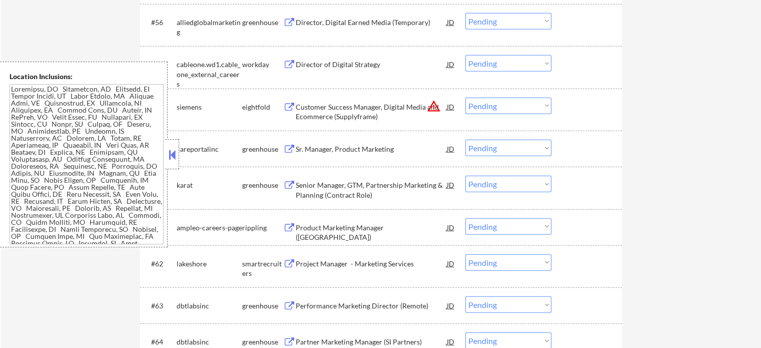
scroll to position [2602, 0]
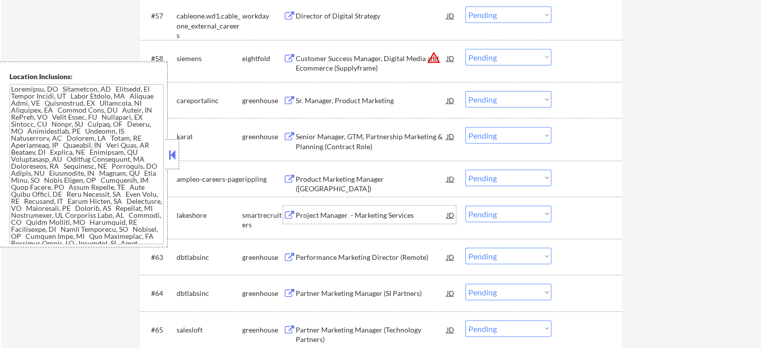
click at [344, 213] on div "Project Manager - Marketing Services" at bounding box center [371, 215] width 151 height 10
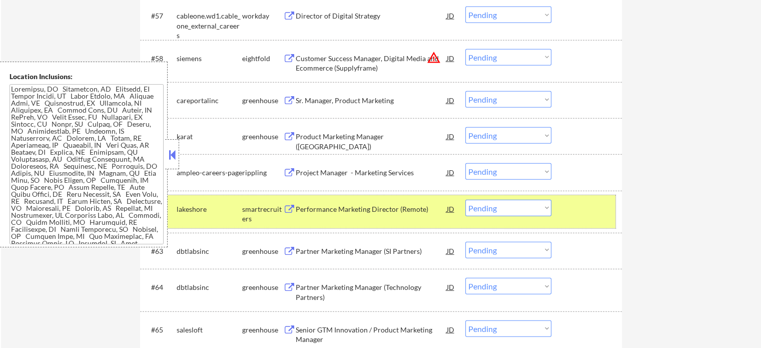
click at [599, 203] on div at bounding box center [588, 209] width 44 height 18
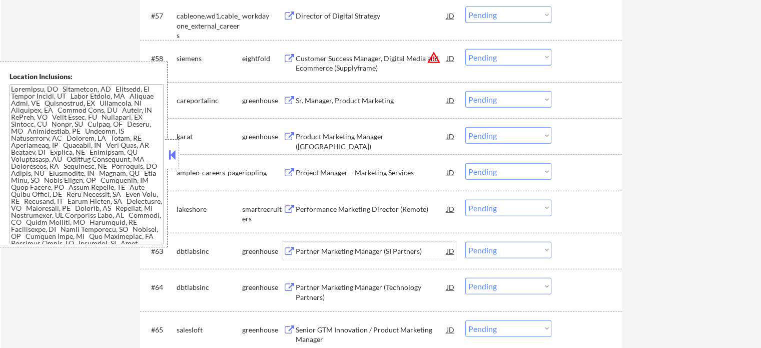
click at [326, 250] on div "Partner Marketing Manager (SI Partners)" at bounding box center [371, 251] width 151 height 10
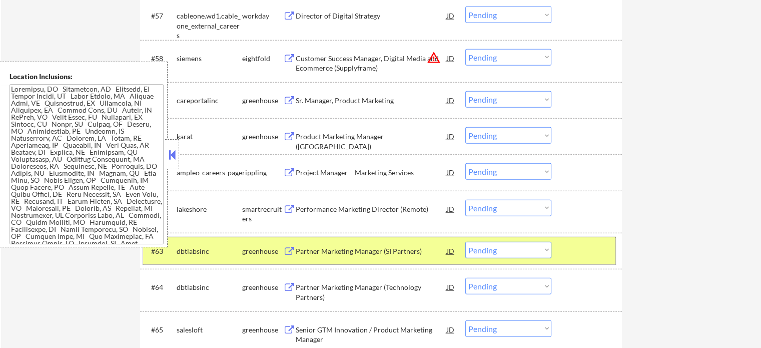
click at [564, 257] on div "#63 dbtlabsinc greenhouse Partner Marketing Manager (SI Partners) JD warning_am…" at bounding box center [379, 250] width 472 height 27
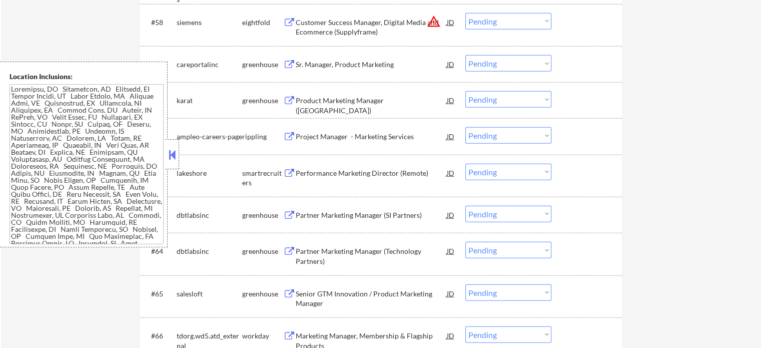
scroll to position [2652, 0]
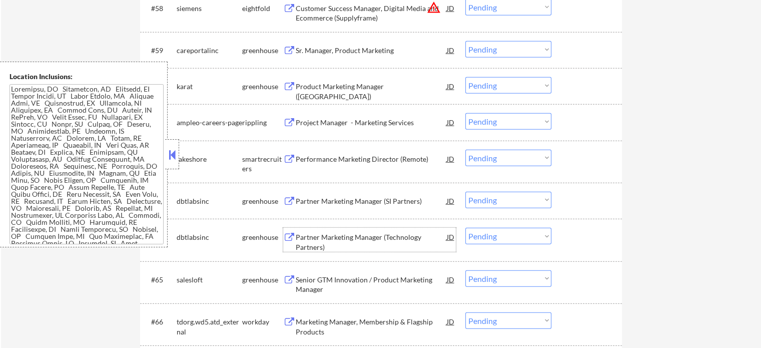
click at [304, 236] on div "Partner Marketing Manager (Technology Partners)" at bounding box center [371, 242] width 151 height 20
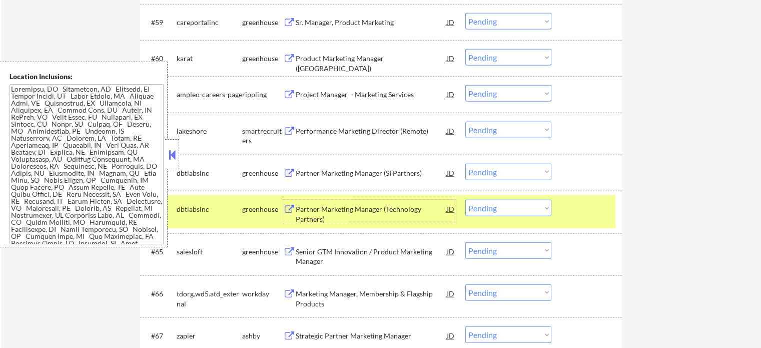
scroll to position [2702, 0]
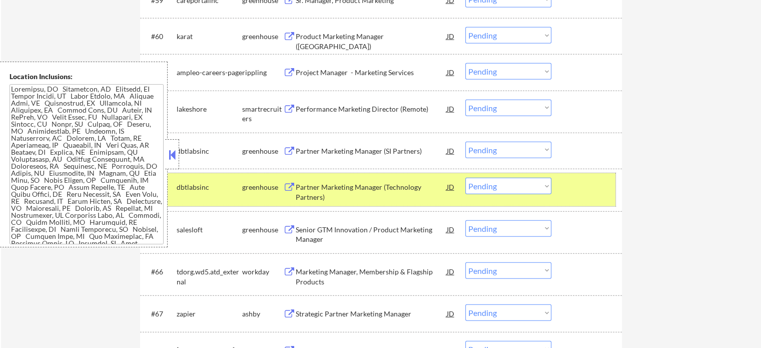
click at [583, 194] on div at bounding box center [588, 187] width 44 height 18
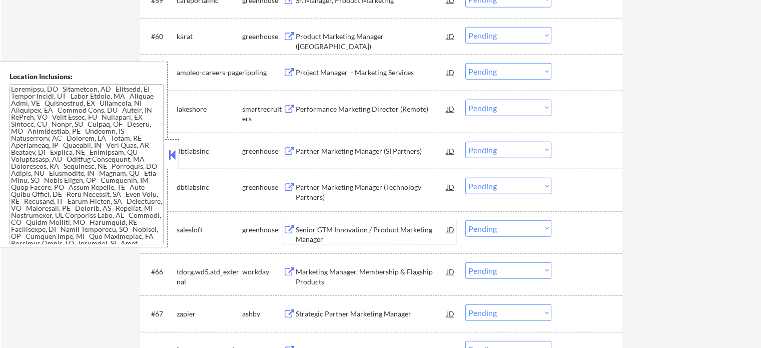
click at [323, 232] on div "Senior GTM Innovation / Product Marketing Manager" at bounding box center [371, 235] width 151 height 20
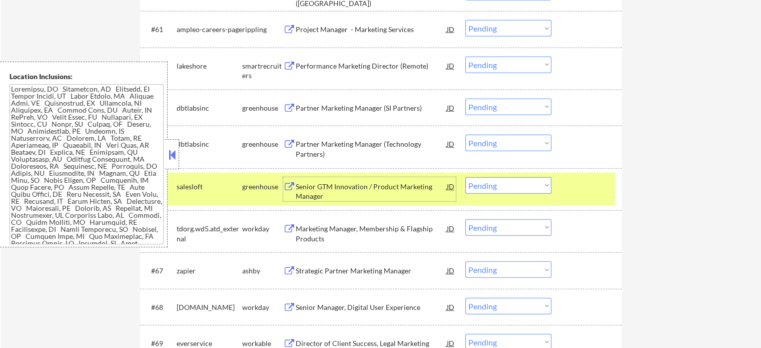
scroll to position [2802, 0]
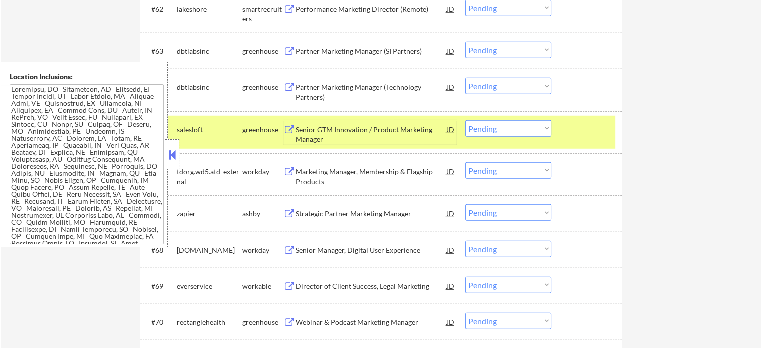
click at [588, 133] on div at bounding box center [588, 129] width 44 height 18
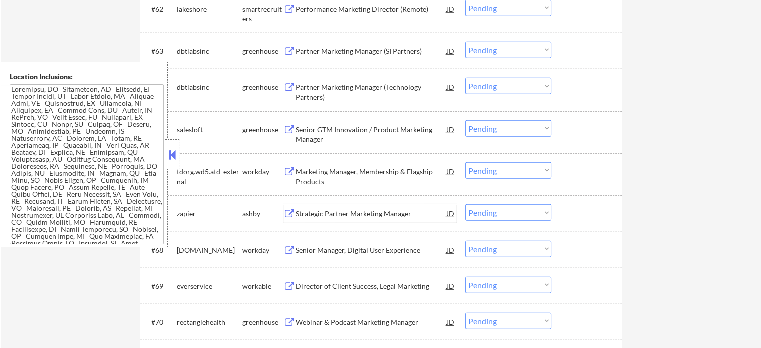
click at [374, 221] on div "Strategic Partner Marketing Manager" at bounding box center [371, 213] width 151 height 18
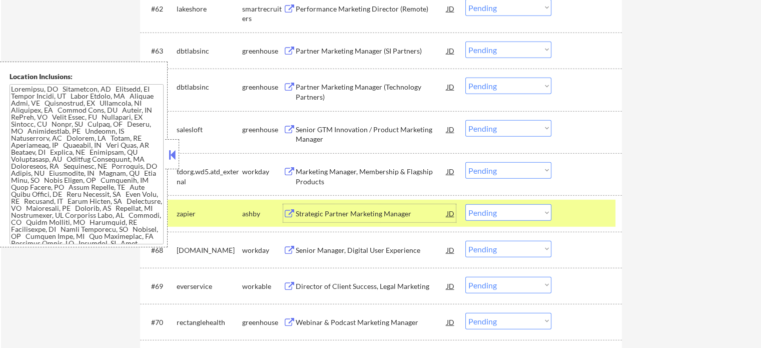
click at [493, 216] on select "Choose an option... Pending Applied Excluded (Questions) Excluded (Expired) Exc…" at bounding box center [508, 212] width 86 height 17
click at [465, 204] on select "Choose an option... Pending Applied Excluded (Questions) Excluded (Expired) Exc…" at bounding box center [508, 212] width 86 height 17
drag, startPoint x: 600, startPoint y: 197, endPoint x: 597, endPoint y: 203, distance: 6.7
click at [600, 198] on div "#67 zapier ashby Strategic Partner Marketing Manager JD Choose an option... Pen…" at bounding box center [381, 213] width 482 height 36
click at [596, 205] on div at bounding box center [588, 213] width 44 height 18
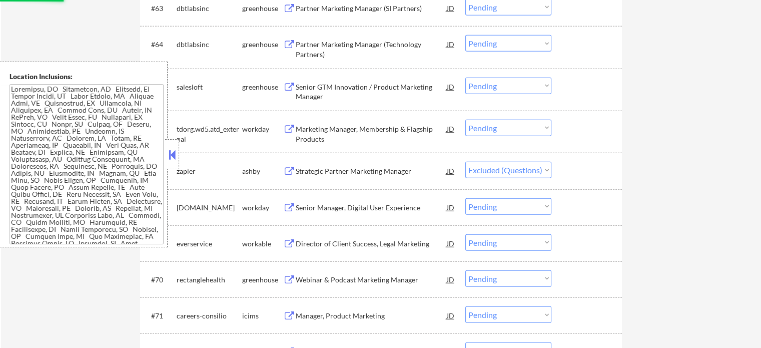
scroll to position [2902, 0]
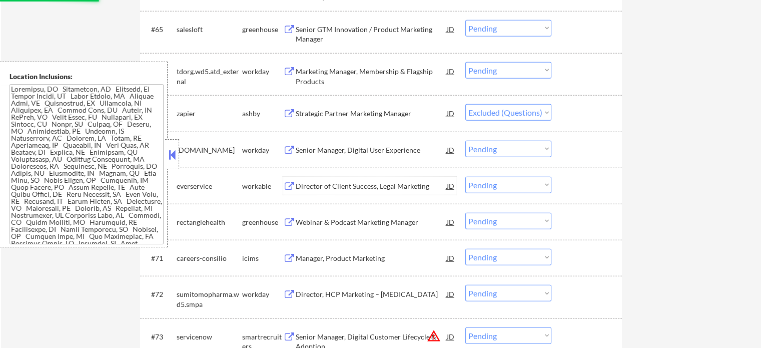
click at [340, 187] on div "Director of Client Success, Legal Marketing" at bounding box center [371, 186] width 151 height 10
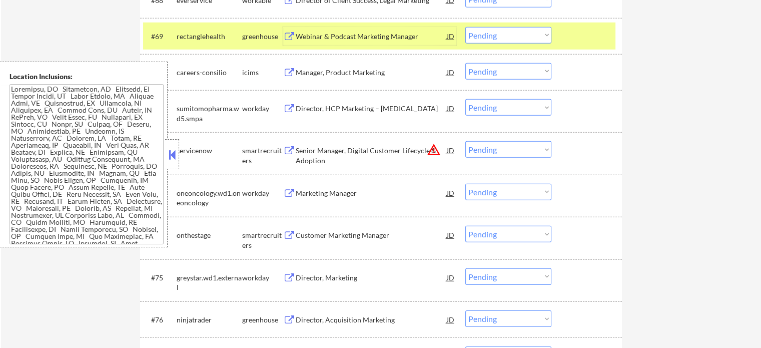
scroll to position [3053, 0]
click at [575, 30] on div at bounding box center [588, 36] width 44 height 18
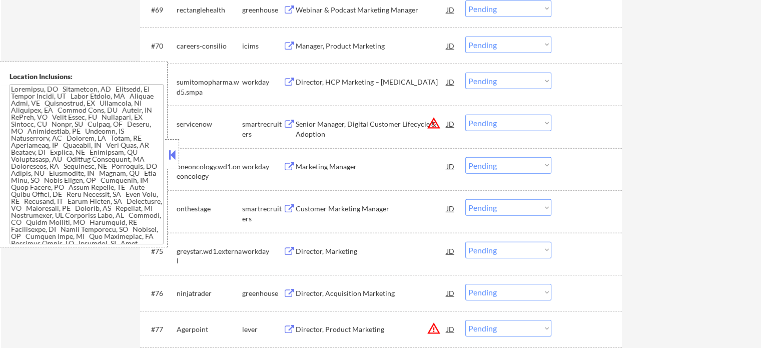
scroll to position [3103, 0]
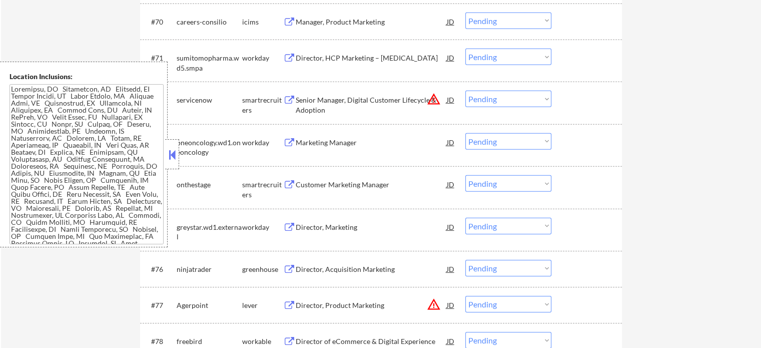
click at [310, 178] on div "Customer Marketing Manager" at bounding box center [371, 184] width 151 height 18
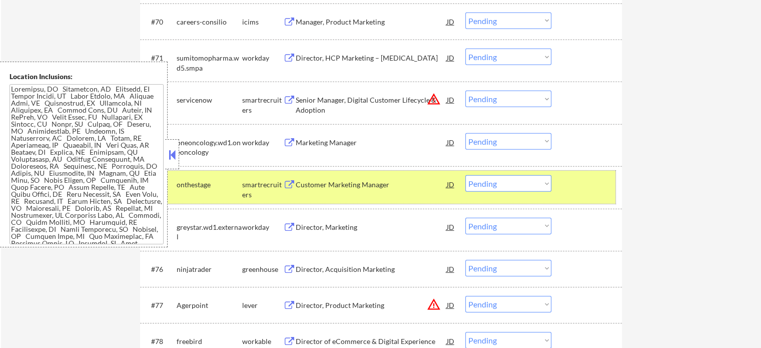
click at [581, 185] on div at bounding box center [588, 184] width 44 height 18
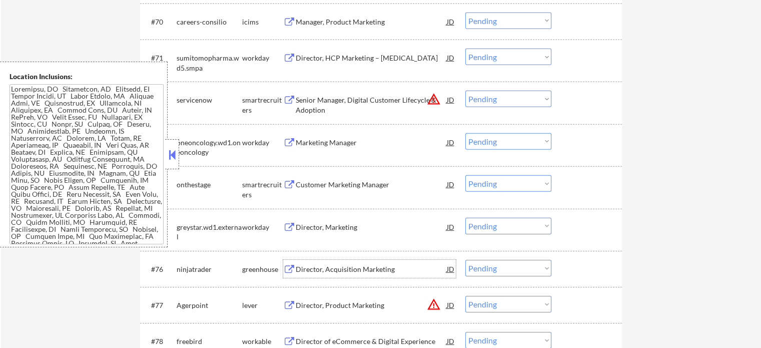
click at [333, 270] on div "Director, Acquisition Marketing" at bounding box center [371, 269] width 151 height 10
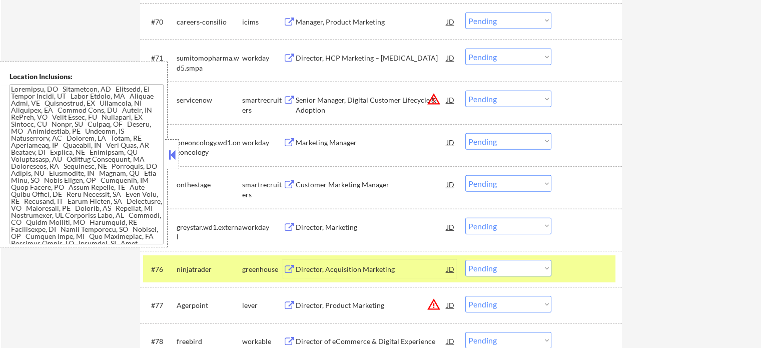
click at [570, 266] on div at bounding box center [588, 269] width 44 height 18
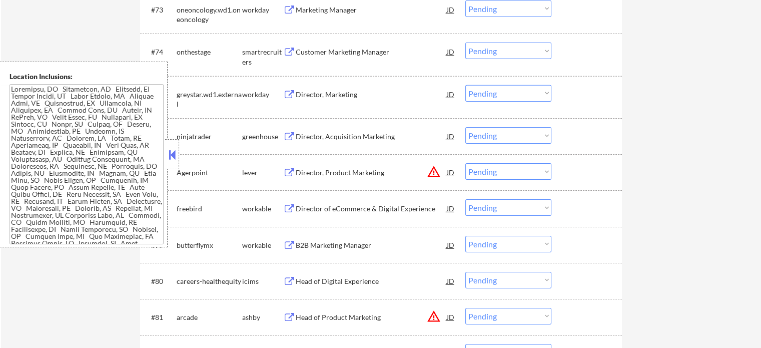
scroll to position [3253, 0]
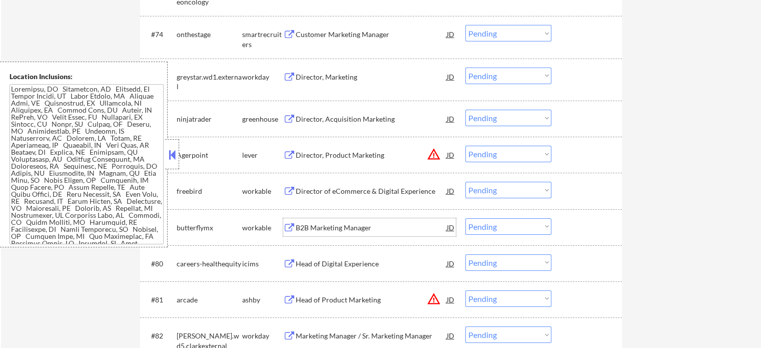
click at [336, 226] on div "B2B Marketing Manager" at bounding box center [371, 228] width 151 height 10
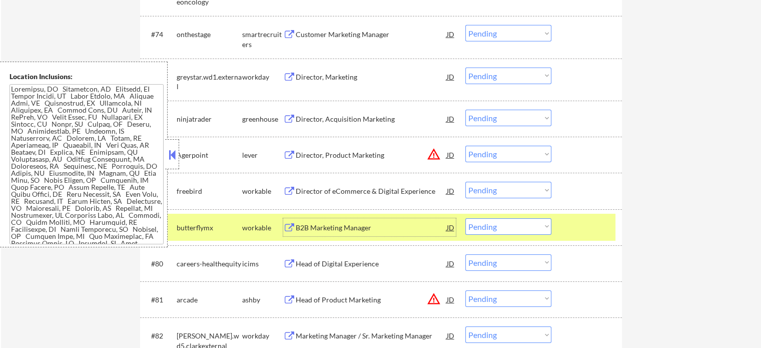
click at [548, 223] on select "Choose an option... Pending Applied Excluded (Questions) Excluded (Expired) Exc…" at bounding box center [508, 226] width 86 height 17
click at [465, 218] on select "Choose an option... Pending Applied Excluded (Questions) Excluded (Expired) Exc…" at bounding box center [508, 226] width 86 height 17
click at [584, 235] on div at bounding box center [588, 227] width 44 height 18
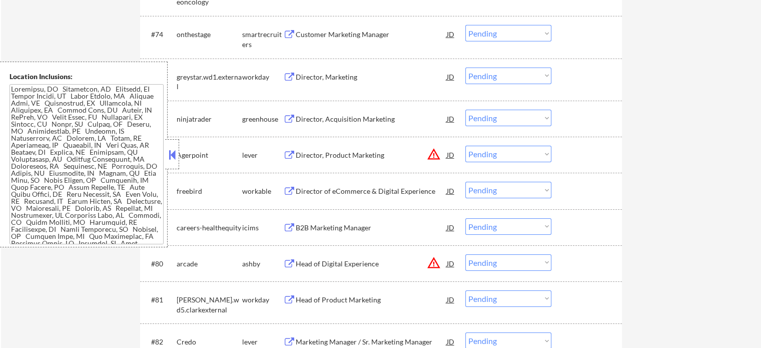
scroll to position [3303, 0]
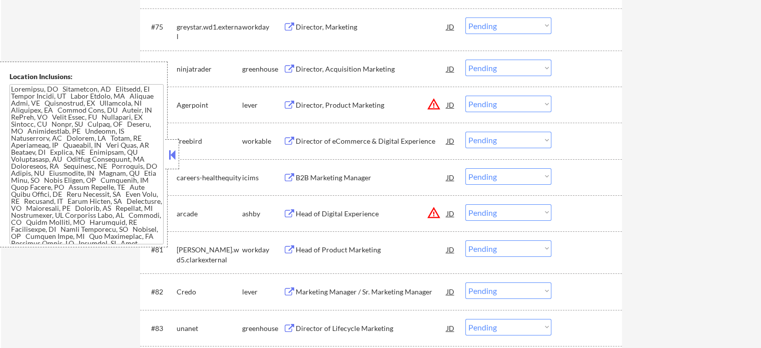
click at [340, 289] on div "Marketing Manager / Sr. Marketing Manager" at bounding box center [371, 292] width 151 height 10
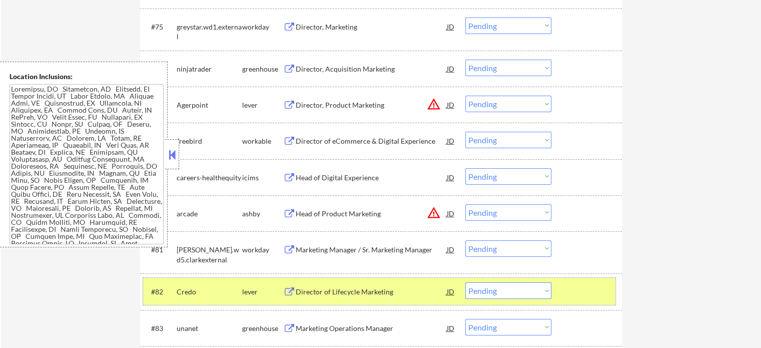
click at [574, 296] on div at bounding box center [588, 291] width 44 height 18
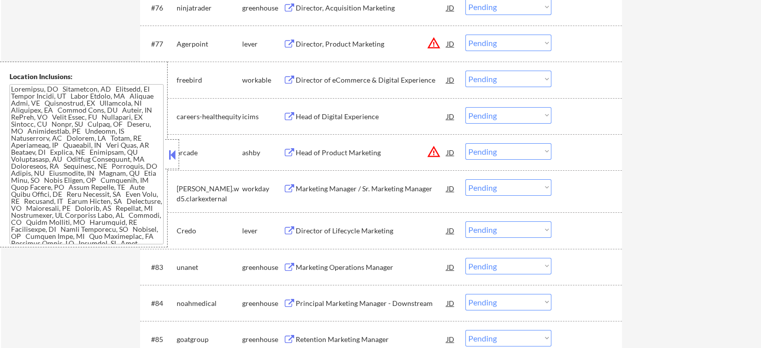
scroll to position [3453, 0]
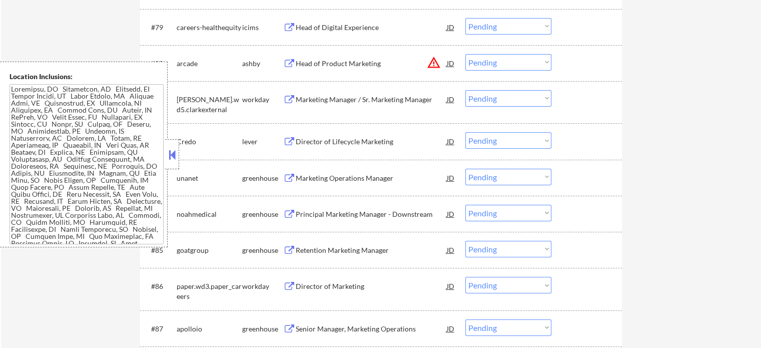
click at [313, 173] on div "Marketing Operations Manager" at bounding box center [371, 178] width 151 height 18
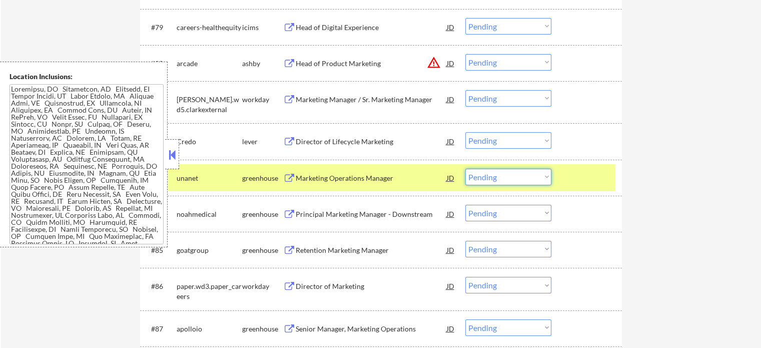
click at [501, 176] on select "Choose an option... Pending Applied Excluded (Questions) Excluded (Expired) Exc…" at bounding box center [508, 177] width 86 height 17
click at [465, 169] on select "Choose an option... Pending Applied Excluded (Questions) Excluded (Expired) Exc…" at bounding box center [508, 177] width 86 height 17
click at [579, 169] on div at bounding box center [588, 178] width 44 height 18
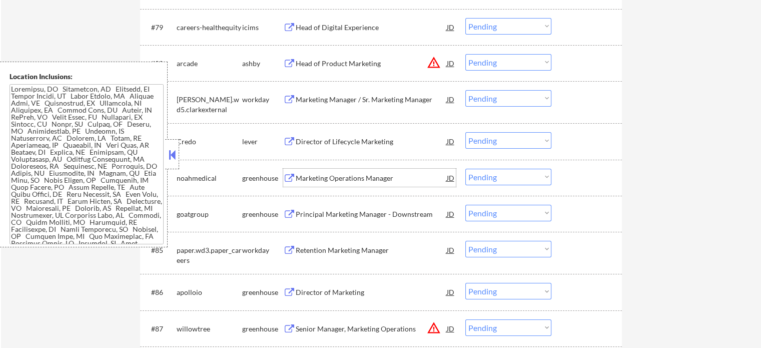
click at [347, 183] on div "Marketing Operations Manager" at bounding box center [371, 178] width 151 height 18
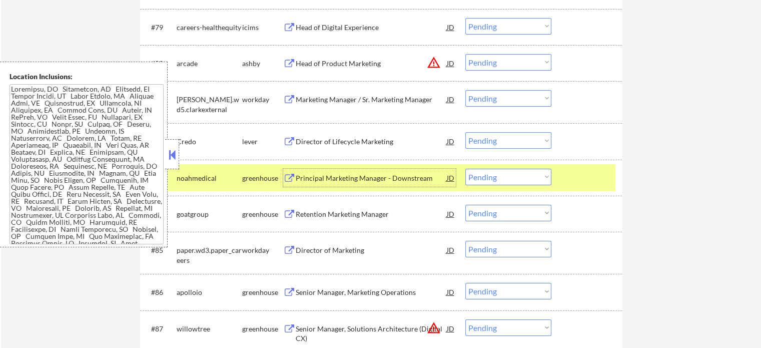
click at [489, 176] on select "Choose an option... Pending Applied Excluded (Questions) Excluded (Expired) Exc…" at bounding box center [508, 177] width 86 height 17
click at [465, 169] on select "Choose an option... Pending Applied Excluded (Questions) Excluded (Expired) Exc…" at bounding box center [508, 177] width 86 height 17
click at [586, 169] on div at bounding box center [588, 178] width 44 height 18
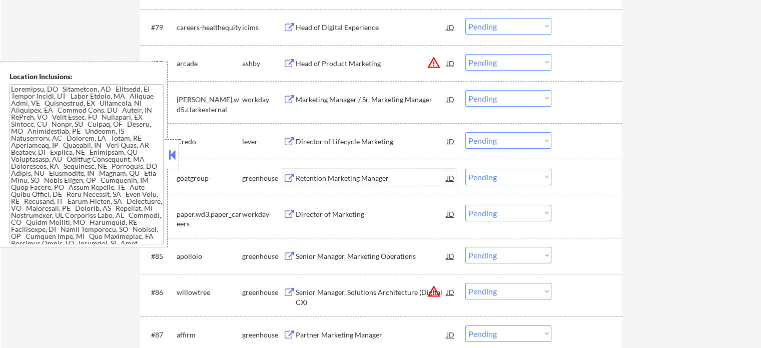
click at [338, 180] on div "Retention Marketing Manager" at bounding box center [371, 178] width 151 height 10
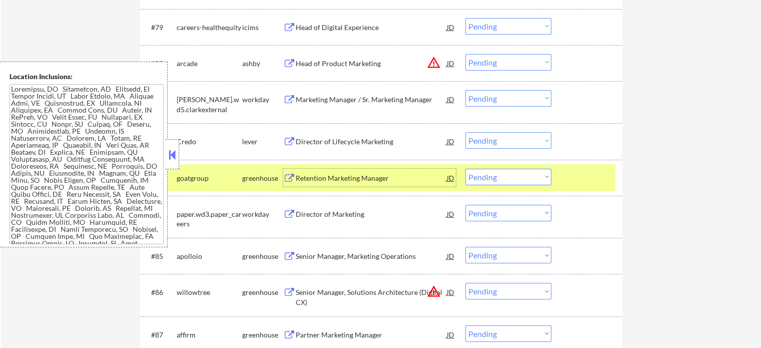
click at [560, 178] on div "#83 goatgroup greenhouse Retention Marketing Manager JD warning_amber Choose an…" at bounding box center [379, 177] width 472 height 27
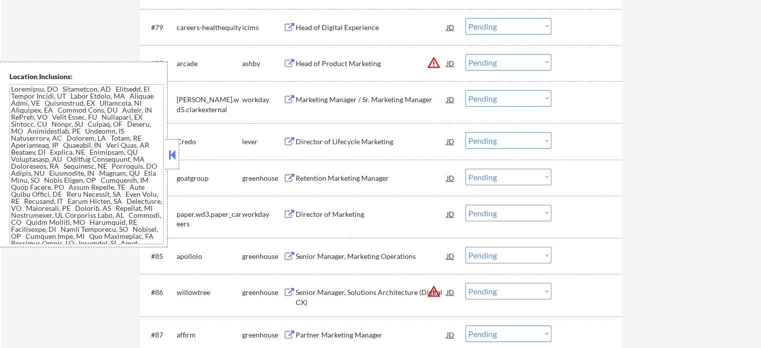
click at [355, 252] on div "Senior Manager, Marketing Operations" at bounding box center [371, 256] width 151 height 10
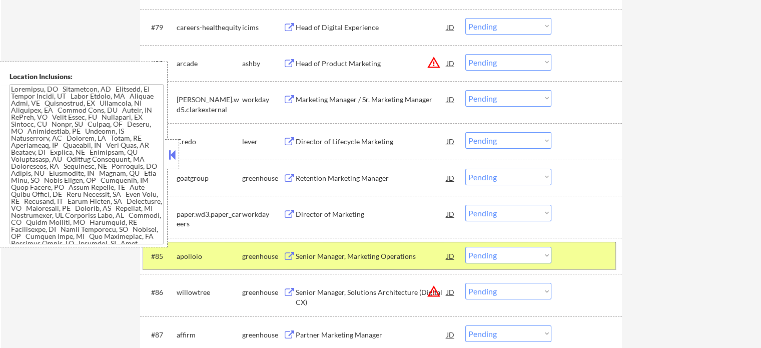
click at [591, 262] on div at bounding box center [588, 256] width 44 height 18
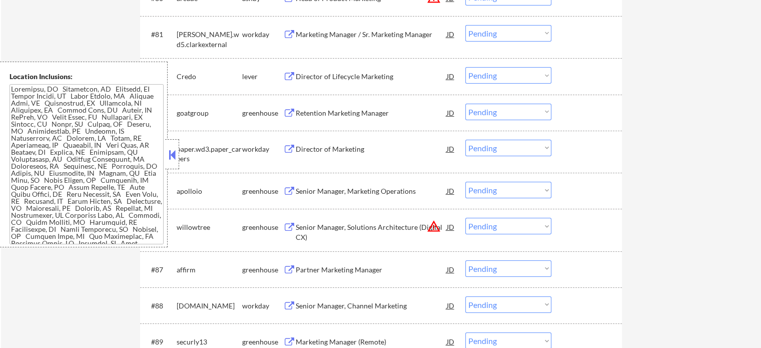
scroll to position [3603, 0]
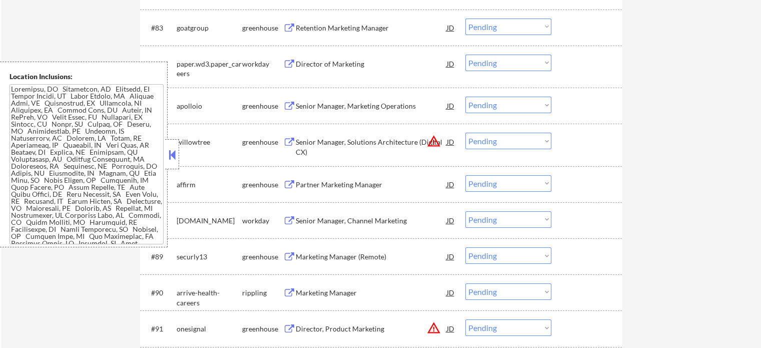
click at [335, 181] on div "Partner Marketing Manager" at bounding box center [371, 185] width 151 height 10
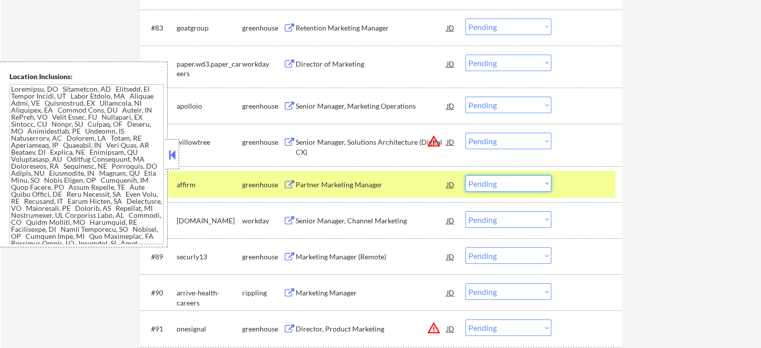
click at [498, 184] on select "Choose an option... Pending Applied Excluded (Questions) Excluded (Expired) Exc…" at bounding box center [508, 183] width 86 height 17
click at [465, 175] on select "Choose an option... Pending Applied Excluded (Questions) Excluded (Expired) Exc…" at bounding box center [508, 183] width 86 height 17
click at [579, 182] on div at bounding box center [588, 184] width 44 height 18
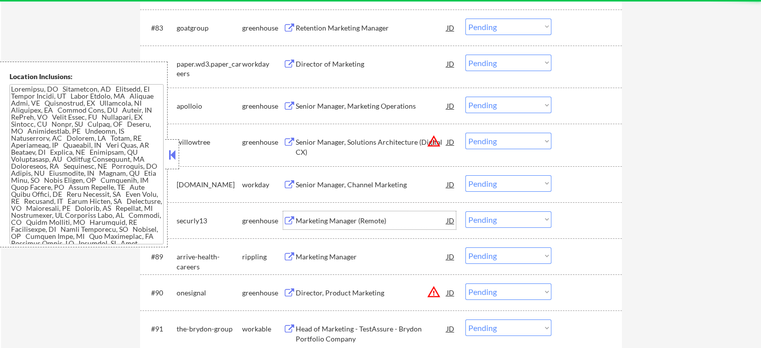
click at [358, 221] on div "Marketing Manager (Remote)" at bounding box center [371, 221] width 151 height 10
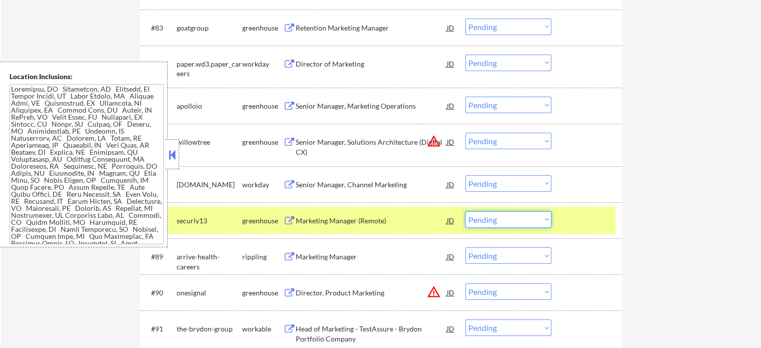
click at [510, 213] on select "Choose an option... Pending Applied Excluded (Questions) Excluded (Expired) Exc…" at bounding box center [508, 219] width 86 height 17
click at [465, 211] on select "Choose an option... Pending Applied Excluded (Questions) Excluded (Expired) Exc…" at bounding box center [508, 219] width 86 height 17
click at [558, 217] on div "#88 securly13 greenhouse Marketing Manager (Remote) JD warning_amber Choose an …" at bounding box center [379, 220] width 472 height 27
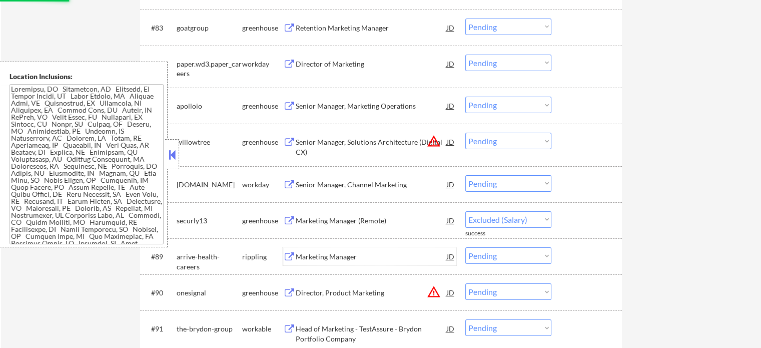
click at [330, 252] on div "Marketing Manager" at bounding box center [371, 257] width 151 height 10
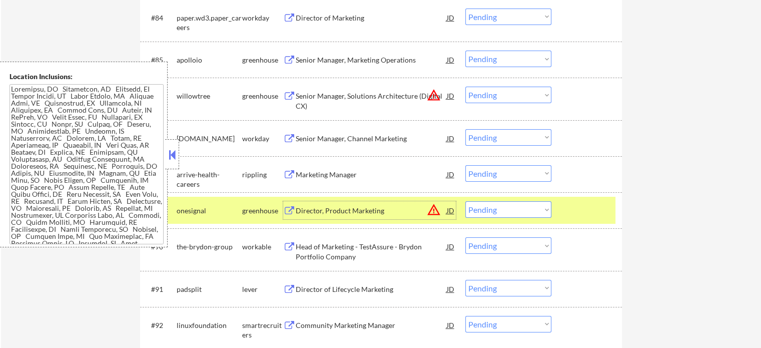
scroll to position [3703, 0]
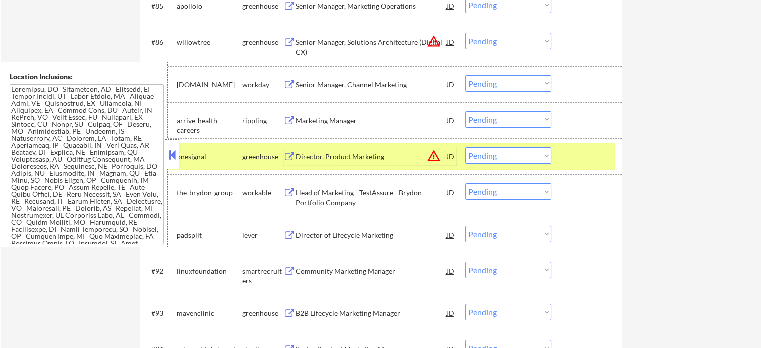
click at [570, 158] on div at bounding box center [588, 156] width 44 height 18
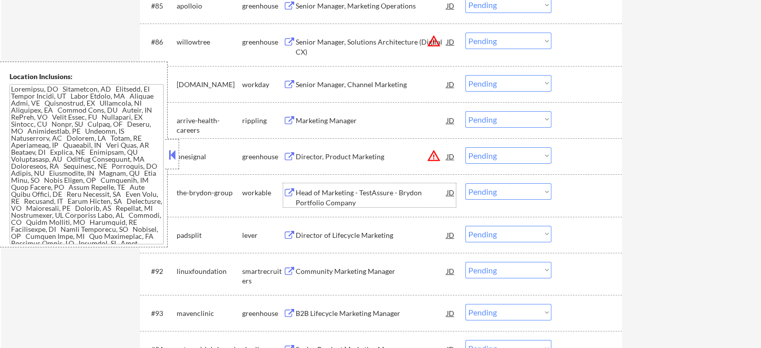
click at [341, 200] on div "Head of Marketing - TestAssure - Brydon Portfolio Company" at bounding box center [371, 198] width 151 height 20
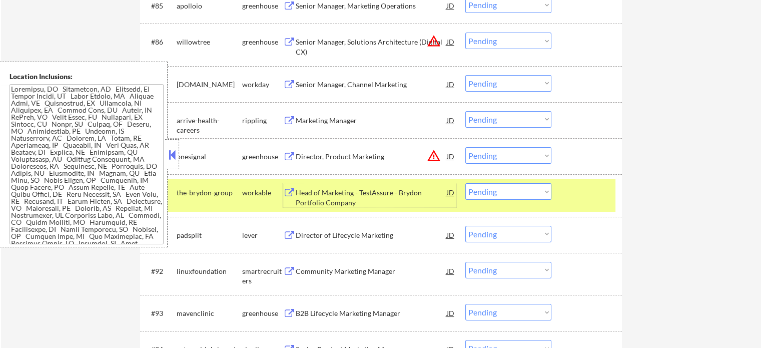
click at [582, 195] on div at bounding box center [588, 192] width 44 height 18
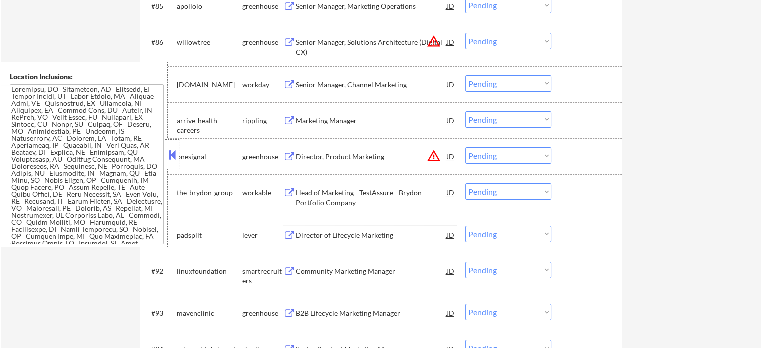
click at [345, 230] on div "Director of Lifecycle Marketing" at bounding box center [371, 235] width 151 height 18
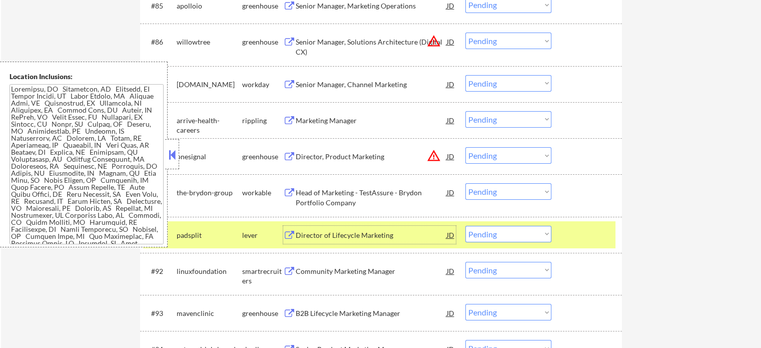
click at [496, 236] on select "Choose an option... Pending Applied Excluded (Questions) Excluded (Expired) Exc…" at bounding box center [508, 234] width 86 height 17
click at [465, 226] on select "Choose an option... Pending Applied Excluded (Questions) Excluded (Expired) Exc…" at bounding box center [508, 234] width 86 height 17
click at [573, 237] on div at bounding box center [588, 235] width 44 height 18
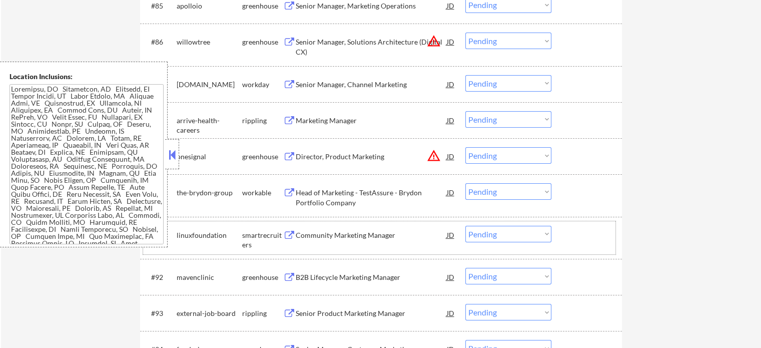
drag, startPoint x: 570, startPoint y: 236, endPoint x: 503, endPoint y: 224, distance: 68.1
click at [570, 236] on div at bounding box center [588, 235] width 44 height 18
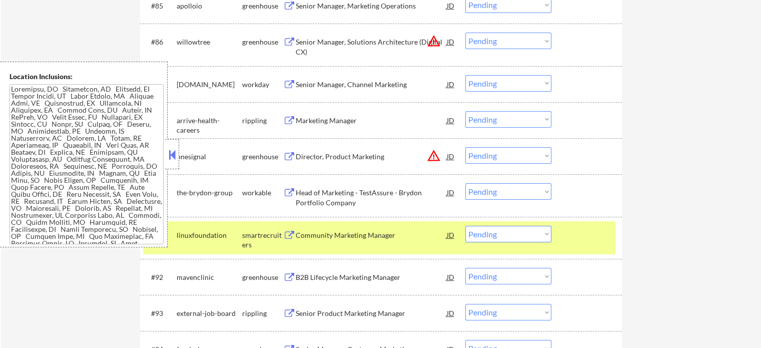
scroll to position [3803, 0]
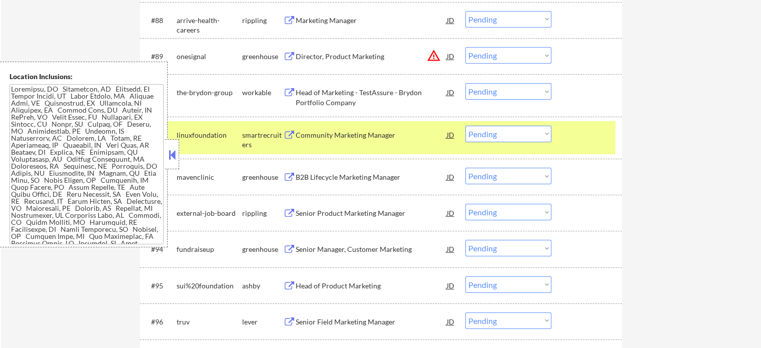
click at [582, 140] on div at bounding box center [588, 135] width 44 height 18
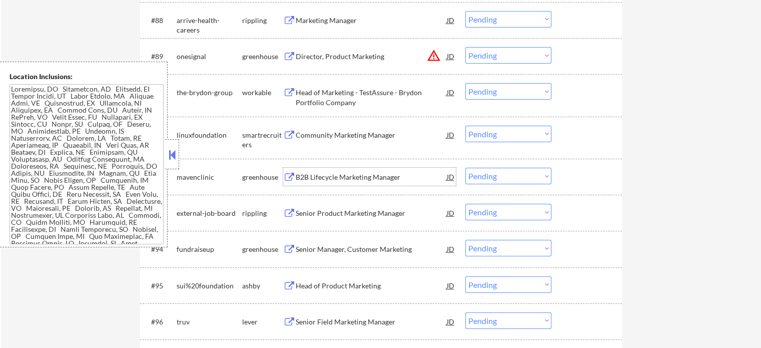
click at [347, 175] on div "B2B Lifecycle Marketing Manager" at bounding box center [371, 177] width 151 height 10
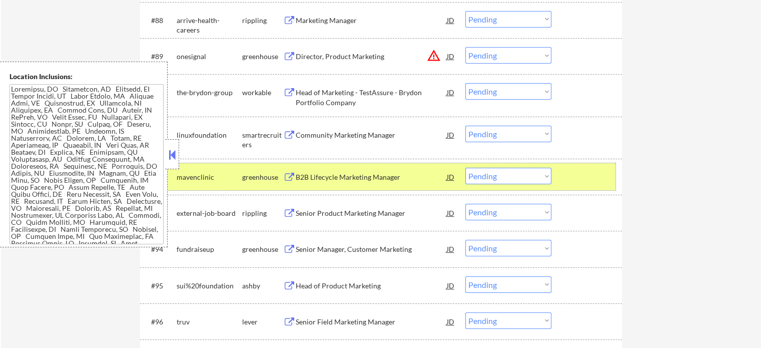
click at [567, 175] on div at bounding box center [588, 177] width 44 height 18
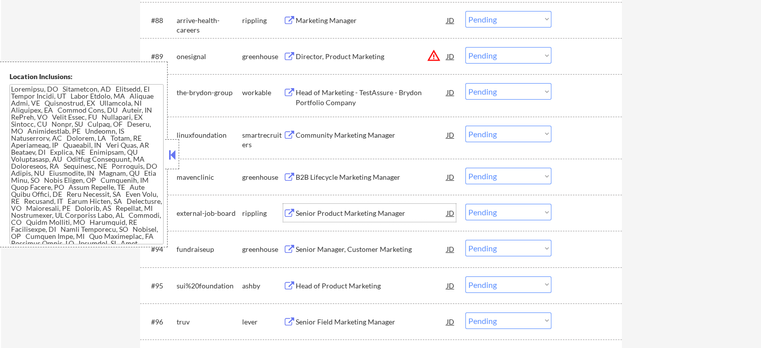
click at [356, 214] on div "Senior Product Marketing Manager" at bounding box center [371, 213] width 151 height 10
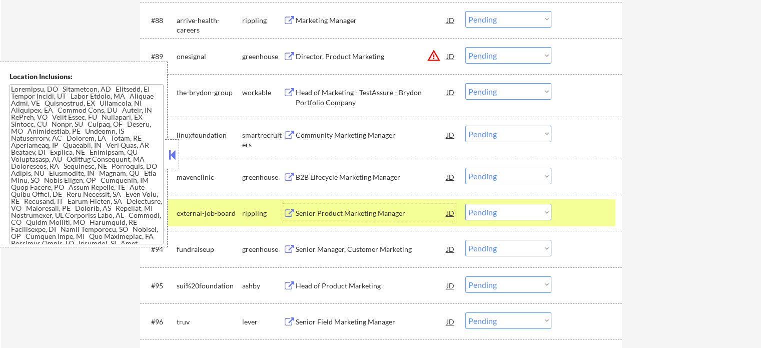
click at [498, 203] on div "#93 external-job-board rippling Senior Product Marketing Manager JD warning_amb…" at bounding box center [379, 212] width 472 height 27
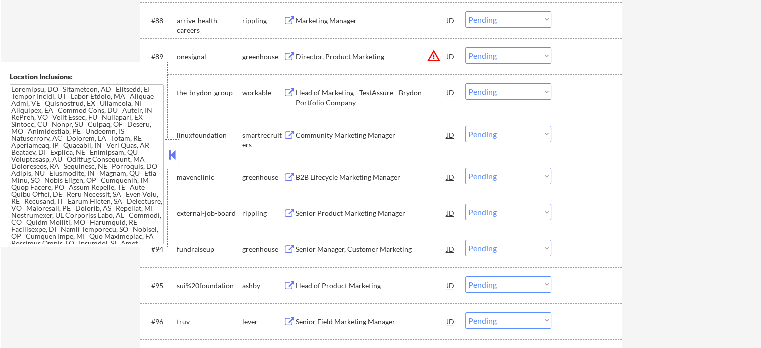
click at [490, 209] on select "Choose an option... Pending Applied Excluded (Questions) Excluded (Expired) Exc…" at bounding box center [508, 212] width 86 height 17
click at [465, 204] on select "Choose an option... Pending Applied Excluded (Questions) Excluded (Expired) Exc…" at bounding box center [508, 212] width 86 height 17
click at [588, 217] on div at bounding box center [588, 213] width 44 height 18
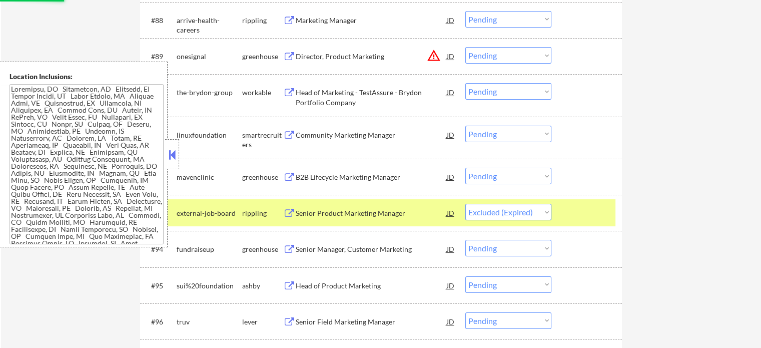
click at [601, 211] on div at bounding box center [588, 213] width 44 height 18
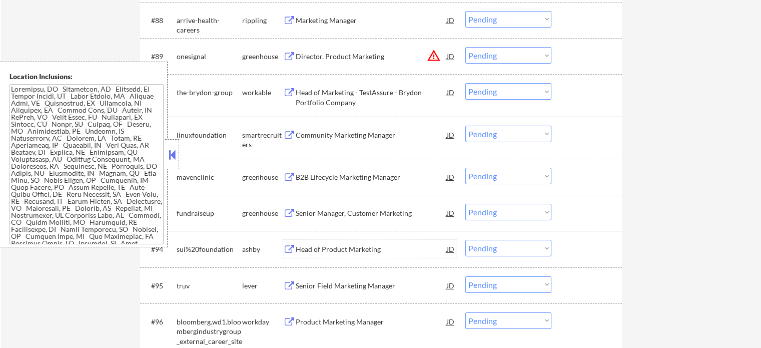
click at [315, 246] on div "Head of Product Marketing" at bounding box center [371, 249] width 151 height 10
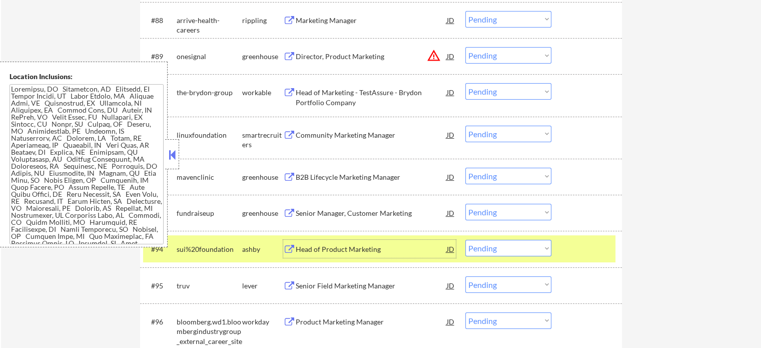
click at [507, 244] on select "Choose an option... Pending Applied Excluded (Questions) Excluded (Expired) Exc…" at bounding box center [508, 248] width 86 height 17
click at [465, 240] on select "Choose an option... Pending Applied Excluded (Questions) Excluded (Expired) Exc…" at bounding box center [508, 248] width 86 height 17
click at [600, 244] on div at bounding box center [588, 249] width 44 height 18
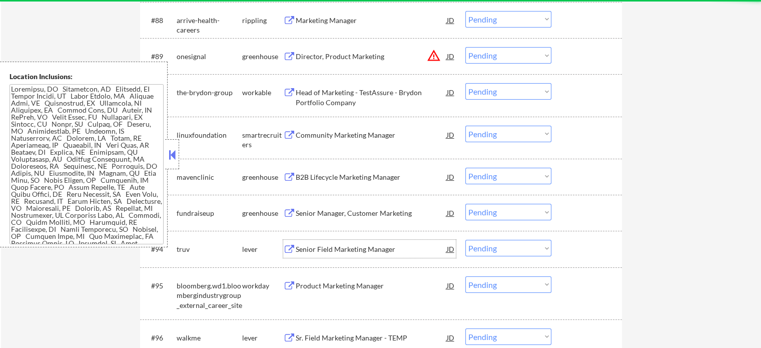
click at [347, 249] on div "Senior Field Marketing Manager" at bounding box center [371, 249] width 151 height 10
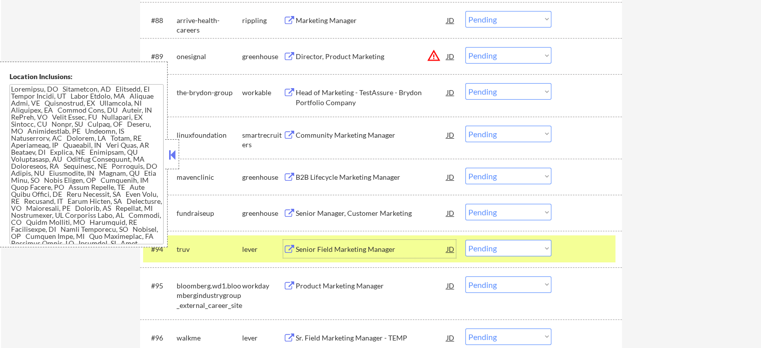
click at [502, 252] on select "Choose an option... Pending Applied Excluded (Questions) Excluded (Expired) Exc…" at bounding box center [508, 248] width 86 height 17
click at [465, 240] on select "Choose an option... Pending Applied Excluded (Questions) Excluded (Expired) Exc…" at bounding box center [508, 248] width 86 height 17
click at [590, 249] on div at bounding box center [588, 249] width 44 height 18
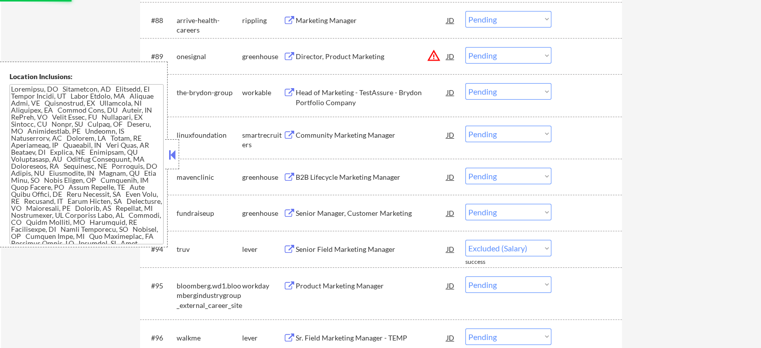
scroll to position [3903, 0]
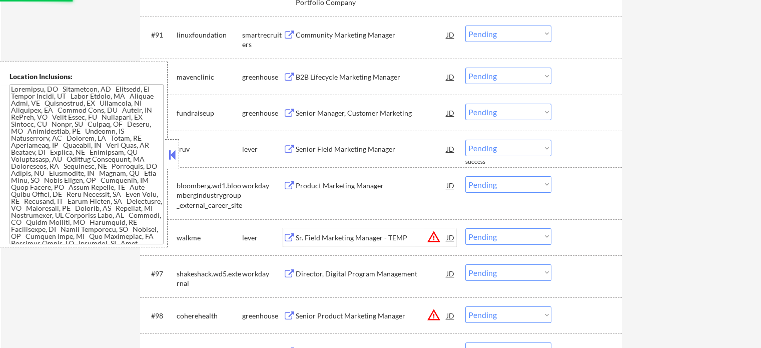
click at [328, 237] on div "#96 walkme lever Sr. Field Marketing Manager - TEMP JD warning_amber Choose an …" at bounding box center [381, 237] width 482 height 36
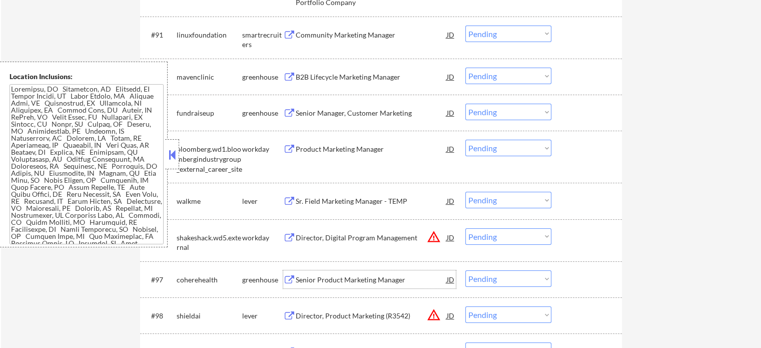
click at [340, 280] on div "Senior Product Marketing Manager" at bounding box center [371, 280] width 151 height 10
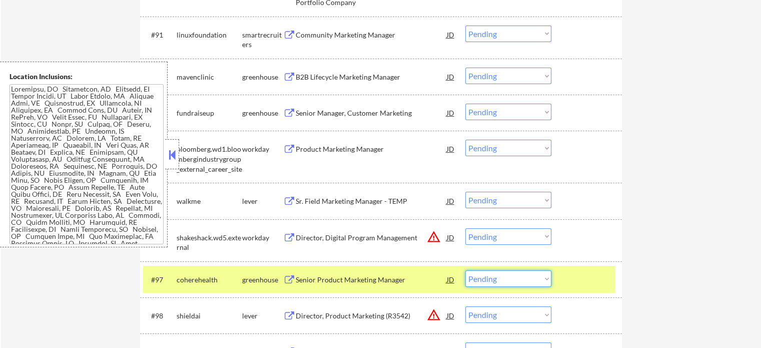
click at [520, 280] on select "Choose an option... Pending Applied Excluded (Questions) Excluded (Expired) Exc…" at bounding box center [508, 278] width 86 height 17
click at [465, 270] on select "Choose an option... Pending Applied Excluded (Questions) Excluded (Expired) Exc…" at bounding box center [508, 278] width 86 height 17
click at [561, 278] on div "#97 coherehealth greenhouse Senior Product Marketing Manager JD warning_amber C…" at bounding box center [379, 279] width 472 height 27
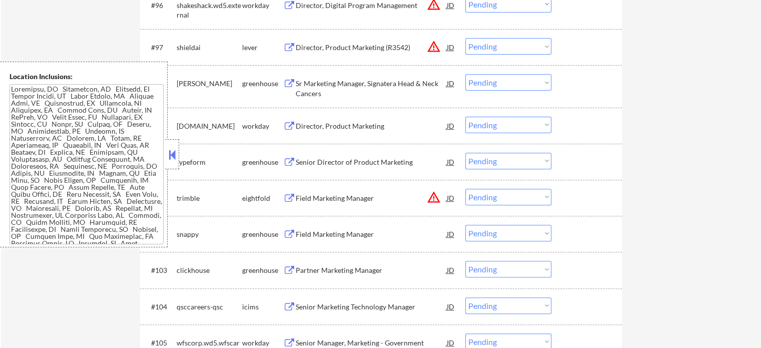
scroll to position [4153, 0]
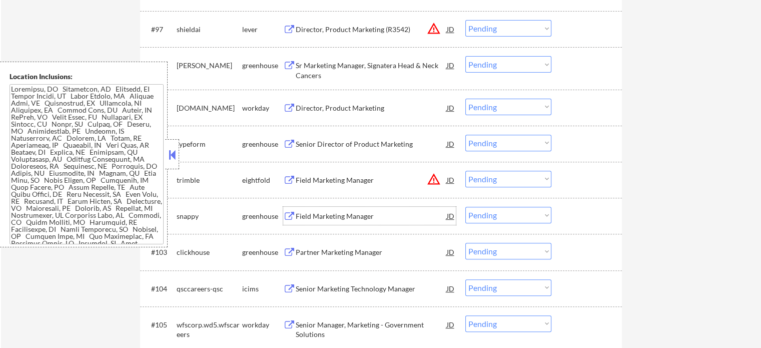
click at [332, 221] on div "Field Marketing Manager" at bounding box center [371, 216] width 151 height 10
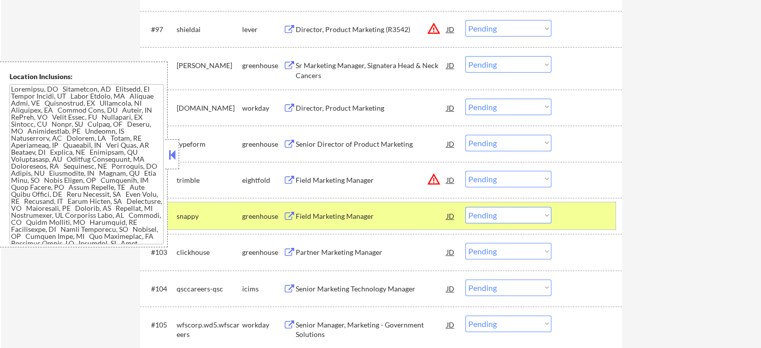
click at [562, 213] on div "#102 snappy greenhouse Field Marketing Manager JD warning_amber Choose an optio…" at bounding box center [379, 215] width 472 height 27
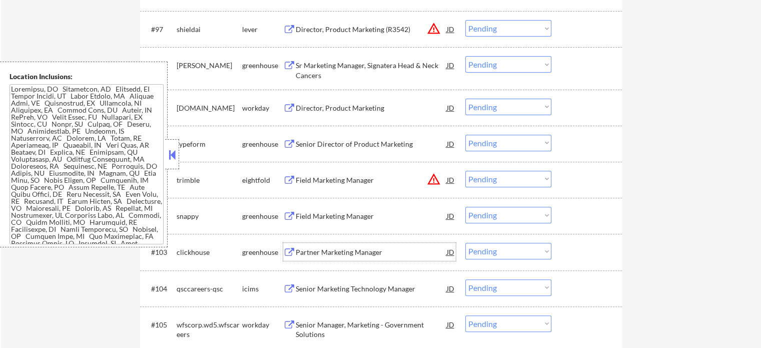
click at [306, 260] on div "Partner Marketing Manager" at bounding box center [371, 252] width 151 height 18
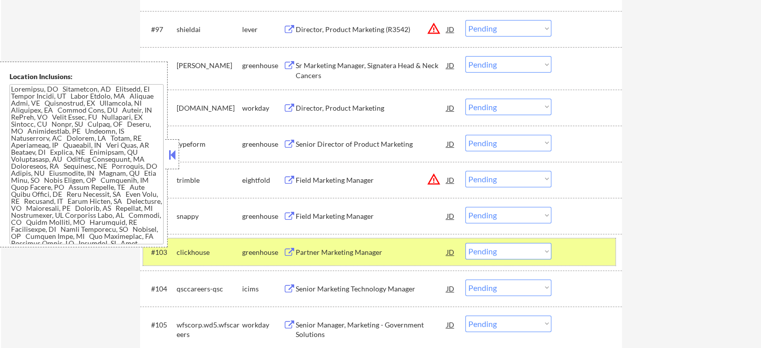
click at [566, 244] on div at bounding box center [588, 252] width 44 height 18
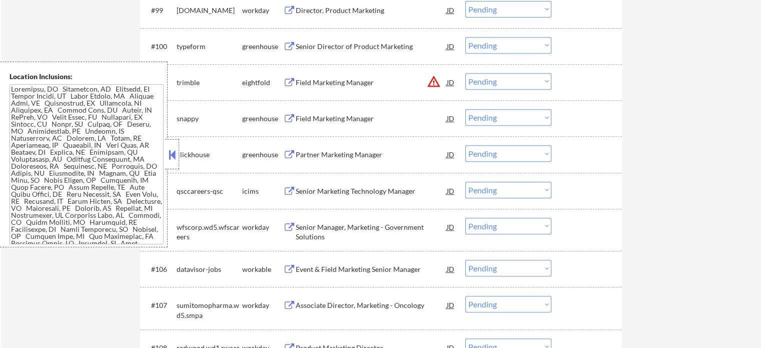
scroll to position [4304, 0]
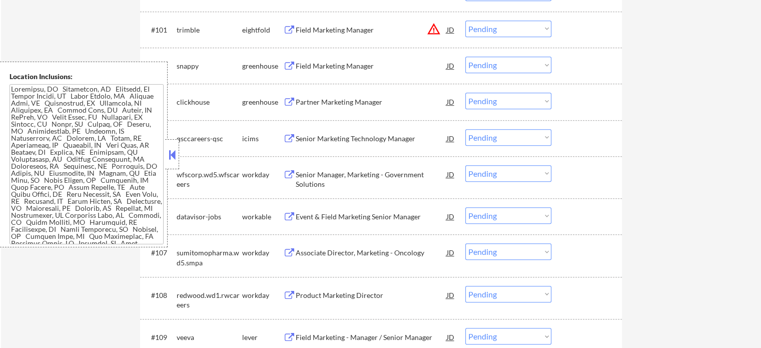
click at [316, 212] on div "Event & Field Marketing Senior Manager" at bounding box center [371, 217] width 151 height 10
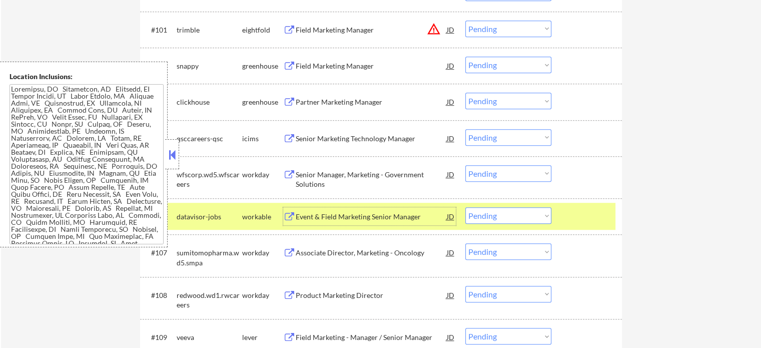
click at [522, 215] on select "Choose an option... Pending Applied Excluded (Questions) Excluded (Expired) Exc…" at bounding box center [508, 215] width 86 height 17
click at [465, 208] on select "Choose an option... Pending Applied Excluded (Questions) Excluded (Expired) Exc…" at bounding box center [508, 215] width 86 height 17
click at [592, 213] on div at bounding box center [588, 216] width 44 height 18
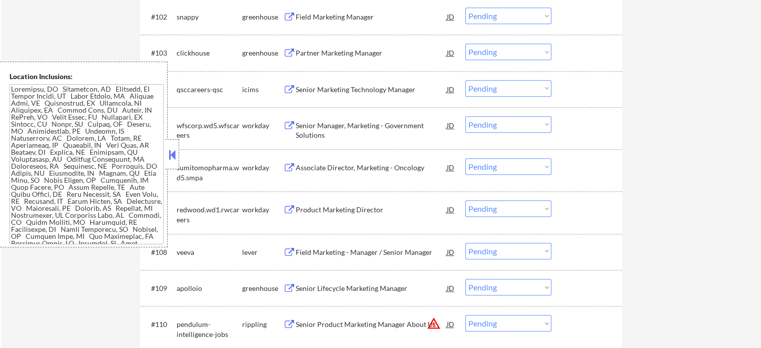
scroll to position [4354, 0]
click at [340, 247] on div "Field Marketing - Manager / Senior Manager" at bounding box center [371, 251] width 151 height 10
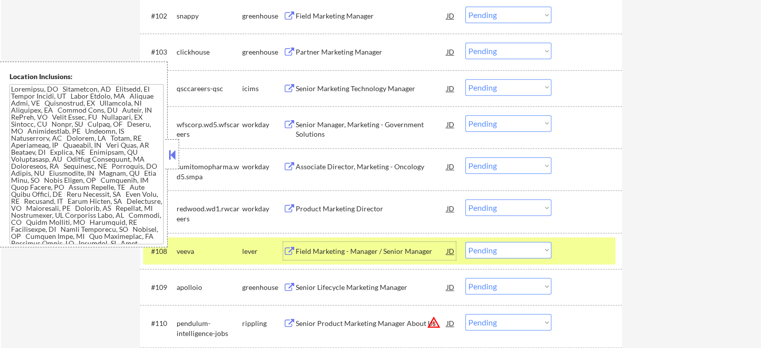
click at [565, 254] on div "#108 veeva lever Field Marketing - Manager / Senior Manager JD warning_amber Ch…" at bounding box center [379, 250] width 472 height 27
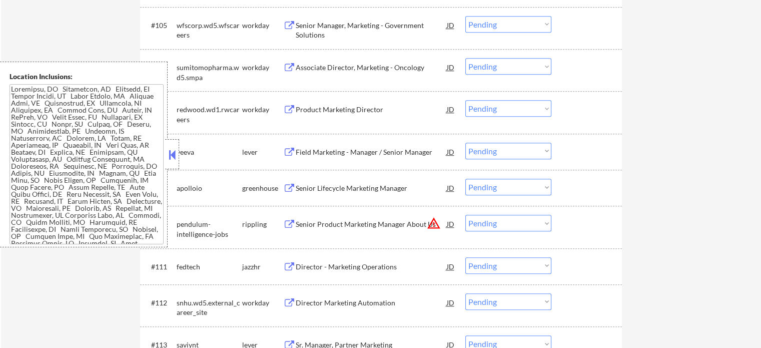
scroll to position [4454, 0]
click at [333, 183] on div "Senior Lifecycle Marketing Manager" at bounding box center [371, 187] width 151 height 10
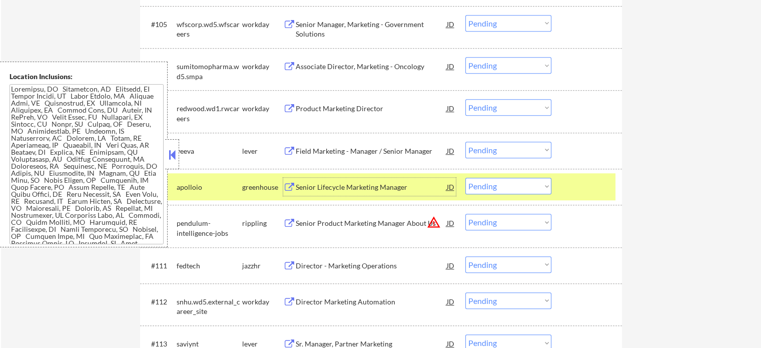
click at [530, 187] on select "Choose an option... Pending Applied Excluded (Questions) Excluded (Expired) Exc…" at bounding box center [508, 186] width 86 height 17
click at [465, 178] on select "Choose an option... Pending Applied Excluded (Questions) Excluded (Expired) Exc…" at bounding box center [508, 186] width 86 height 17
click at [586, 186] on div at bounding box center [588, 187] width 44 height 18
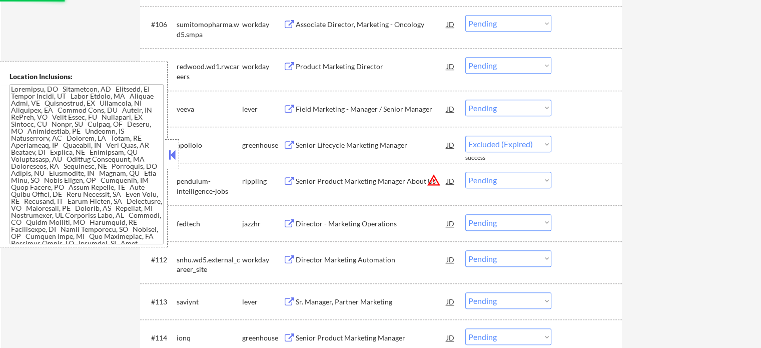
scroll to position [4554, 0]
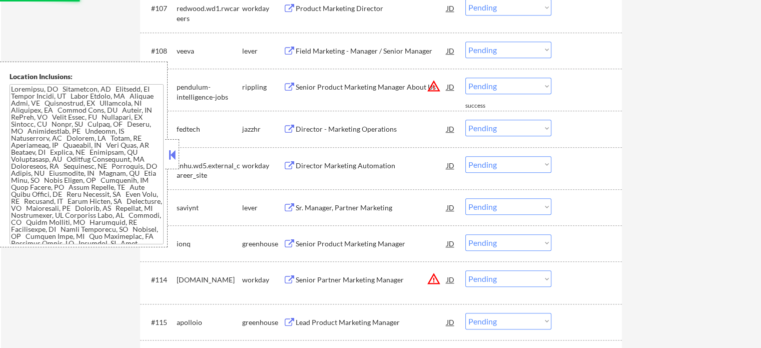
click at [324, 244] on div "Senior Product Marketing Manager" at bounding box center [371, 244] width 151 height 10
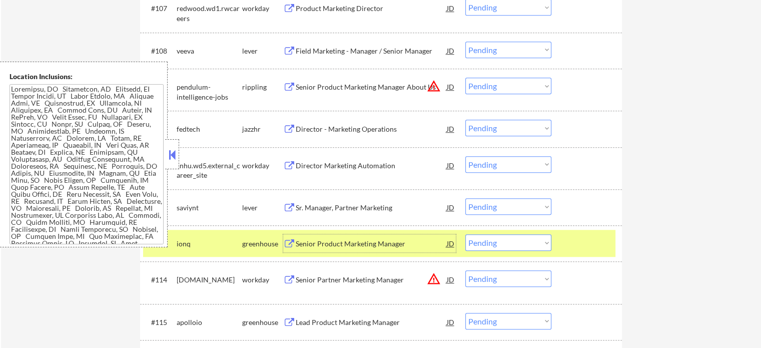
click at [582, 234] on div at bounding box center [588, 243] width 44 height 18
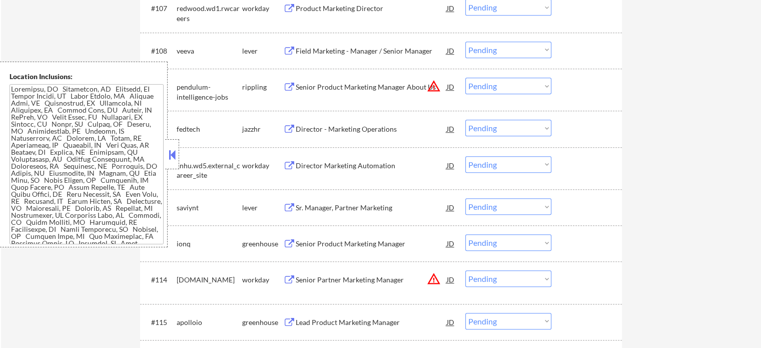
click at [368, 283] on div "Senior Partner Marketing Manager" at bounding box center [371, 280] width 151 height 10
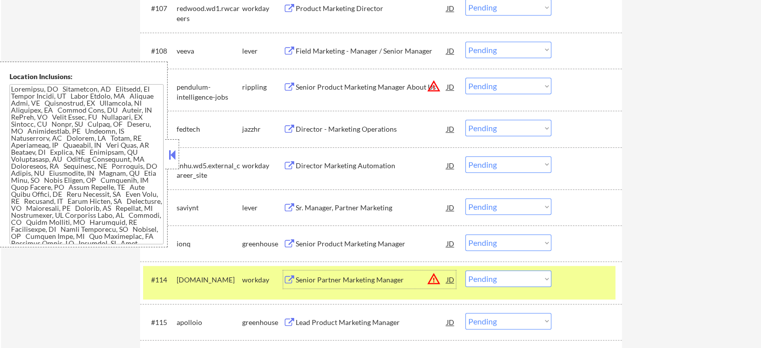
click at [592, 285] on div at bounding box center [588, 279] width 44 height 18
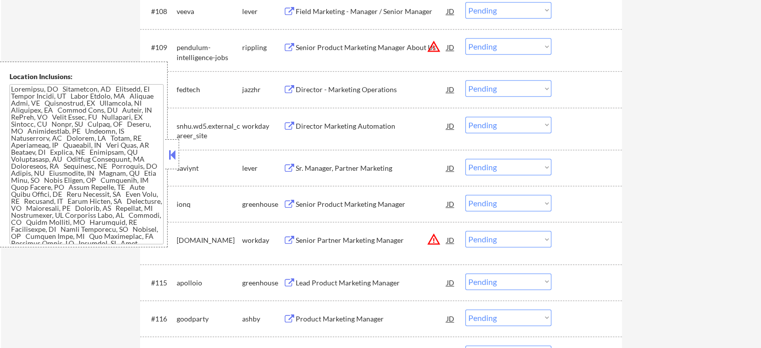
scroll to position [4654, 0]
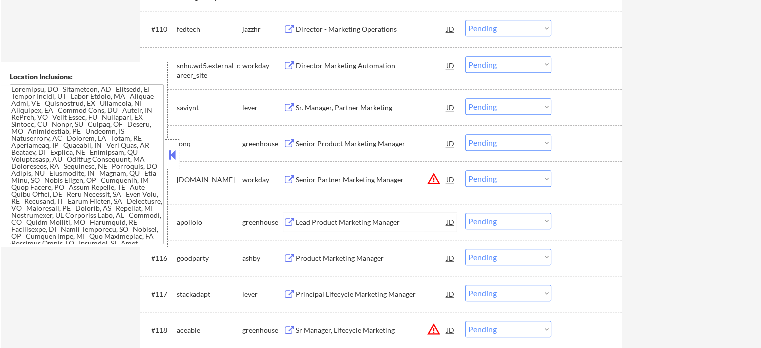
click at [314, 226] on div "Lead Product Marketing Manager" at bounding box center [371, 222] width 151 height 10
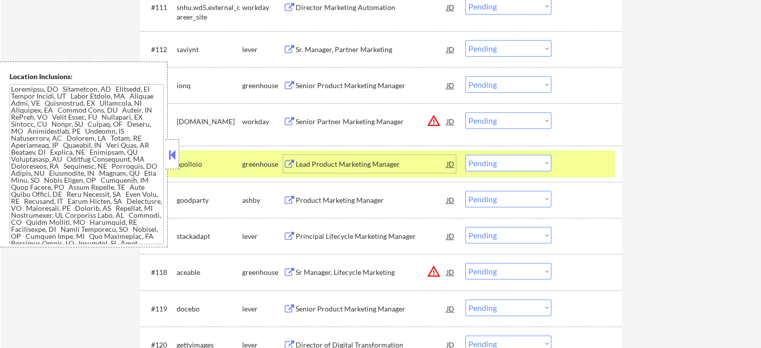
scroll to position [4804, 0]
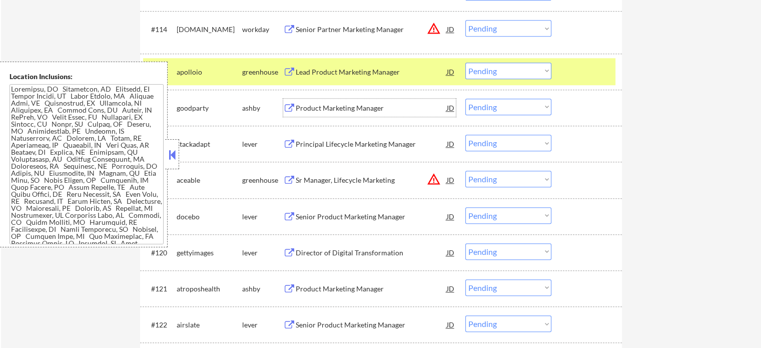
click at [312, 102] on div "Product Marketing Manager" at bounding box center [371, 108] width 151 height 18
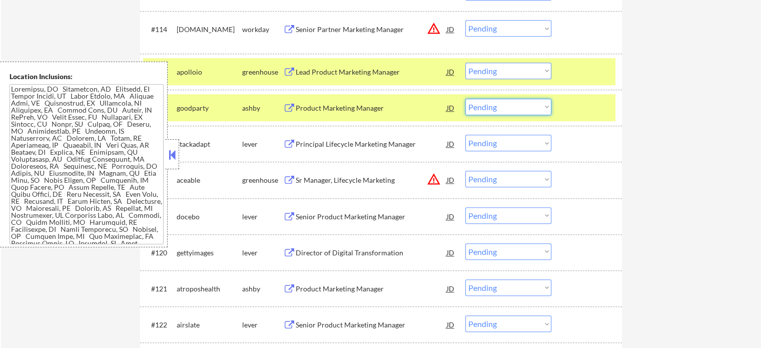
click at [516, 108] on select "Choose an option... Pending Applied Excluded (Questions) Excluded (Expired) Exc…" at bounding box center [508, 107] width 86 height 17
click at [465, 99] on select "Choose an option... Pending Applied Excluded (Questions) Excluded (Expired) Exc…" at bounding box center [508, 107] width 86 height 17
click at [564, 117] on div "#116 goodparty ashby Product Marketing Manager JD warning_amber Choose an optio…" at bounding box center [379, 107] width 472 height 27
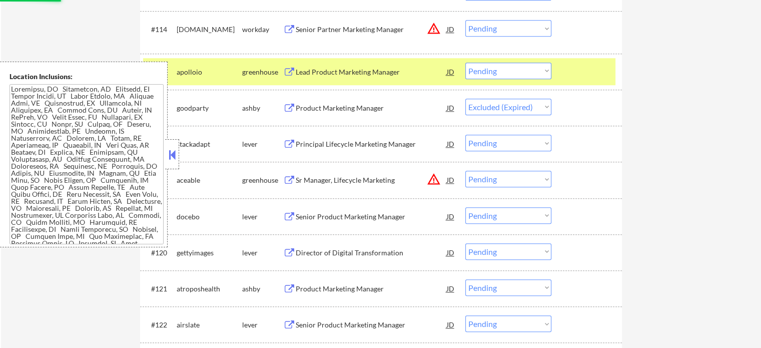
click at [583, 63] on div at bounding box center [588, 72] width 44 height 18
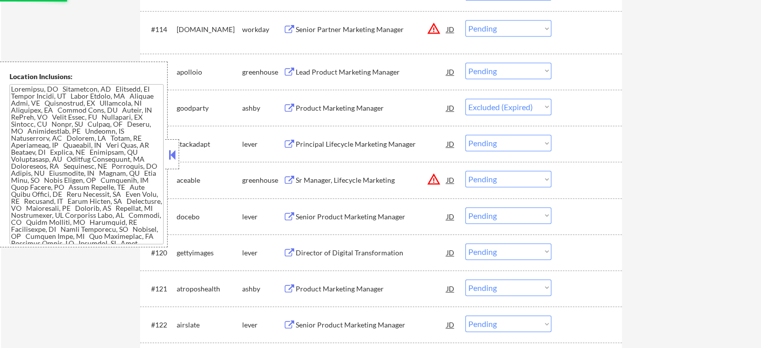
click at [358, 140] on div "Principal Lifecycle Marketing Manager" at bounding box center [371, 144] width 151 height 10
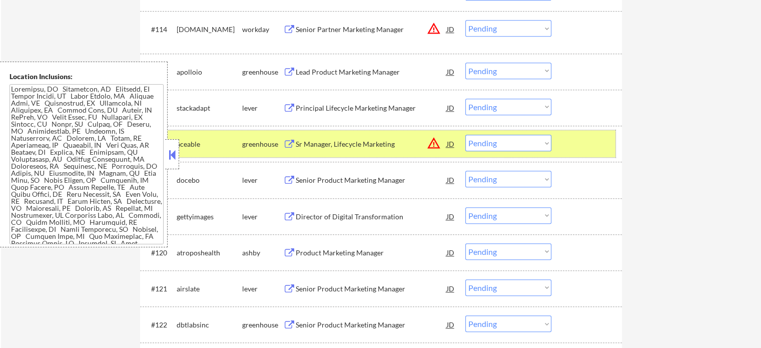
drag, startPoint x: 600, startPoint y: 146, endPoint x: 516, endPoint y: 148, distance: 84.1
click at [599, 146] on div at bounding box center [588, 144] width 44 height 18
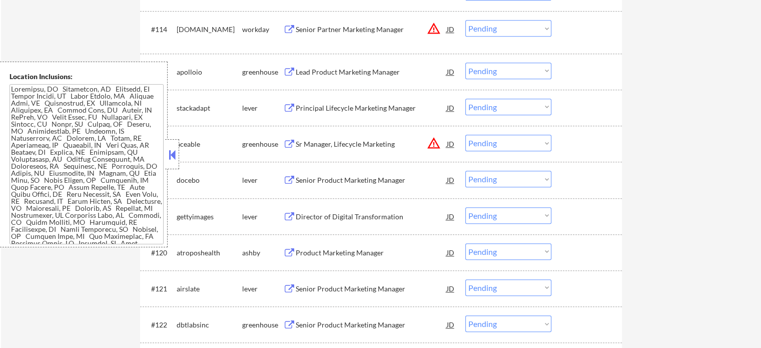
drag, startPoint x: 328, startPoint y: 205, endPoint x: 328, endPoint y: 214, distance: 9.5
click at [327, 210] on div "#119 gettyimages lever Director of Digital Transformation JD warning_amber Choo…" at bounding box center [379, 216] width 472 height 27
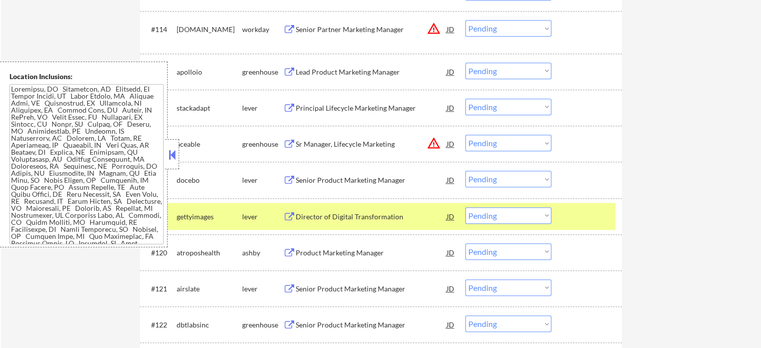
click at [328, 215] on div "Director of Digital Transformation" at bounding box center [371, 217] width 151 height 10
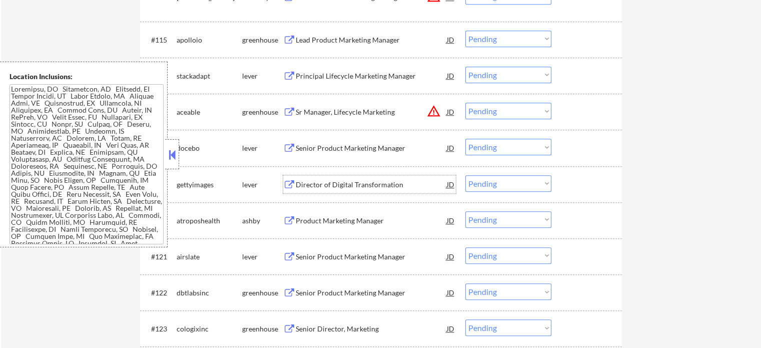
scroll to position [4904, 0]
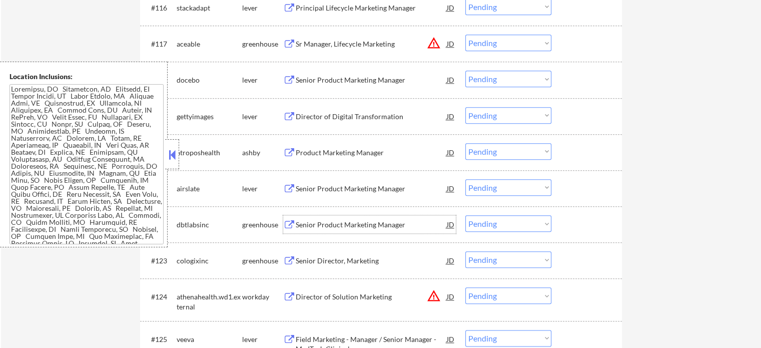
click at [359, 219] on div "Senior Product Marketing Manager" at bounding box center [371, 224] width 151 height 18
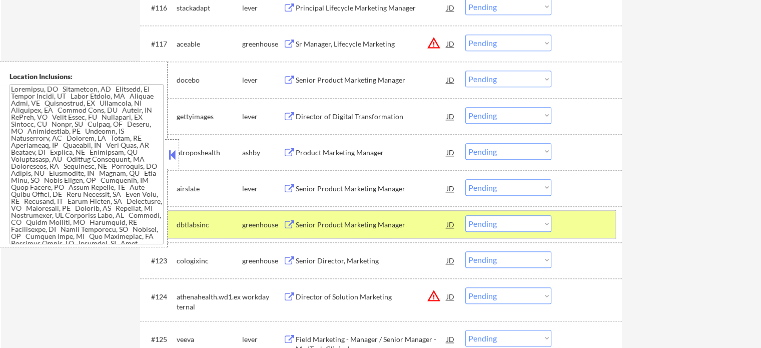
click at [575, 225] on div at bounding box center [588, 224] width 44 height 18
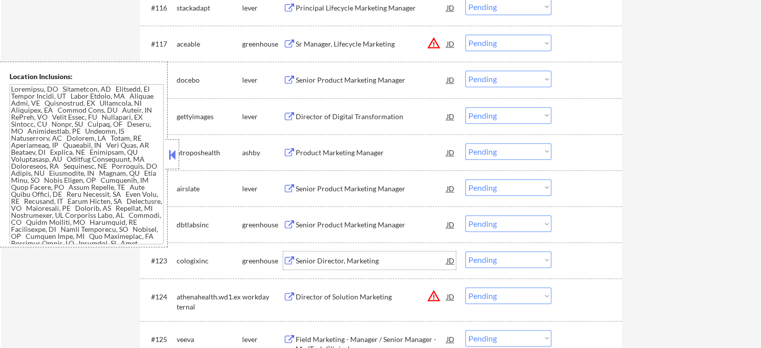
click at [348, 269] on div "Senior Director, Marketing" at bounding box center [371, 260] width 151 height 18
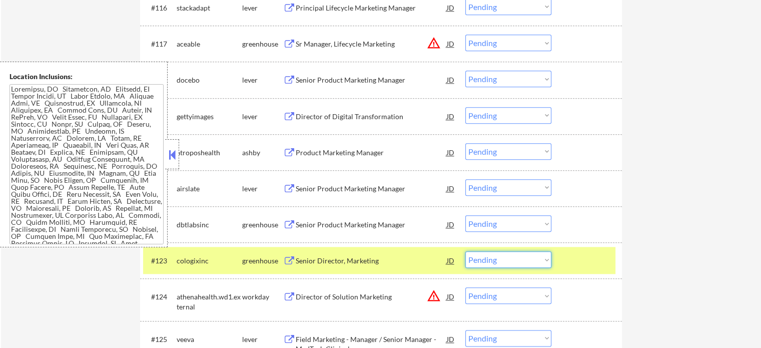
click at [536, 255] on select "Choose an option... Pending Applied Excluded (Questions) Excluded (Expired) Exc…" at bounding box center [508, 259] width 86 height 17
click at [465, 252] on select "Choose an option... Pending Applied Excluded (Questions) Excluded (Expired) Exc…" at bounding box center [508, 259] width 86 height 17
click at [587, 255] on div at bounding box center [588, 260] width 44 height 18
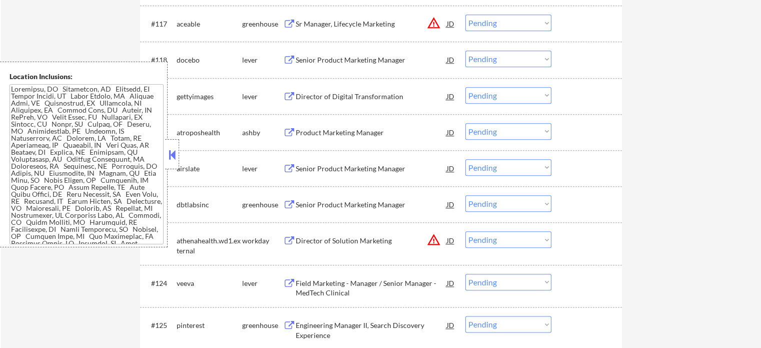
scroll to position [4954, 0]
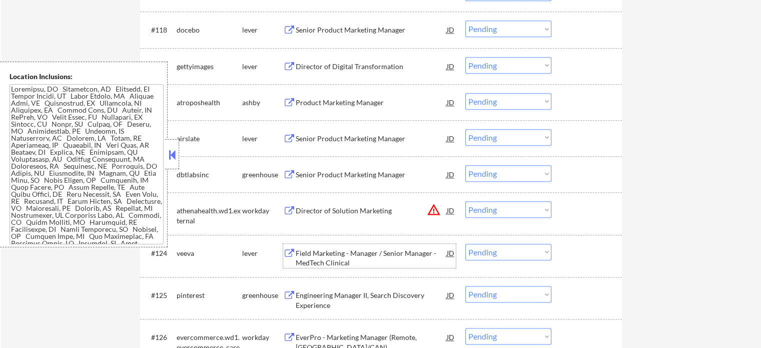
click at [348, 255] on div "Field Marketing - Manager / Senior Manager - MedTech Clinical" at bounding box center [371, 258] width 151 height 20
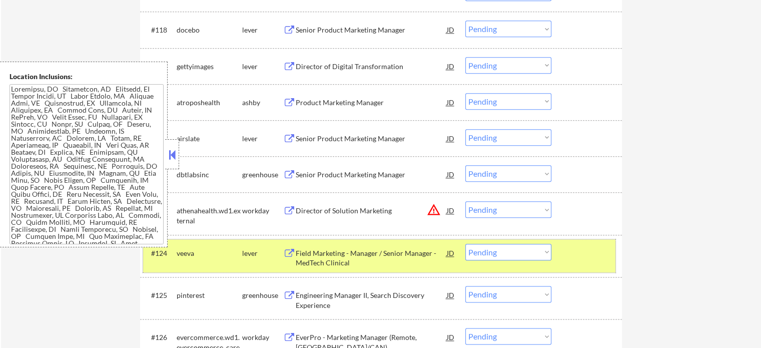
click at [584, 267] on div "#124 veeva lever Field Marketing - Manager / Senior Manager - MedTech Clinical …" at bounding box center [379, 255] width 472 height 33
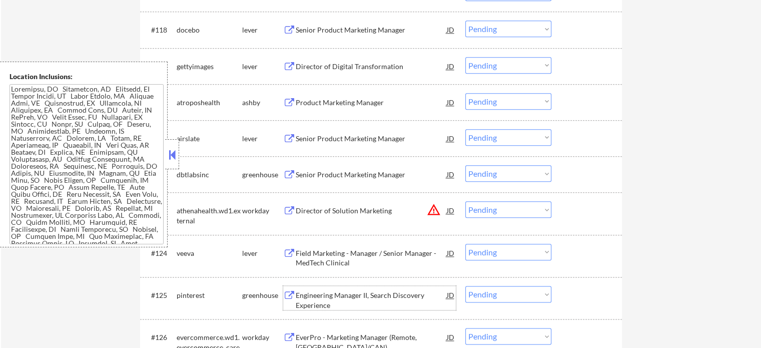
click at [330, 304] on div "Engineering Manager II, Search Discovery Experience" at bounding box center [371, 300] width 151 height 20
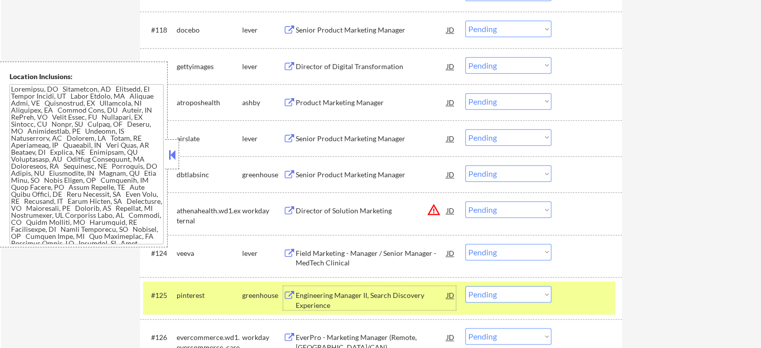
click at [578, 291] on div at bounding box center [588, 295] width 44 height 18
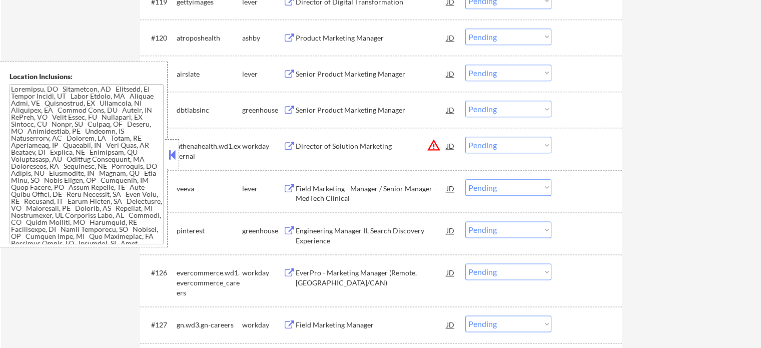
scroll to position [5104, 0]
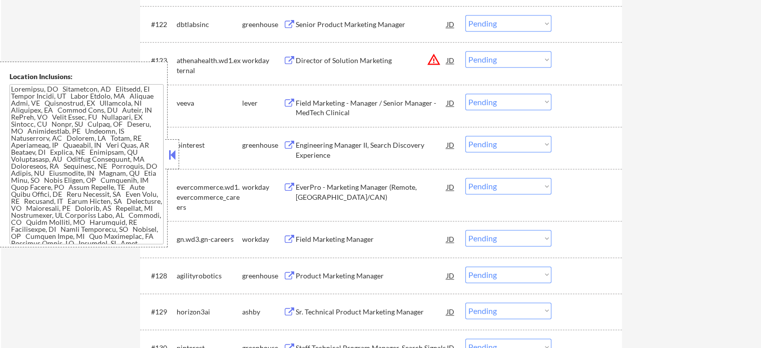
click at [340, 270] on div "Product Marketing Manager" at bounding box center [371, 275] width 151 height 18
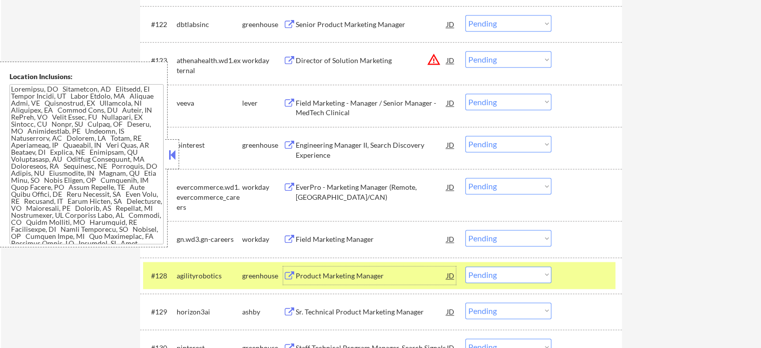
click at [524, 276] on select "Choose an option... Pending Applied Excluded (Questions) Excluded (Expired) Exc…" at bounding box center [508, 274] width 86 height 17
click at [465, 266] on select "Choose an option... Pending Applied Excluded (Questions) Excluded (Expired) Exc…" at bounding box center [508, 274] width 86 height 17
click at [582, 276] on div at bounding box center [588, 275] width 44 height 18
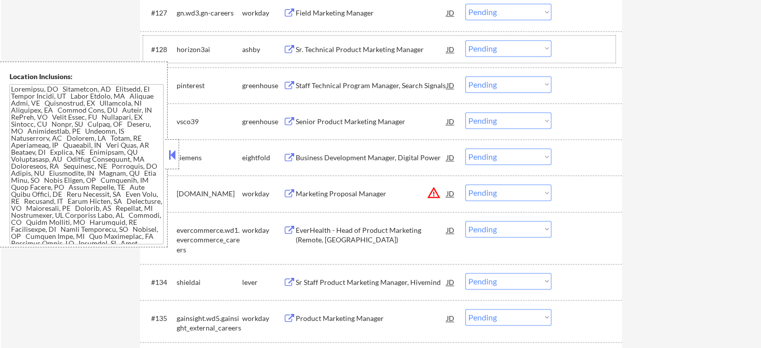
scroll to position [5354, 0]
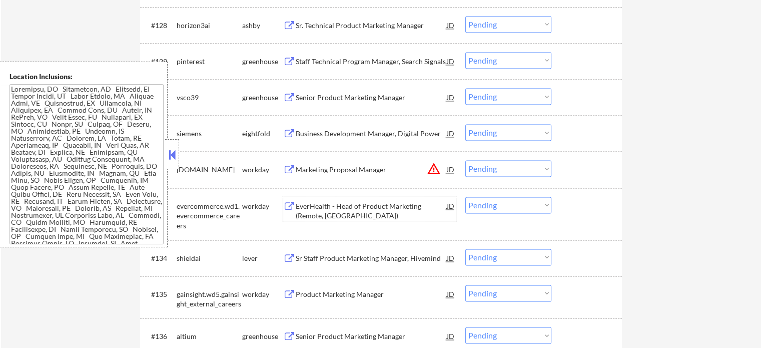
click at [318, 208] on div "EverHealth - Head of Product Marketing (Remote, US)" at bounding box center [371, 211] width 151 height 20
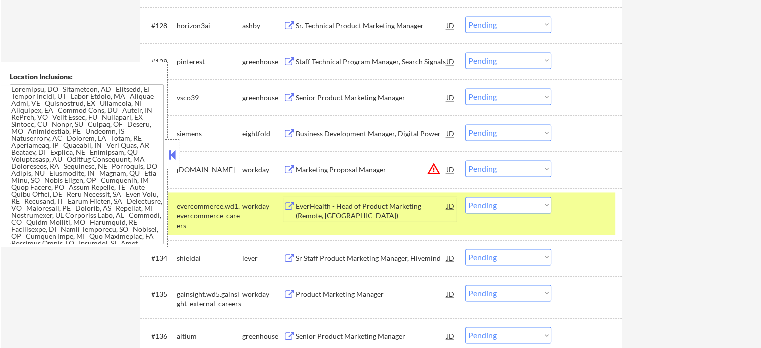
click at [521, 209] on select "Choose an option... Pending Applied Excluded (Questions) Excluded (Expired) Exc…" at bounding box center [508, 205] width 86 height 17
click at [465, 197] on select "Choose an option... Pending Applied Excluded (Questions) Excluded (Expired) Exc…" at bounding box center [508, 205] width 86 height 17
click at [565, 222] on div "#133 evercommerce.wd1.evercommerce_careers workday EverHealth - Head of Product…" at bounding box center [379, 213] width 472 height 43
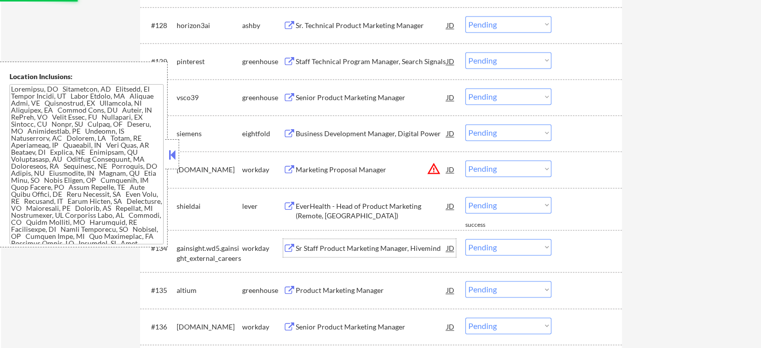
click at [348, 246] on div "Sr Staff Product Marketing Manager, Hivemind" at bounding box center [371, 248] width 151 height 10
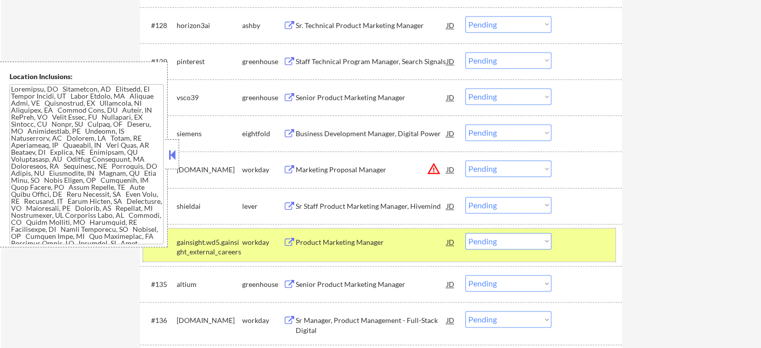
click at [588, 236] on div at bounding box center [588, 242] width 44 height 18
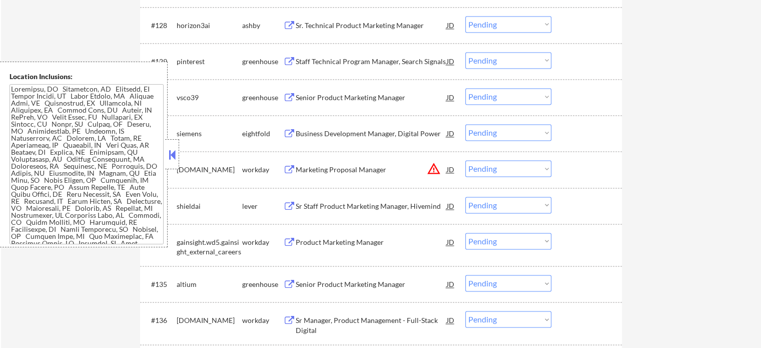
click at [354, 287] on div "Senior Product Marketing Manager" at bounding box center [371, 284] width 151 height 10
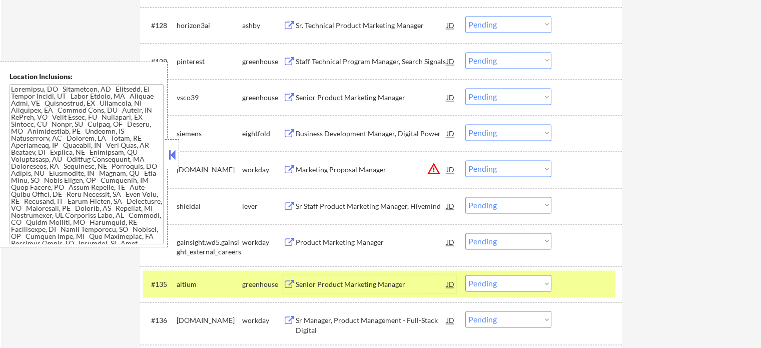
click at [572, 293] on div at bounding box center [588, 284] width 44 height 18
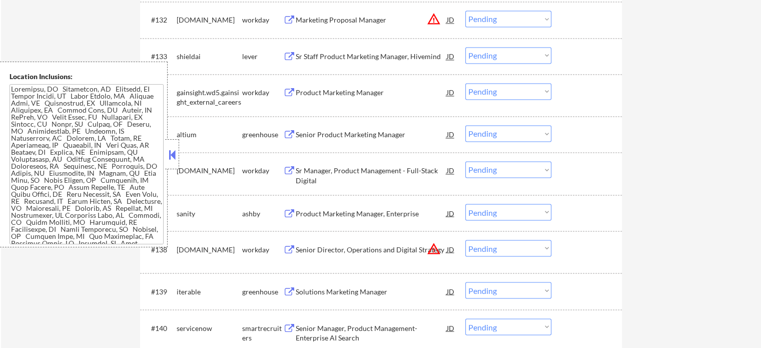
scroll to position [5505, 0]
click at [322, 251] on div "Senior Director, Operations and Digital Strategy" at bounding box center [371, 249] width 151 height 10
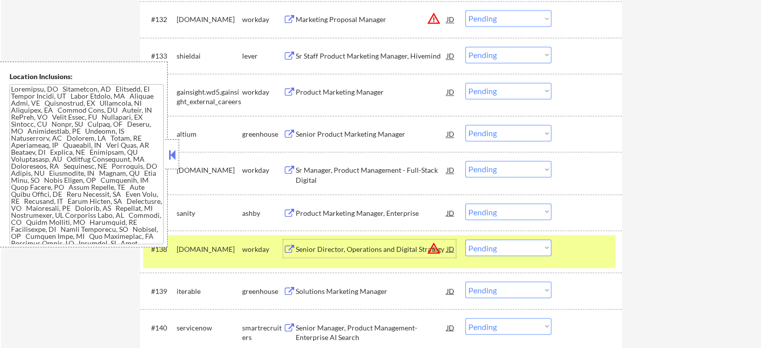
click at [515, 250] on select "Choose an option... Pending Applied Excluded (Questions) Excluded (Expired) Exc…" at bounding box center [508, 247] width 86 height 17
click at [465, 240] on select "Choose an option... Pending Applied Excluded (Questions) Excluded (Expired) Exc…" at bounding box center [508, 247] width 86 height 17
click at [567, 250] on div at bounding box center [588, 248] width 44 height 18
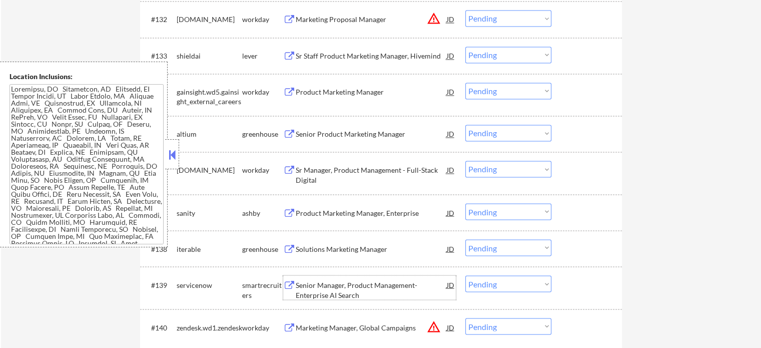
click at [298, 291] on div "Senior Manager, Product Management- Enterprise AI Search" at bounding box center [371, 290] width 151 height 20
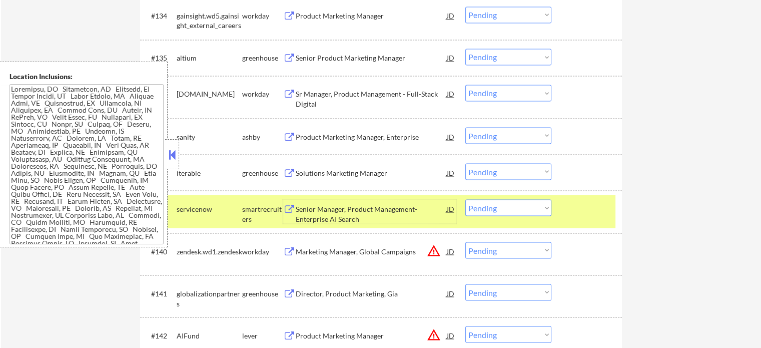
scroll to position [5655, 0]
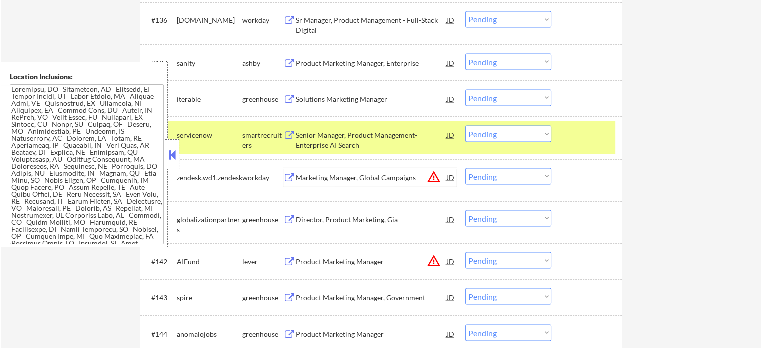
click at [340, 184] on div "Marketing Manager, Global Campaigns" at bounding box center [371, 177] width 151 height 18
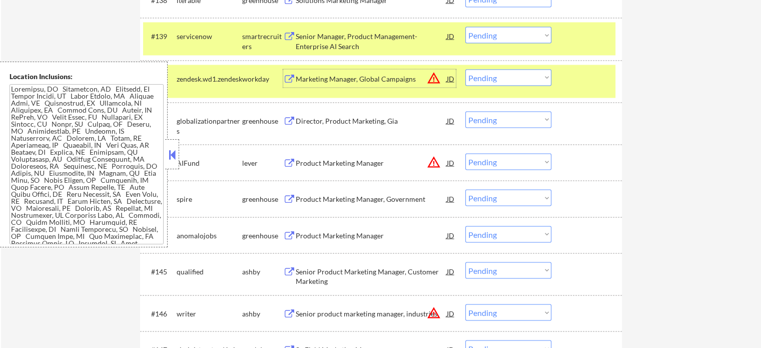
scroll to position [5755, 0]
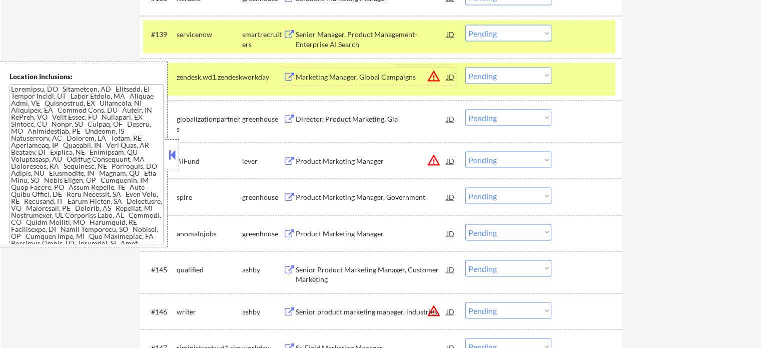
click at [323, 240] on div "Product Marketing Manager" at bounding box center [371, 233] width 151 height 18
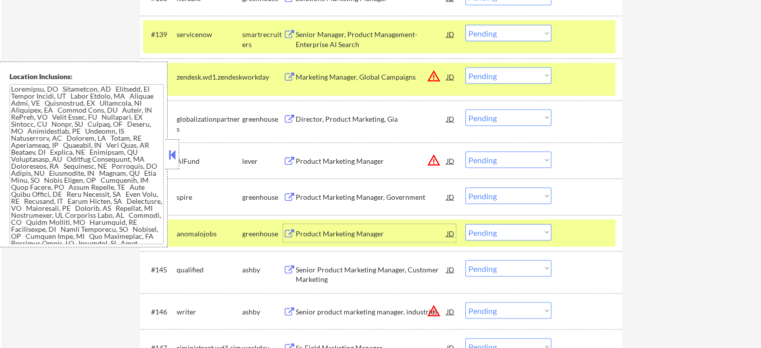
click at [572, 231] on div at bounding box center [588, 233] width 44 height 18
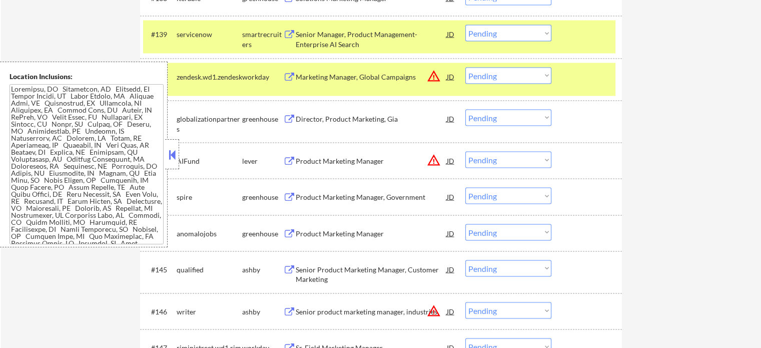
click at [570, 79] on div at bounding box center [588, 77] width 44 height 18
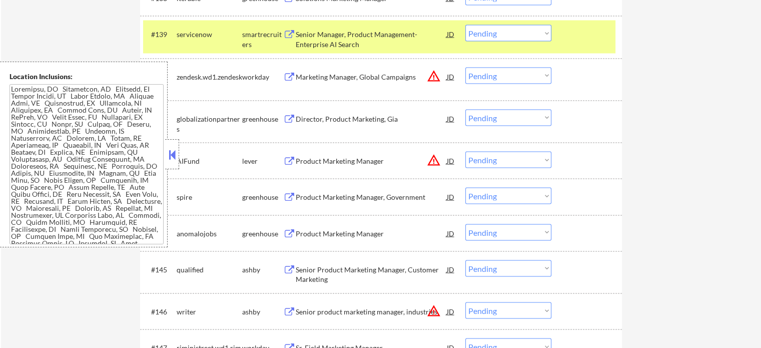
click at [573, 37] on div at bounding box center [588, 34] width 44 height 18
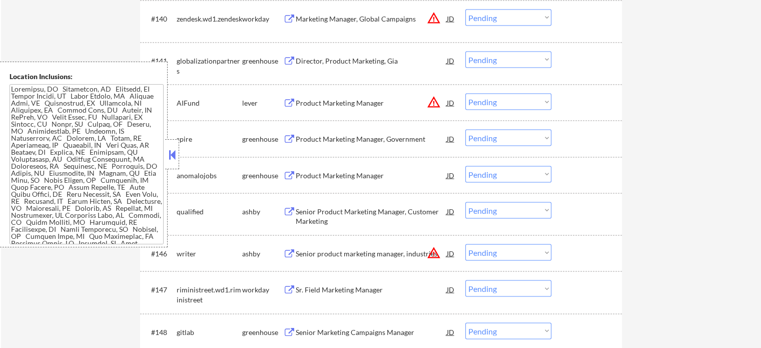
scroll to position [5855, 0]
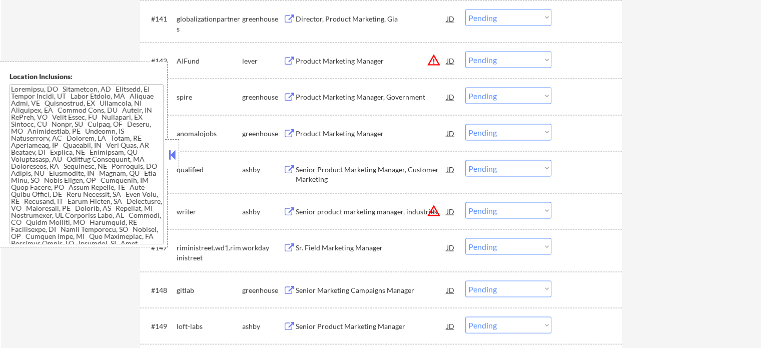
click at [317, 289] on div "Senior Marketing Campaigns Manager" at bounding box center [371, 290] width 151 height 10
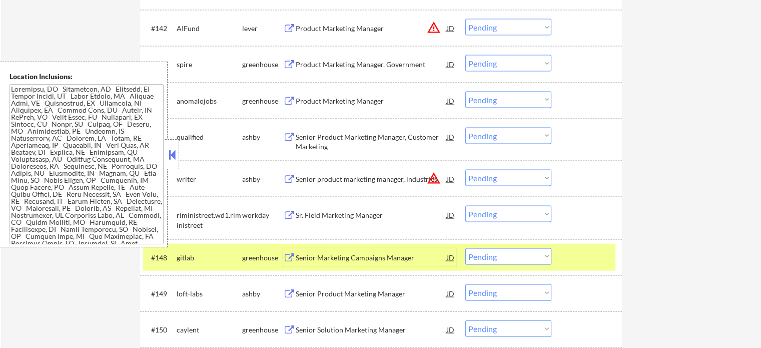
scroll to position [5905, 0]
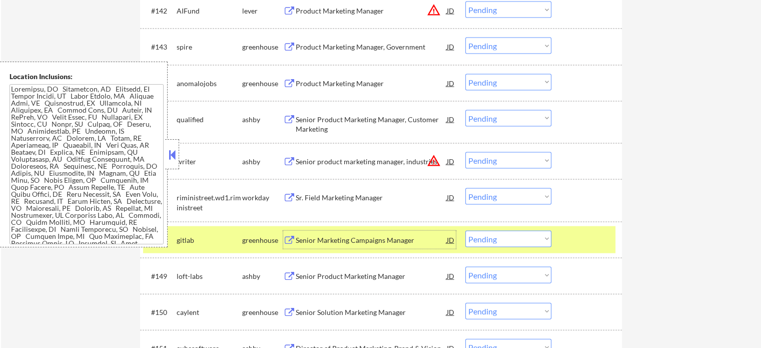
click at [591, 240] on div at bounding box center [588, 240] width 44 height 18
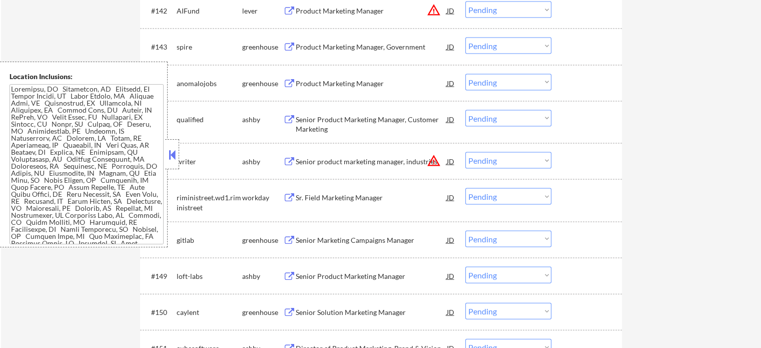
click at [344, 283] on div "Senior Product Marketing Manager" at bounding box center [371, 276] width 151 height 18
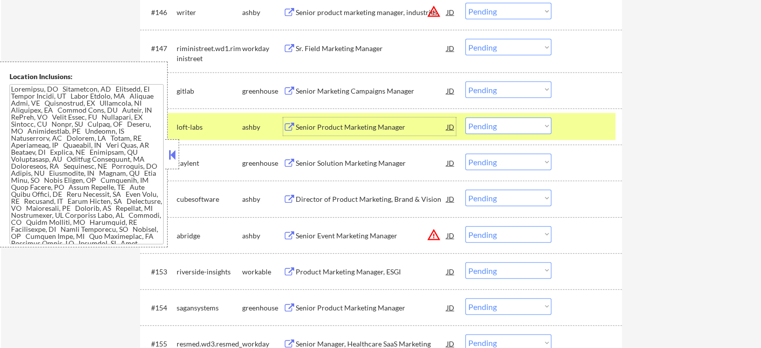
scroll to position [6105, 0]
